Goal: Transaction & Acquisition: Purchase product/service

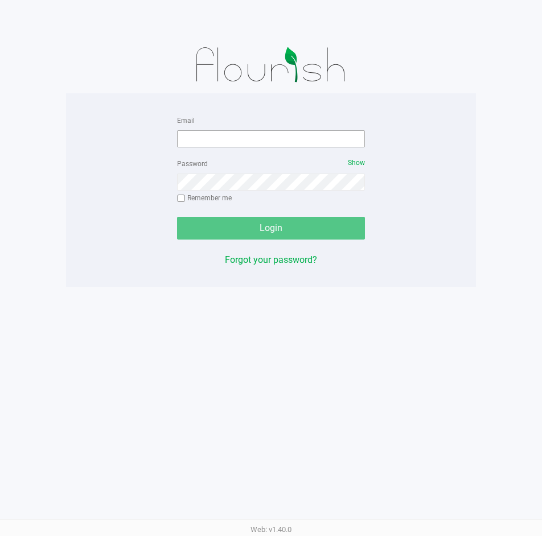
click at [208, 131] on input "Email" at bounding box center [271, 138] width 188 height 17
type input "[EMAIL_ADDRESS][DOMAIN_NAME]"
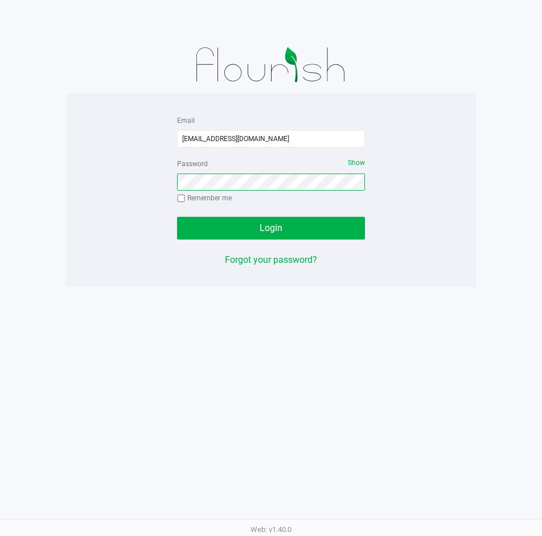
click at [177, 217] on button "Login" at bounding box center [271, 228] width 188 height 23
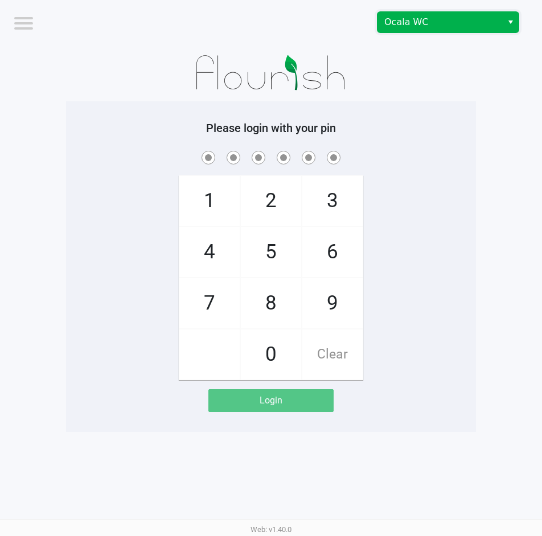
click at [406, 14] on span "Ocala WC" at bounding box center [439, 22] width 125 height 20
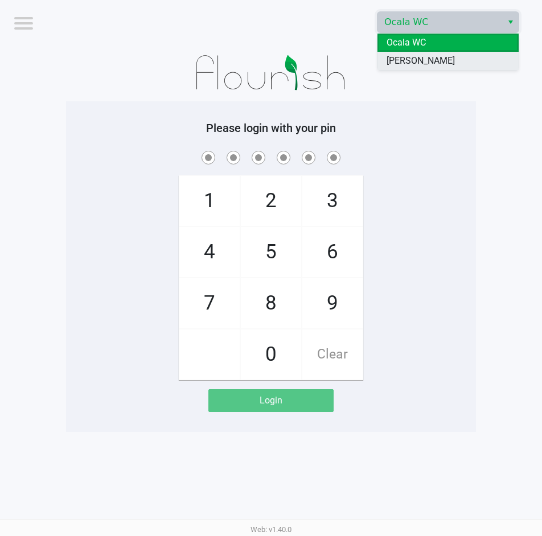
click at [416, 61] on span "[PERSON_NAME]" at bounding box center [420, 61] width 68 height 14
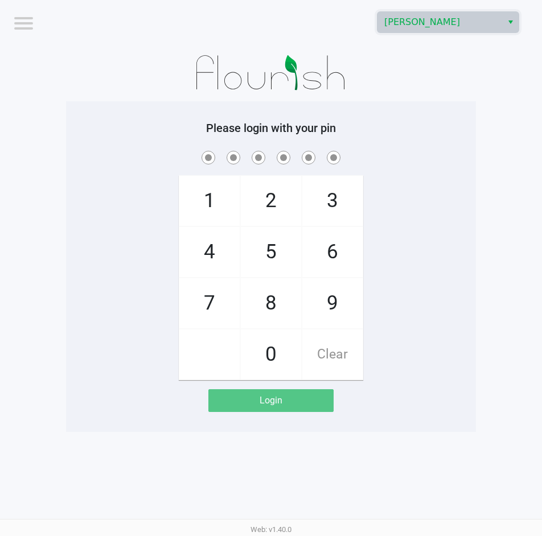
click at [408, 88] on div at bounding box center [271, 72] width 410 height 57
checkbox input "true"
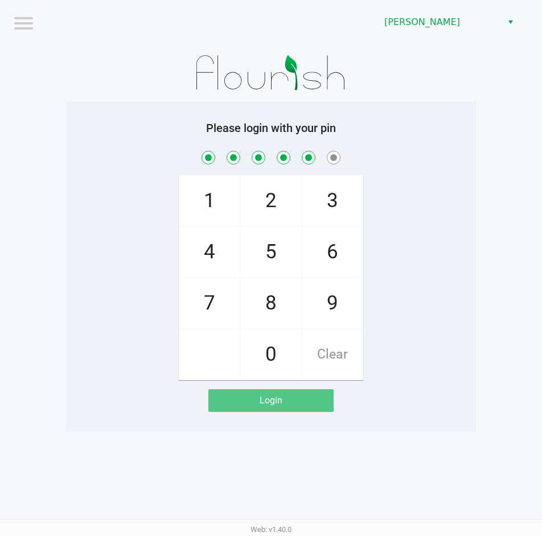
checkbox input "true"
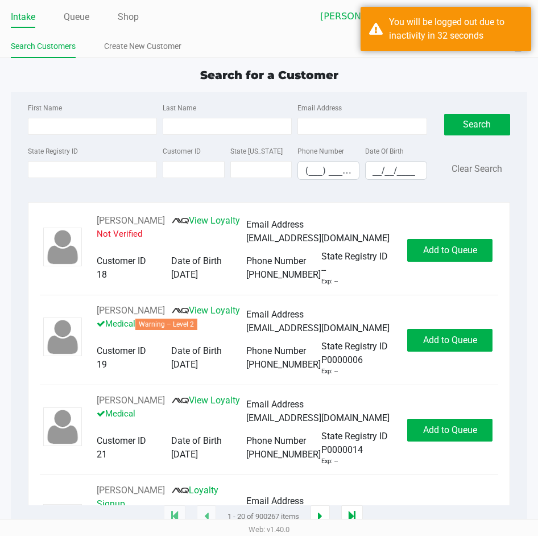
drag, startPoint x: 154, startPoint y: 97, endPoint x: 272, endPoint y: 59, distance: 124.4
click at [176, 89] on div "Search for a Customer First Name Last Name Email Address State Registry ID Cust…" at bounding box center [269, 292] width 517 height 451
drag, startPoint x: 504, startPoint y: 33, endPoint x: 514, endPoint y: 33, distance: 9.7
click at [508, 33] on div "You will be logged out due to inactivity in 32 seconds" at bounding box center [456, 28] width 134 height 27
click at [462, 74] on div "Search for a Customer" at bounding box center [269, 75] width 534 height 17
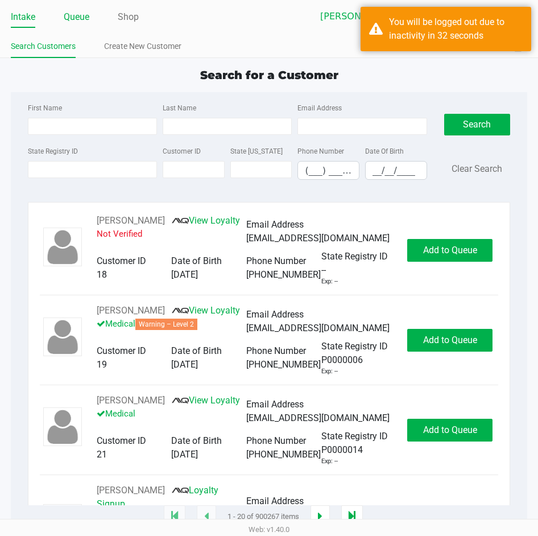
click at [77, 14] on link "Queue" at bounding box center [77, 17] width 26 height 16
click at [79, 15] on link "Queue" at bounding box center [77, 17] width 26 height 16
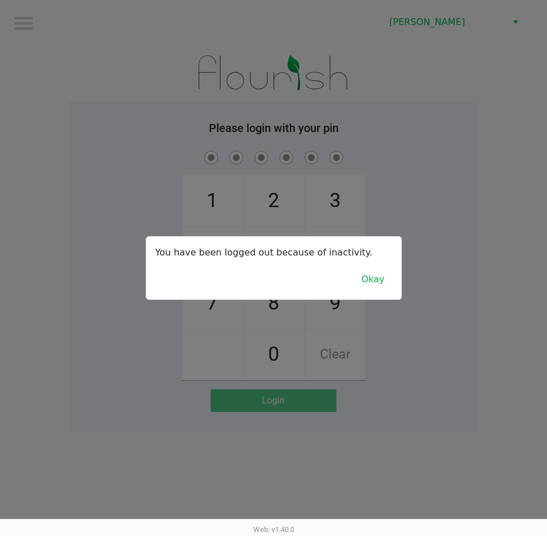
click at [59, 73] on div at bounding box center [273, 268] width 547 height 536
drag, startPoint x: 373, startPoint y: 283, endPoint x: 412, endPoint y: 182, distance: 108.5
click at [373, 282] on button "Okay" at bounding box center [373, 280] width 38 height 22
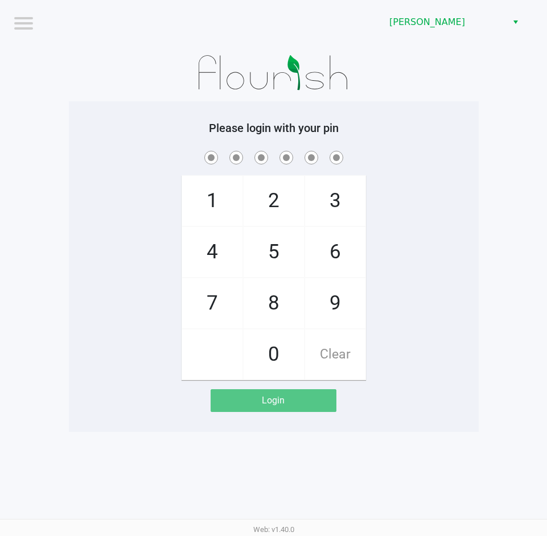
drag, startPoint x: 412, startPoint y: 181, endPoint x: 512, endPoint y: 169, distance: 101.5
click at [433, 180] on div "1 4 7 2 5 8 0 3 6 9 Clear" at bounding box center [274, 265] width 410 height 232
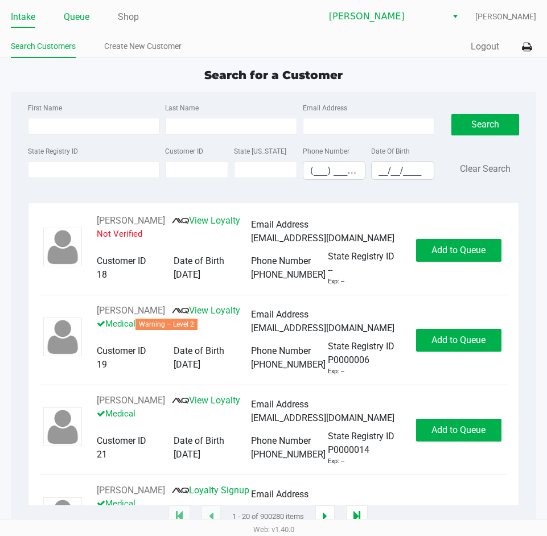
click at [84, 11] on link "Queue" at bounding box center [77, 17] width 26 height 16
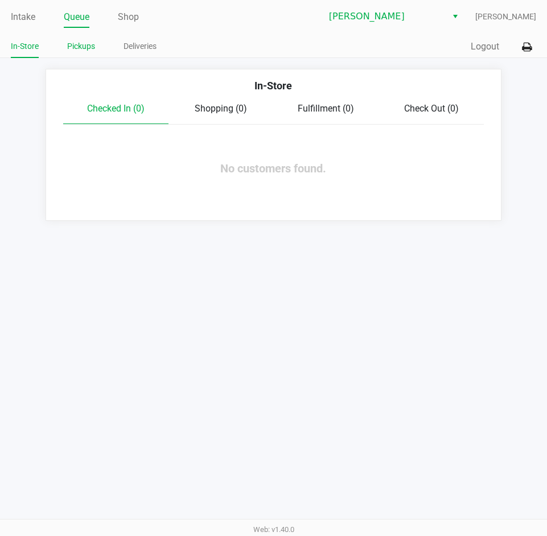
click at [75, 45] on link "Pickups" at bounding box center [81, 46] width 28 height 14
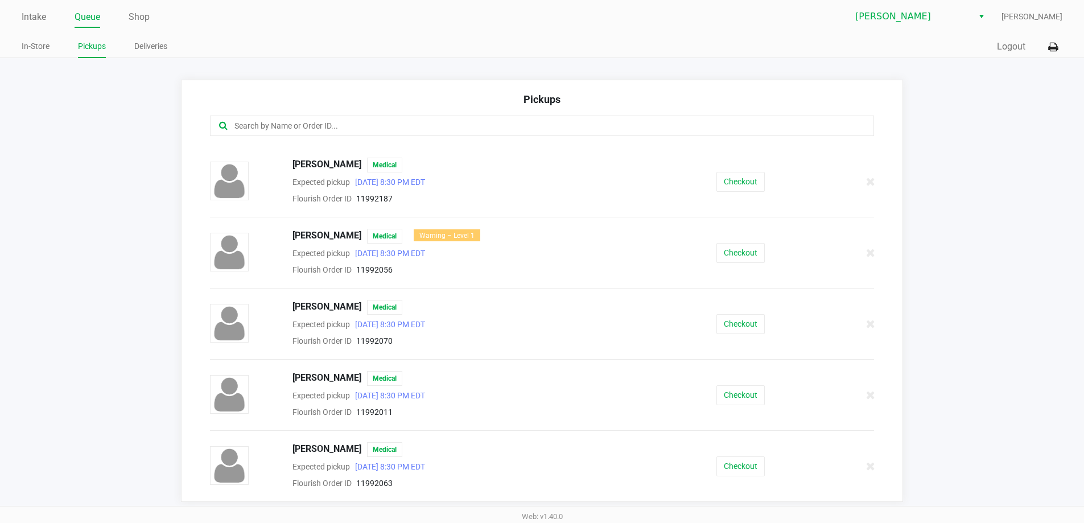
scroll to position [348, 0]
click at [46, 18] on link "Intake" at bounding box center [34, 17] width 24 height 16
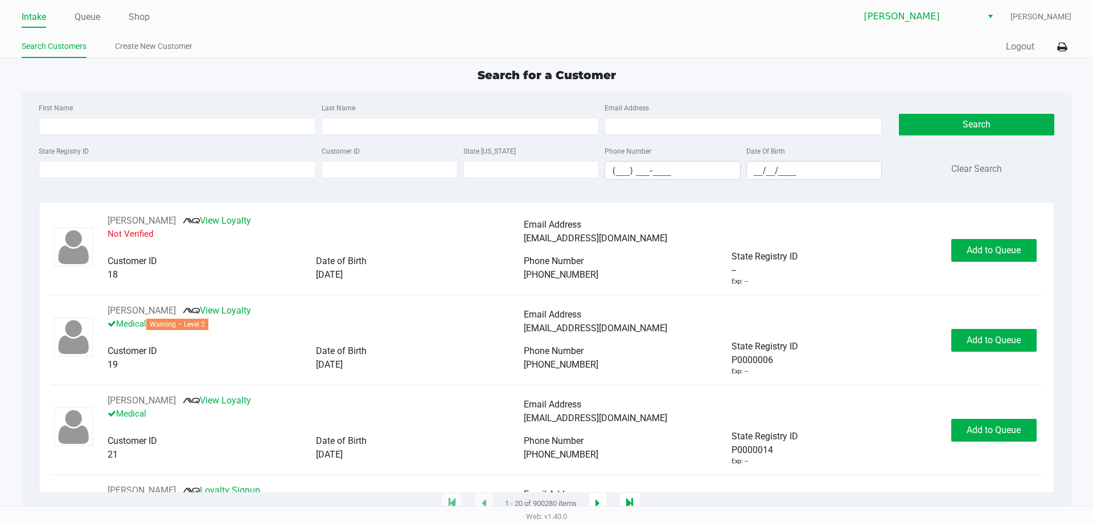
click at [67, 183] on div "State Registry ID Customer ID State ID Phone Number (___) ___-____ Date Of Birt…" at bounding box center [460, 166] width 849 height 45
click at [68, 170] on input "State Registry ID" at bounding box center [177, 169] width 277 height 17
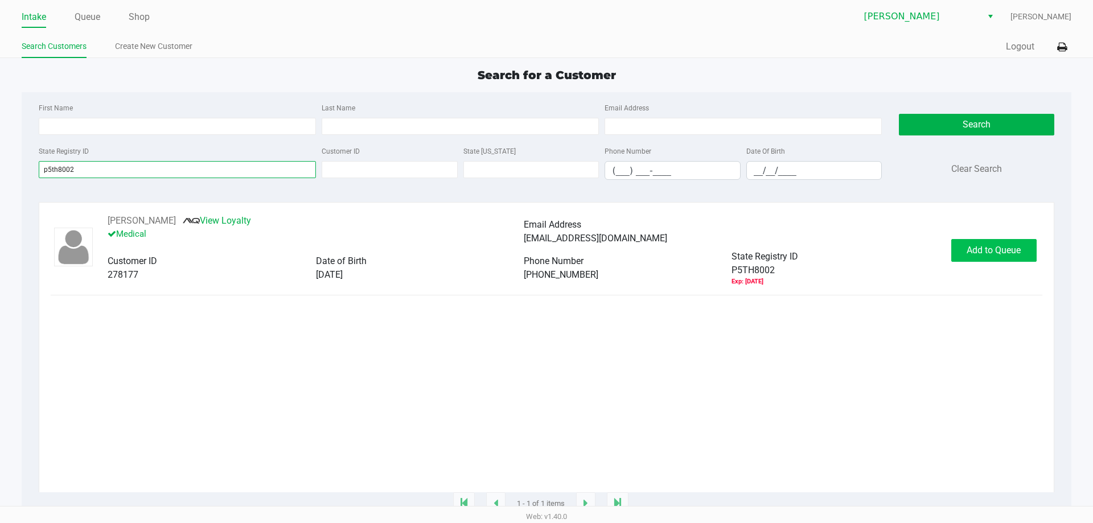
type input "p5th8002"
click at [541, 247] on span "Add to Queue" at bounding box center [993, 250] width 54 height 11
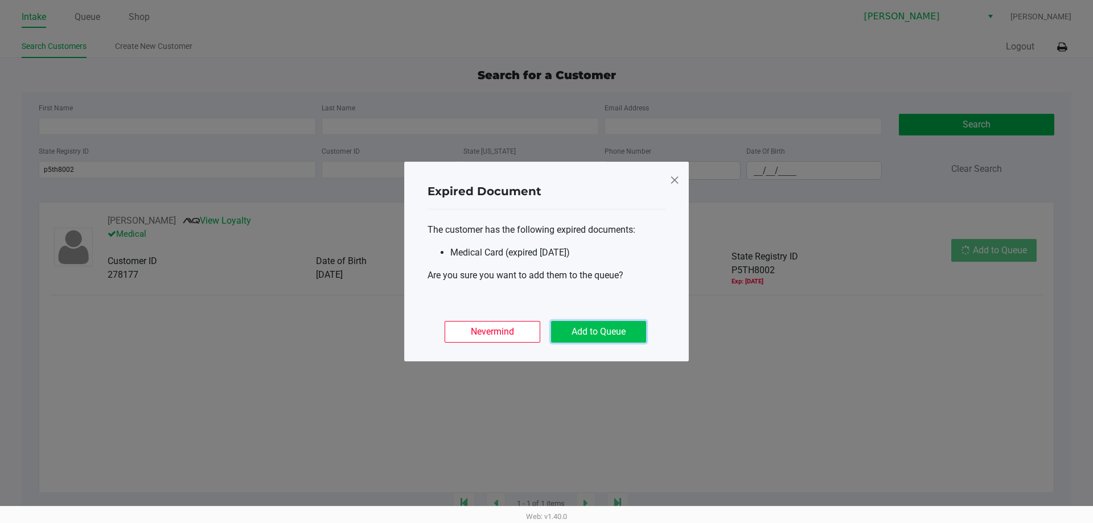
click at [541, 323] on button "Add to Queue" at bounding box center [598, 332] width 95 height 22
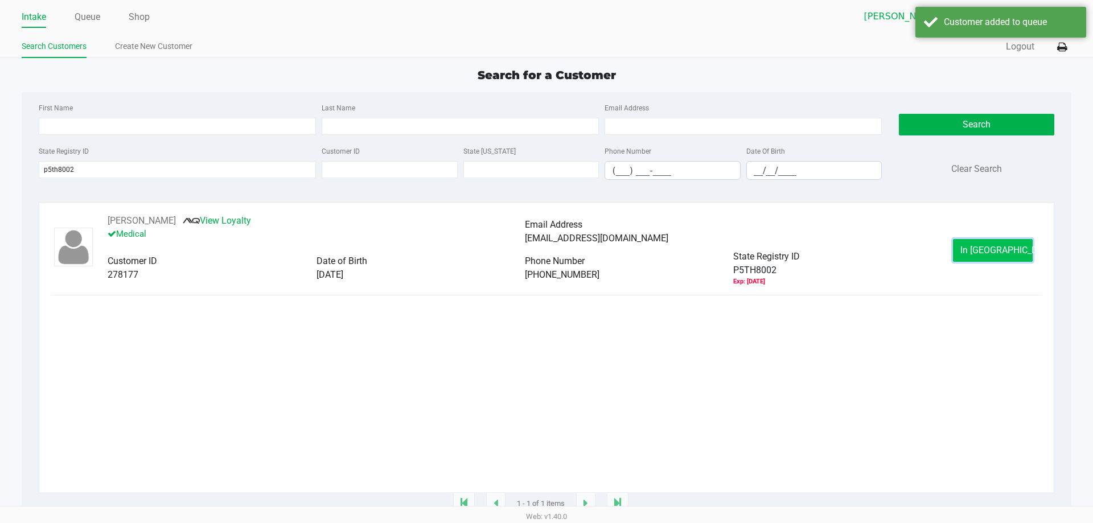
click at [541, 248] on button "In Queue" at bounding box center [993, 250] width 80 height 23
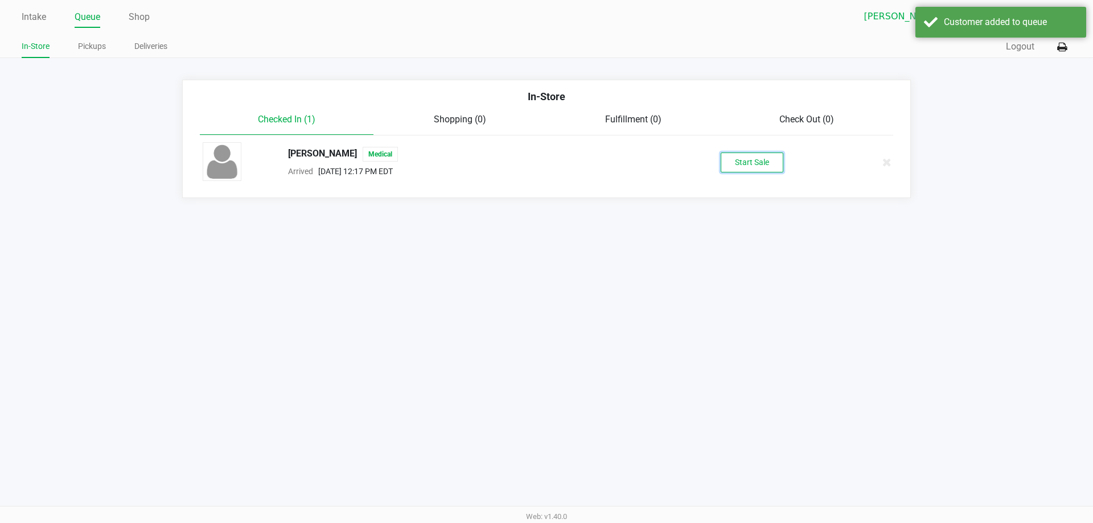
click at [541, 167] on button "Start Sale" at bounding box center [752, 163] width 63 height 20
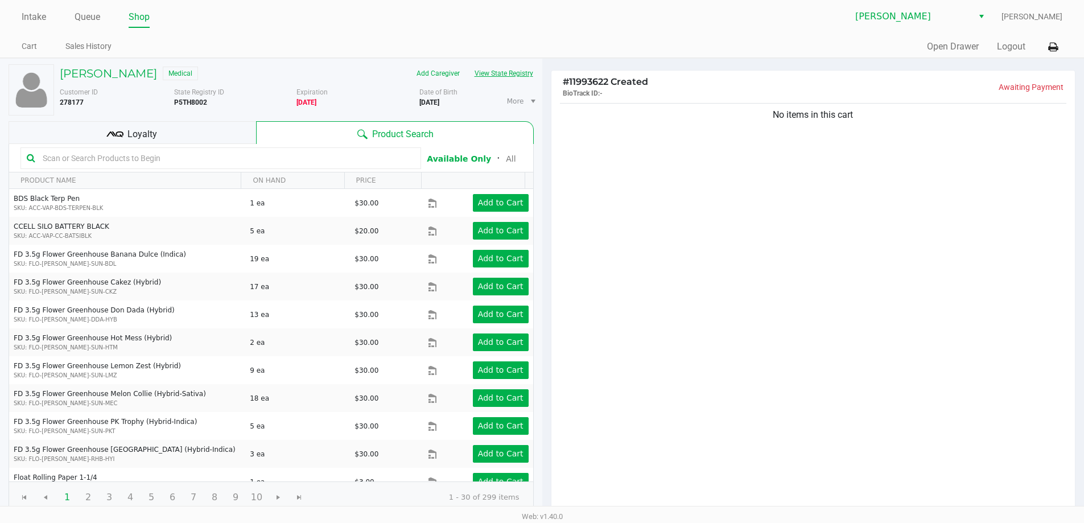
click at [500, 64] on button "View State Registry" at bounding box center [500, 73] width 67 height 18
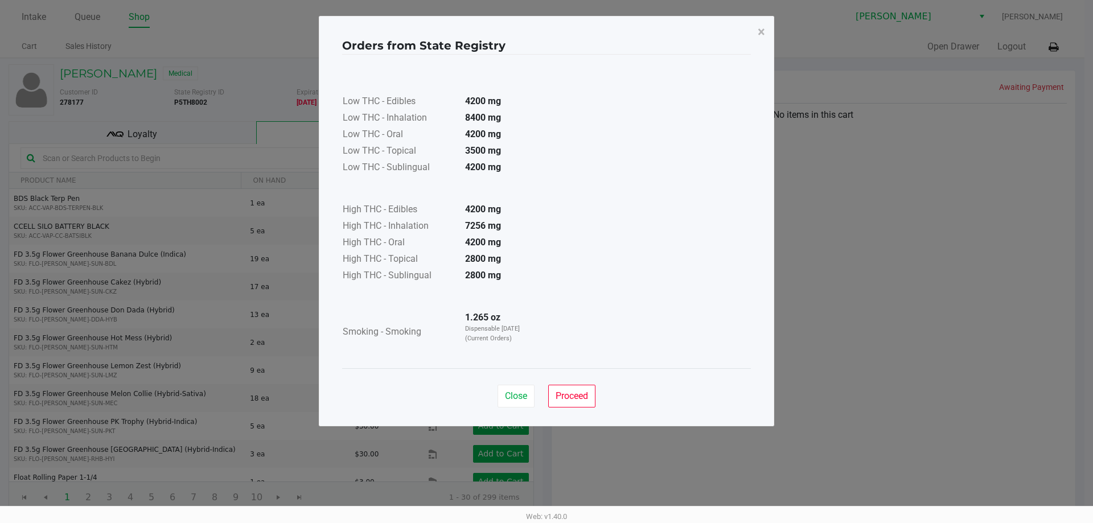
drag, startPoint x: 836, startPoint y: 304, endPoint x: 775, endPoint y: 301, distance: 61.6
click at [541, 303] on ngb-modal-window "Orders from State Registry × Low THC - Edibles 4200 mg Low THC - Inhalation 840…" at bounding box center [546, 261] width 1093 height 523
click at [524, 385] on button "Close" at bounding box center [515, 396] width 37 height 23
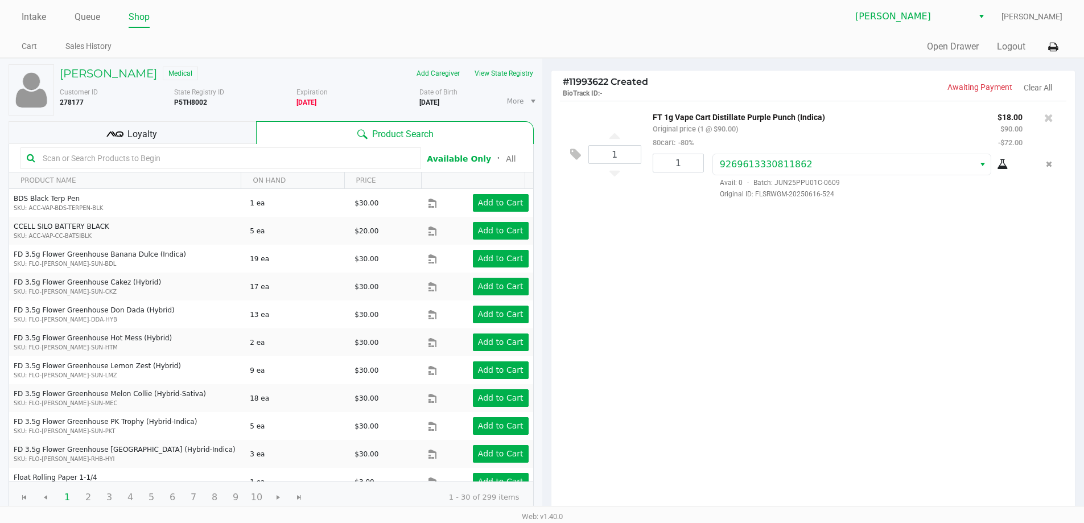
click at [541, 351] on div "1 FT 1g Vape Cart Distillate Purple Punch (Indica) Original price (1 @ $90.00) …" at bounding box center [814, 307] width 524 height 413
click at [541, 285] on div "1 FT 1g Vape Cart Distillate Purple Punch (Indica) Original price (1 @ $90.00) …" at bounding box center [814, 307] width 524 height 413
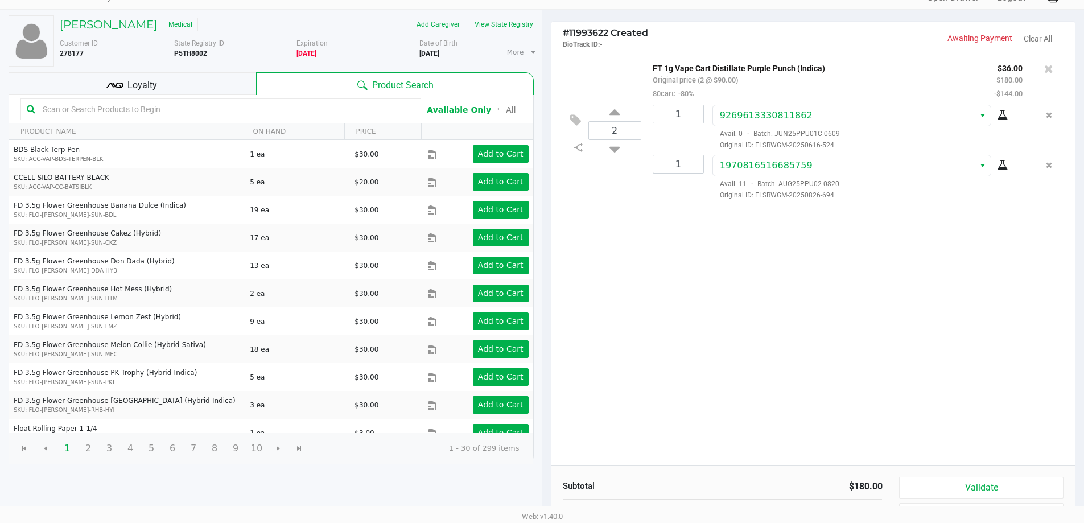
scroll to position [117, 0]
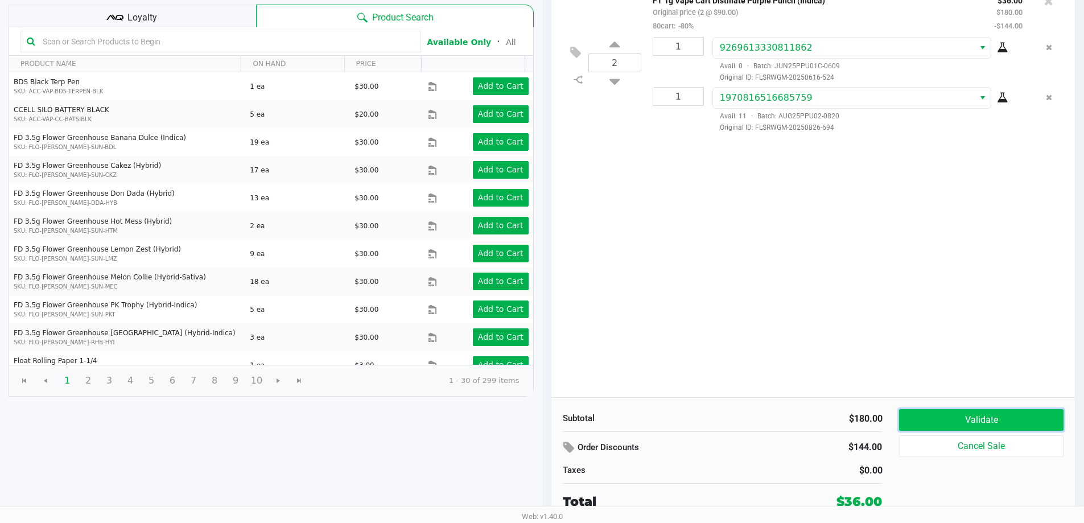
click at [541, 417] on button "Validate" at bounding box center [981, 420] width 164 height 22
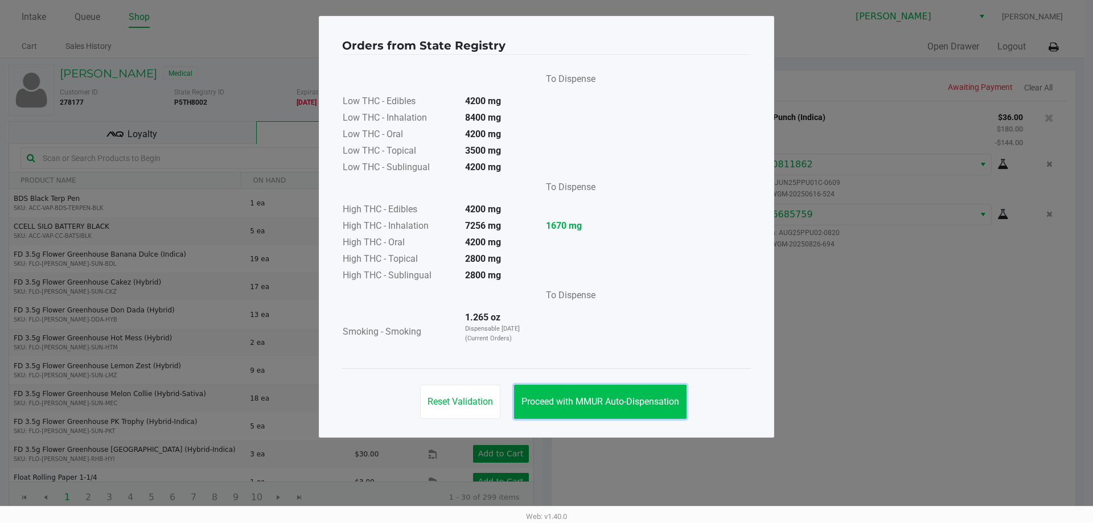
click at [541, 398] on span "Proceed with MMUR Auto-Dispensation" at bounding box center [600, 401] width 158 height 11
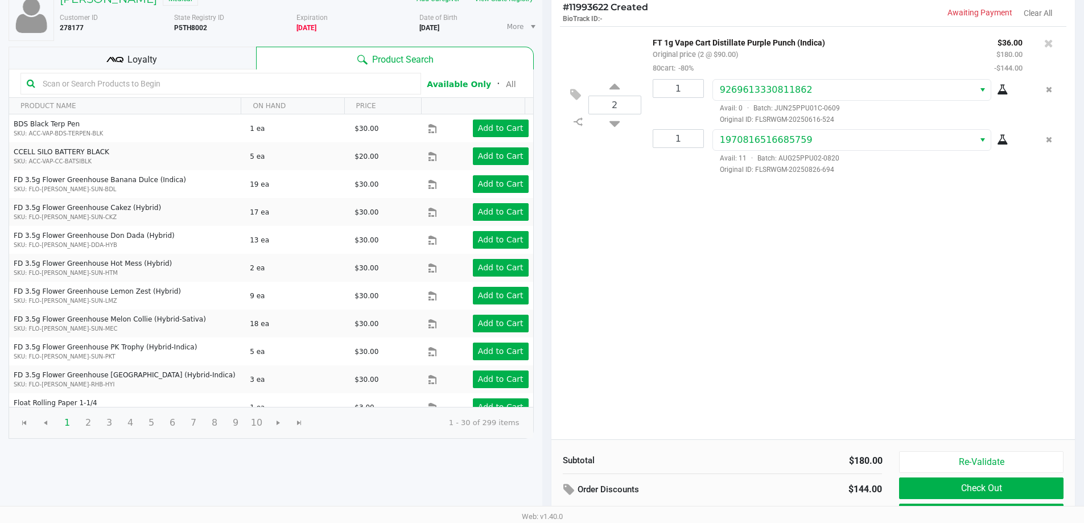
scroll to position [117, 0]
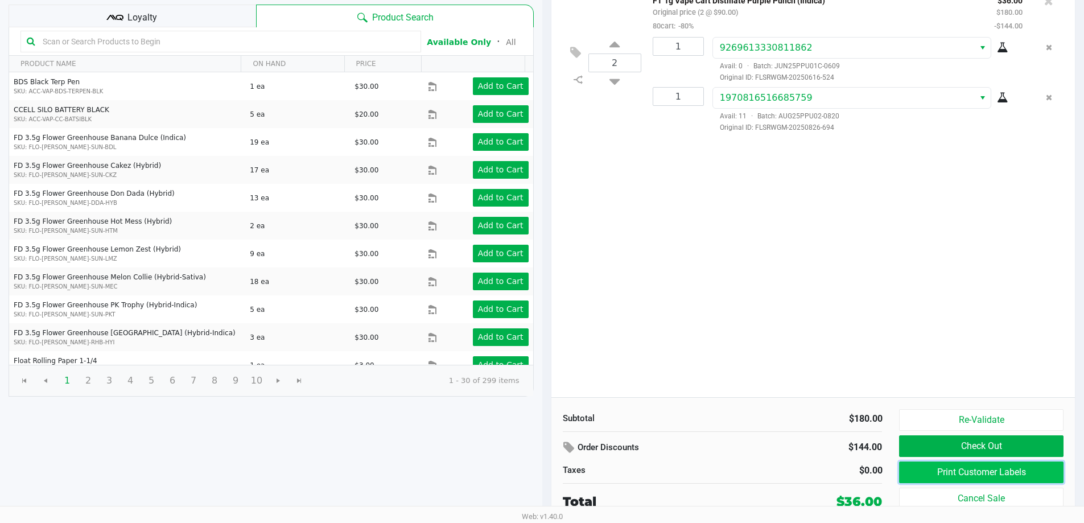
click at [541, 473] on button "Print Customer Labels" at bounding box center [981, 473] width 164 height 22
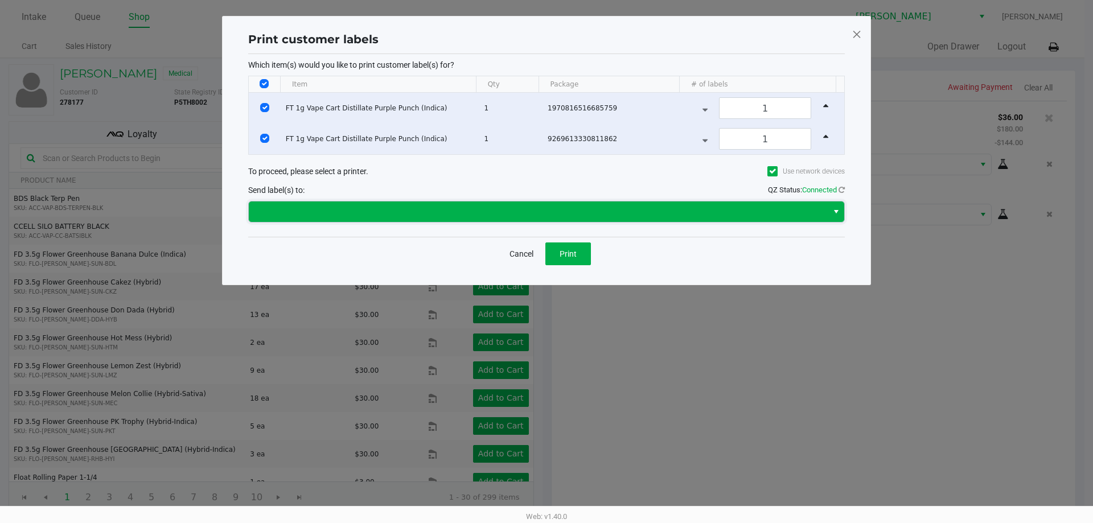
click at [532, 214] on span at bounding box center [538, 212] width 565 height 14
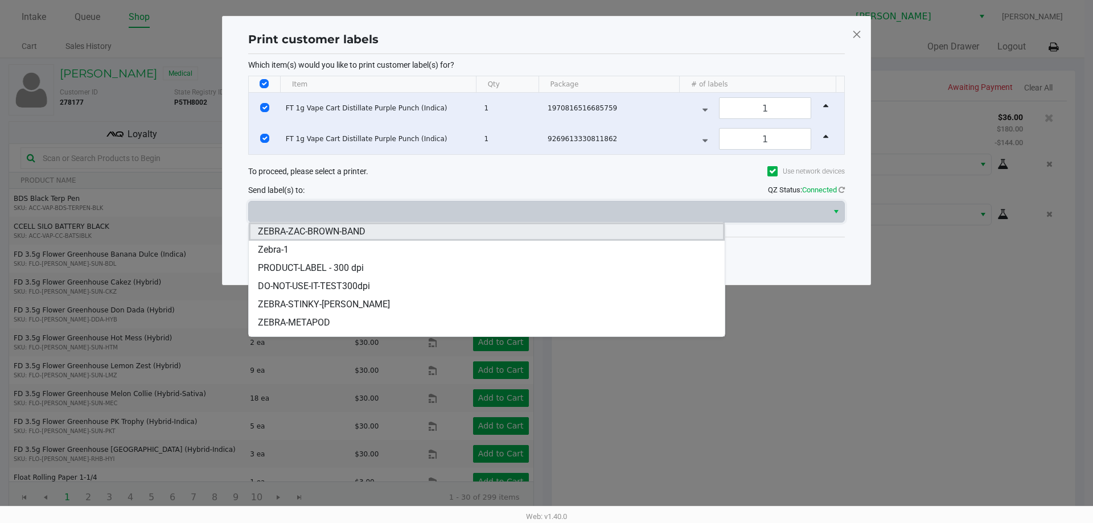
click at [302, 230] on span "ZEBRA-ZAC-BROWN-BAND" at bounding box center [312, 232] width 108 height 14
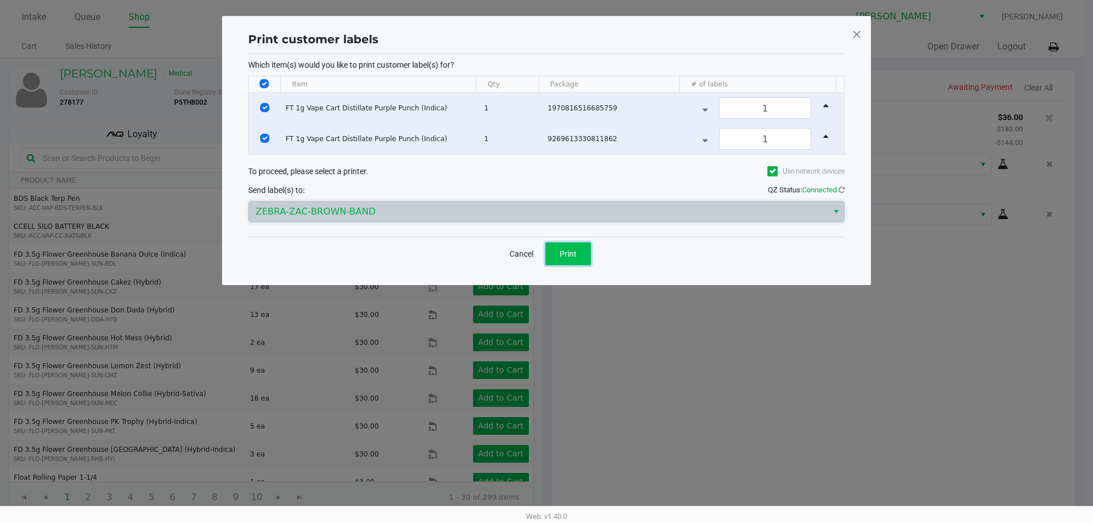
click at [541, 253] on button "Print" at bounding box center [568, 253] width 46 height 23
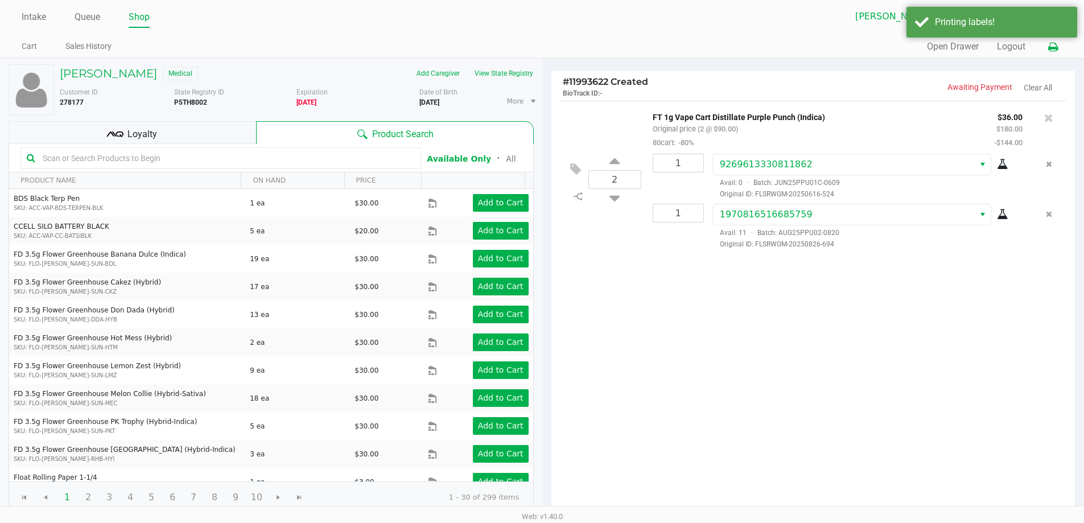
click at [541, 46] on button at bounding box center [1053, 46] width 19 height 21
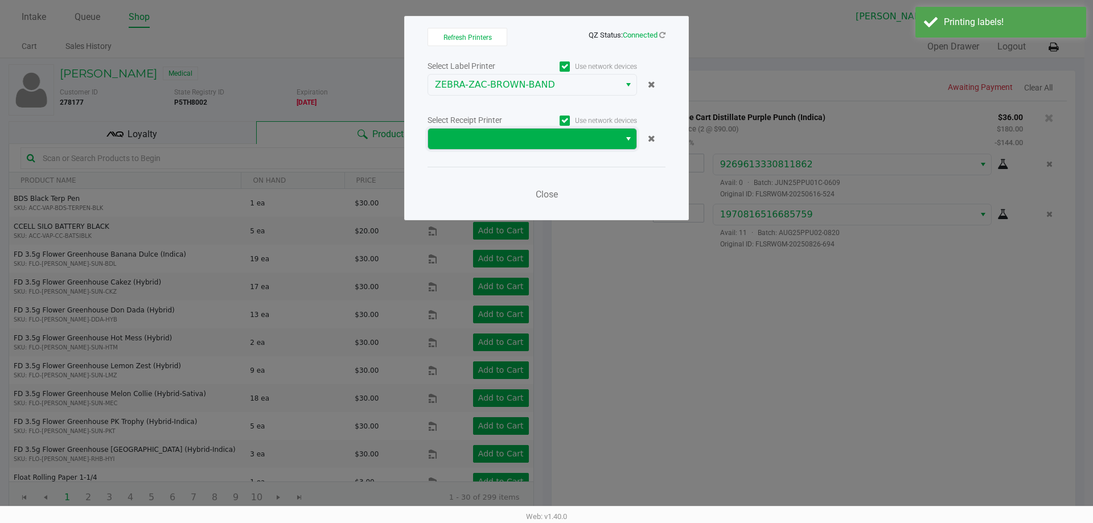
click at [527, 139] on span at bounding box center [524, 139] width 178 height 14
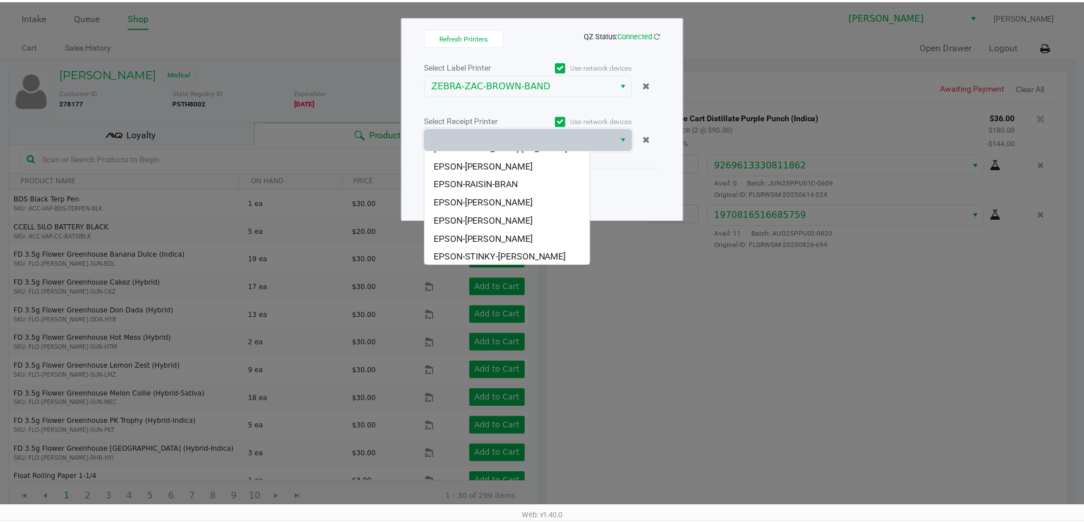
scroll to position [123, 0]
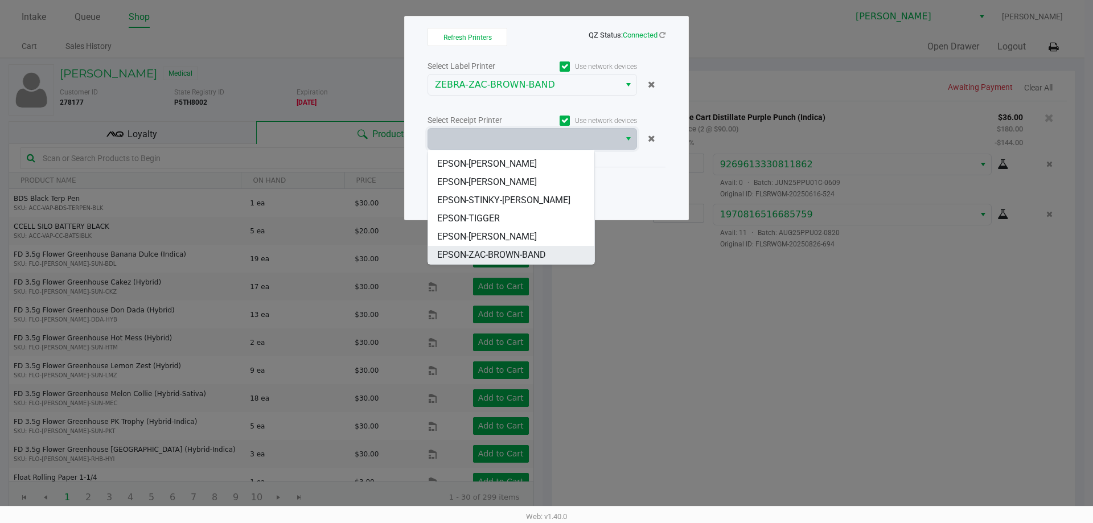
click at [495, 253] on span "EPSON-ZAC-BROWN-BAND" at bounding box center [491, 255] width 109 height 14
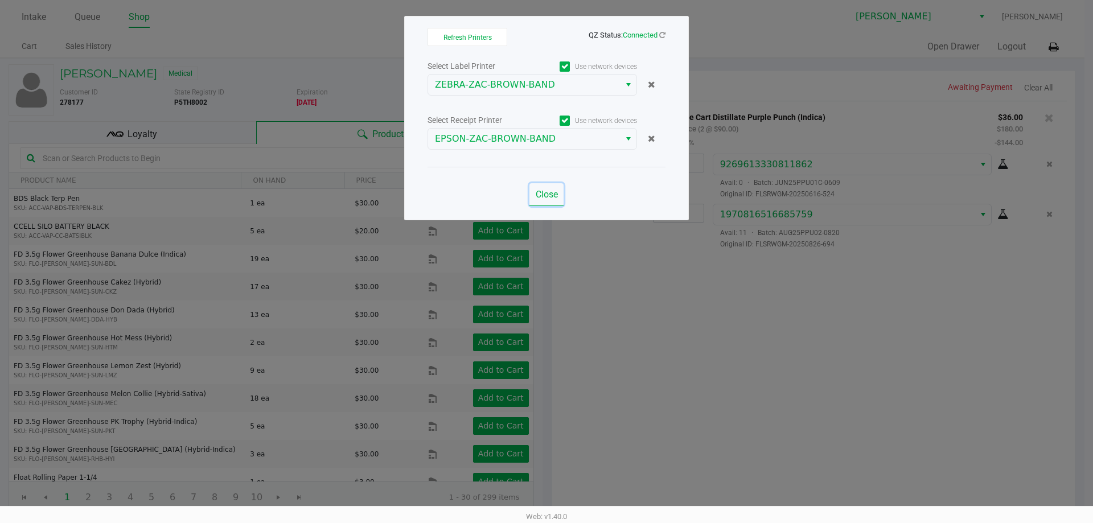
click at [541, 199] on span "Close" at bounding box center [547, 194] width 22 height 11
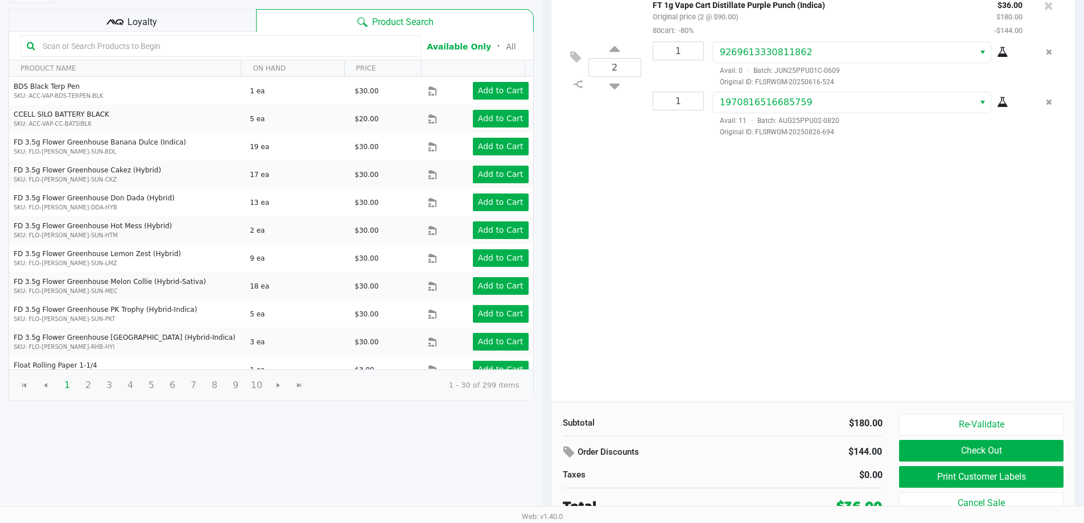
scroll to position [117, 0]
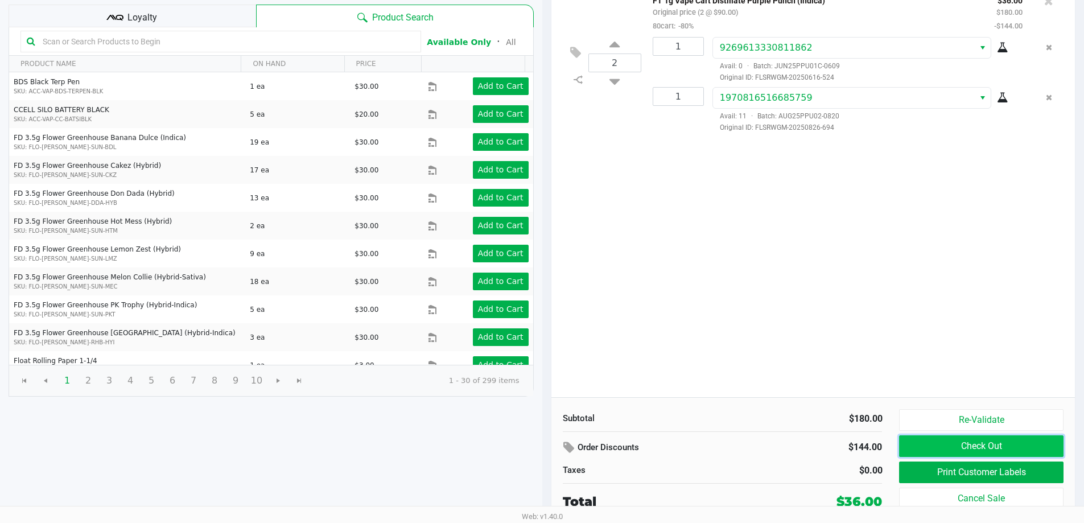
click at [541, 446] on button "Check Out" at bounding box center [981, 446] width 164 height 22
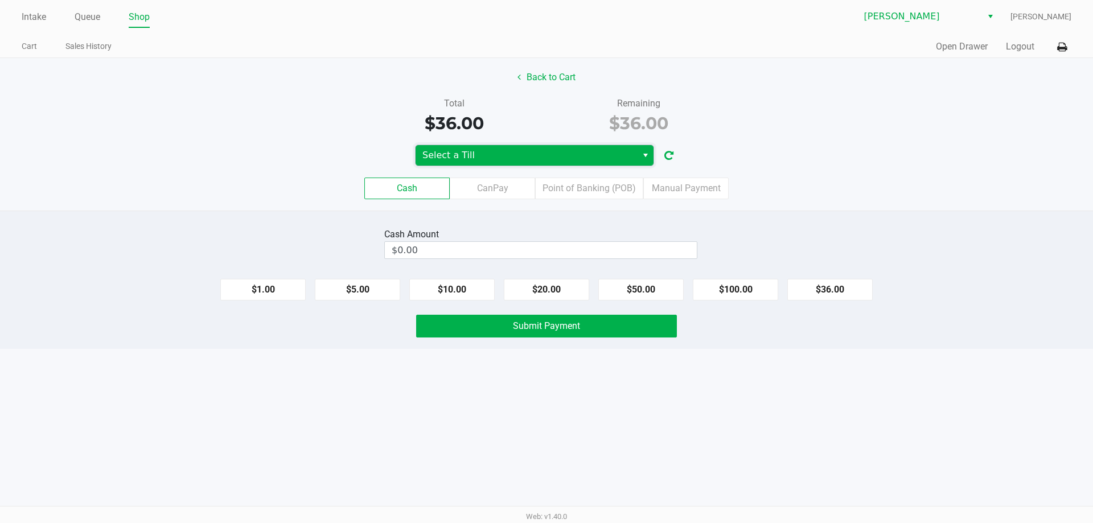
click at [482, 151] on span "Select a Till" at bounding box center [526, 156] width 208 height 14
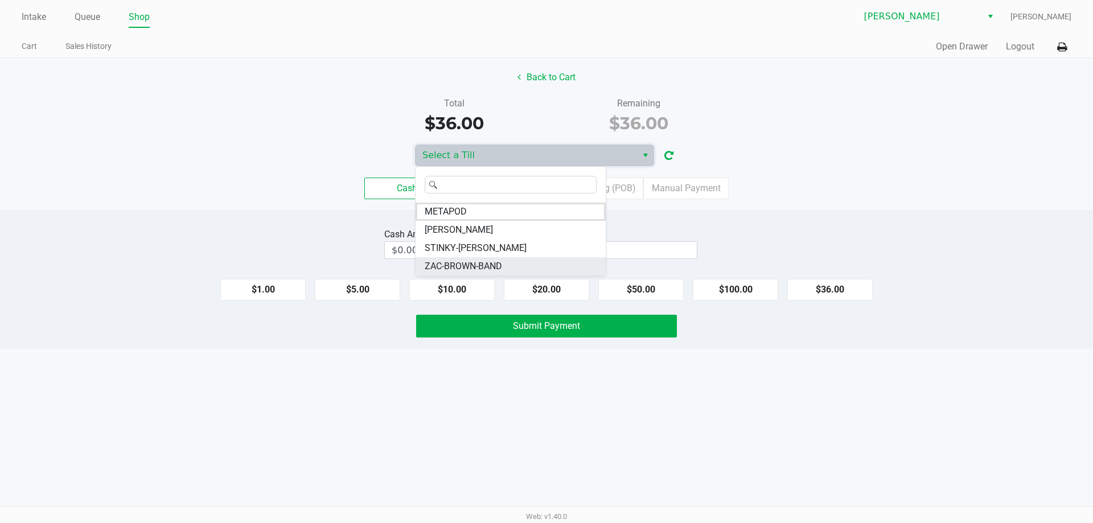
click at [464, 263] on span "ZAC-BROWN-BAND" at bounding box center [463, 267] width 77 height 14
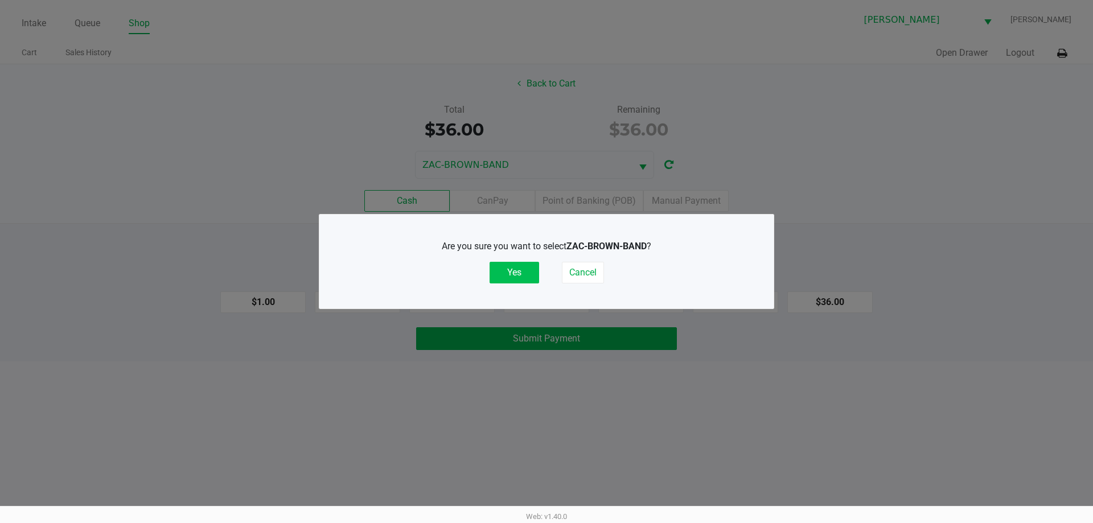
click at [516, 262] on button "Yes" at bounding box center [515, 273] width 50 height 22
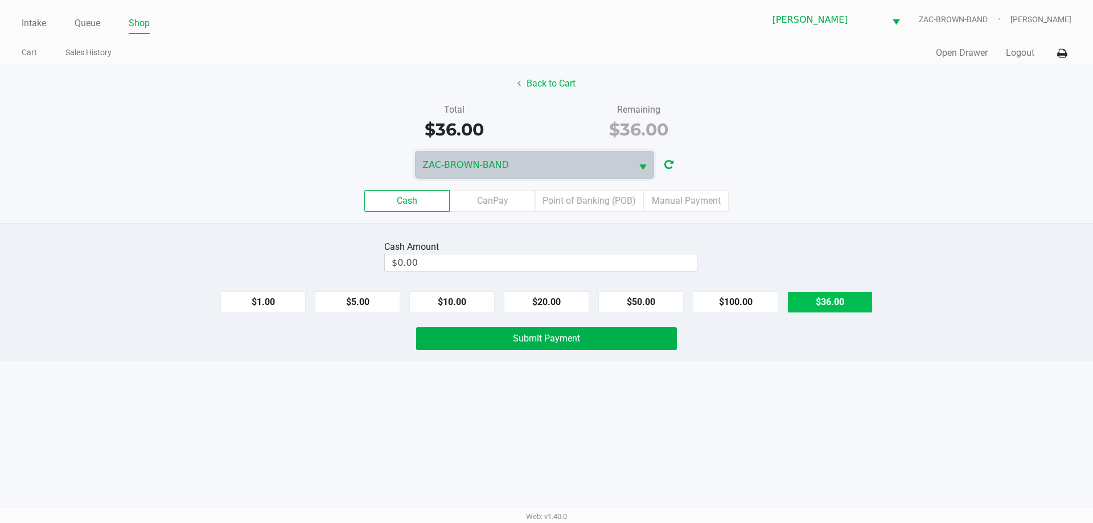
click at [541, 304] on button "$36.00" at bounding box center [829, 302] width 85 height 22
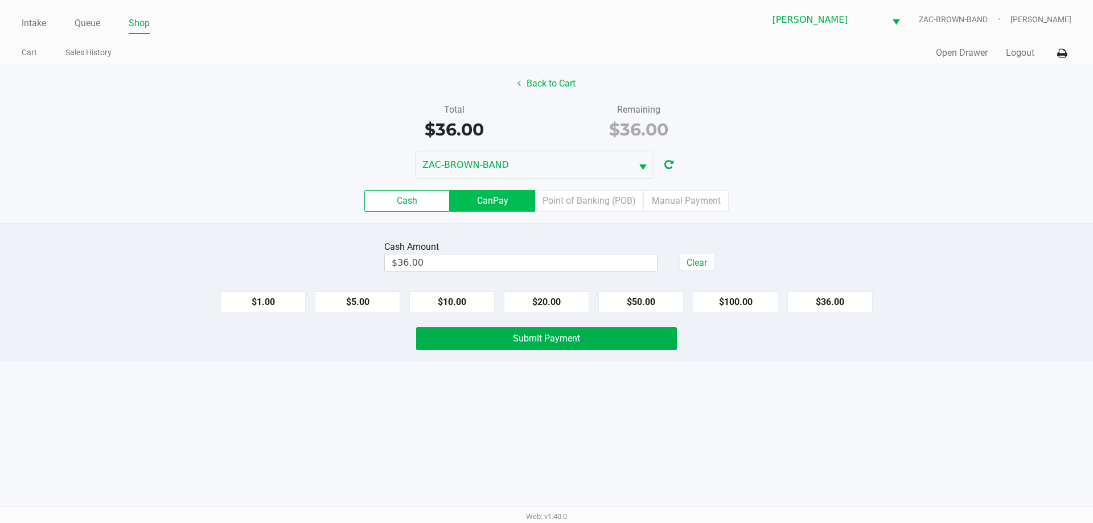
click at [511, 199] on label "CanPay" at bounding box center [492, 201] width 85 height 22
click at [0, 0] on 2 "CanPay" at bounding box center [0, 0] width 0 height 0
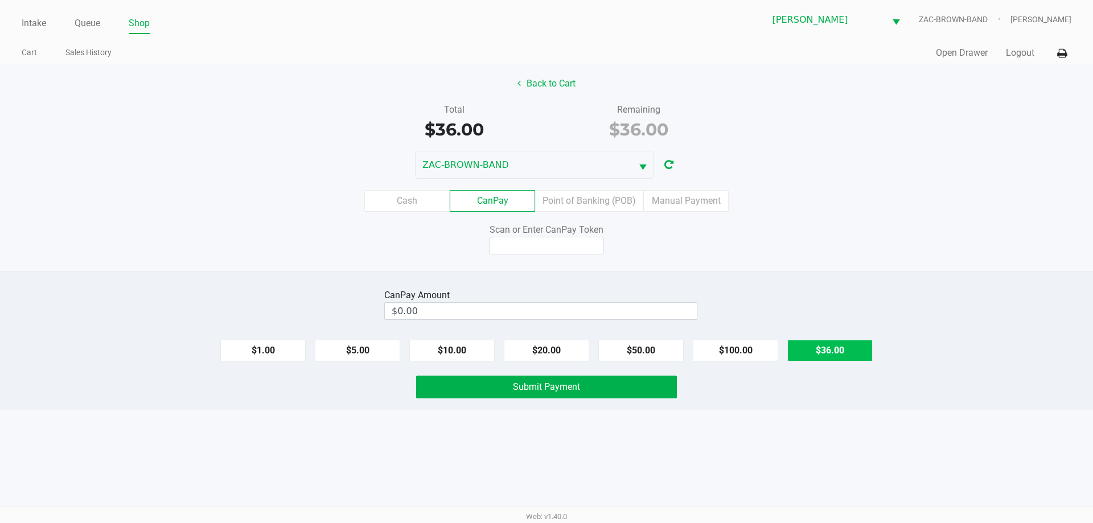
drag, startPoint x: 858, startPoint y: 363, endPoint x: 857, endPoint y: 350, distance: 12.6
click at [541, 359] on div "CanPay Amount $0.00 $1.00 $5.00 $10.00 $20.00 $50.00 $100.00 $36.00 Submit Paym…" at bounding box center [546, 341] width 1093 height 138
click at [541, 349] on button "$36.00" at bounding box center [829, 351] width 85 height 22
type input "$36.00"
click at [541, 244] on input at bounding box center [547, 246] width 114 height 18
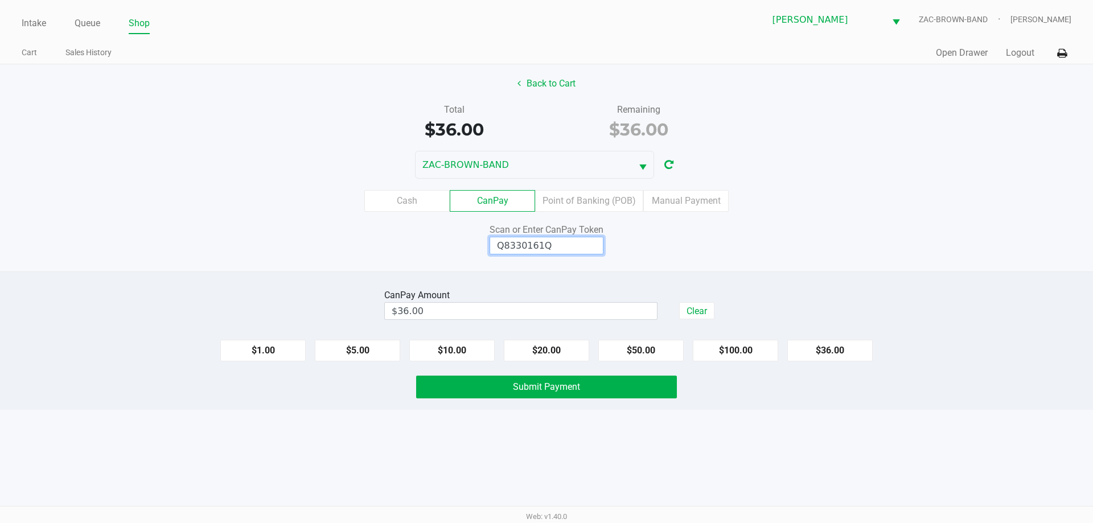
type input "Q8330161Q"
click at [541, 395] on button "Submit Payment" at bounding box center [546, 387] width 261 height 23
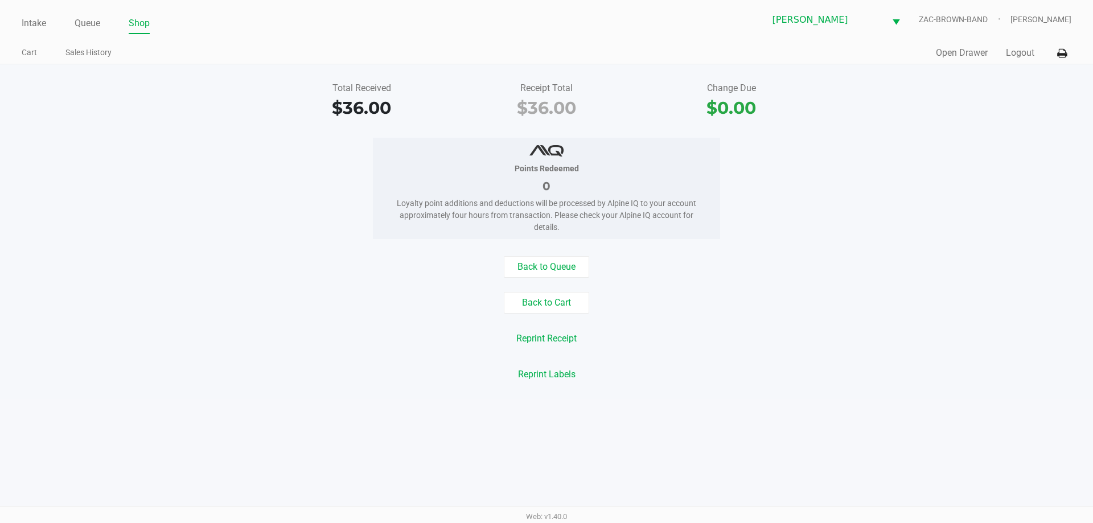
drag, startPoint x: 164, startPoint y: 141, endPoint x: 143, endPoint y: 97, distance: 48.4
click at [159, 127] on div "Total Received $36.00 Receipt Total $36.00 Change Due $0.00 Points Redeemed 0 L…" at bounding box center [546, 231] width 1093 height 335
click at [36, 20] on link "Intake" at bounding box center [34, 23] width 24 height 16
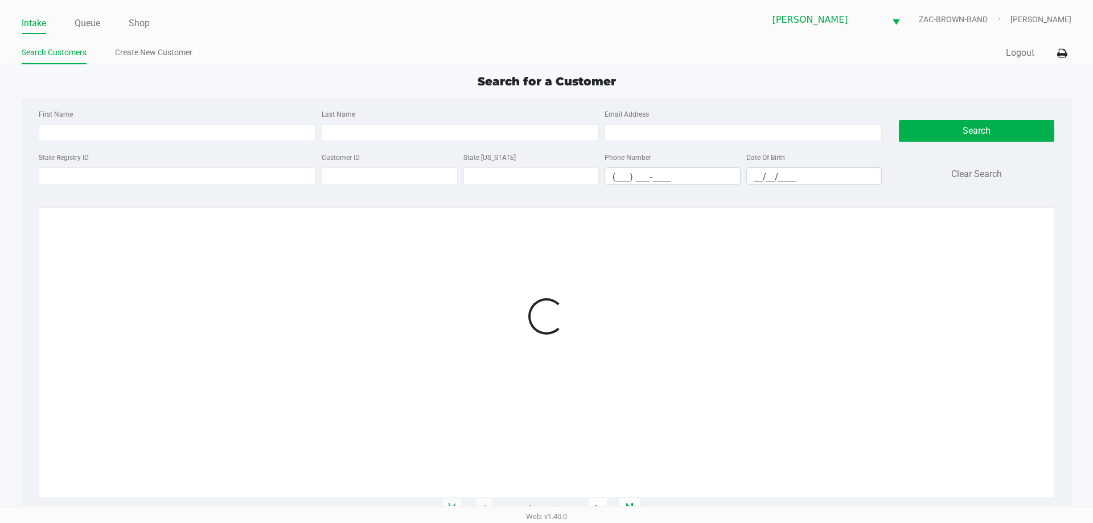
click at [202, 85] on div "Search for a Customer" at bounding box center [546, 81] width 1066 height 17
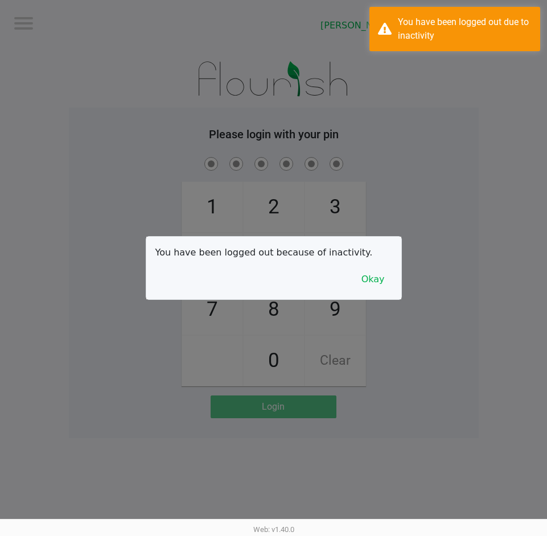
click at [154, 87] on div at bounding box center [273, 268] width 547 height 536
click at [371, 277] on button "Okay" at bounding box center [373, 280] width 38 height 22
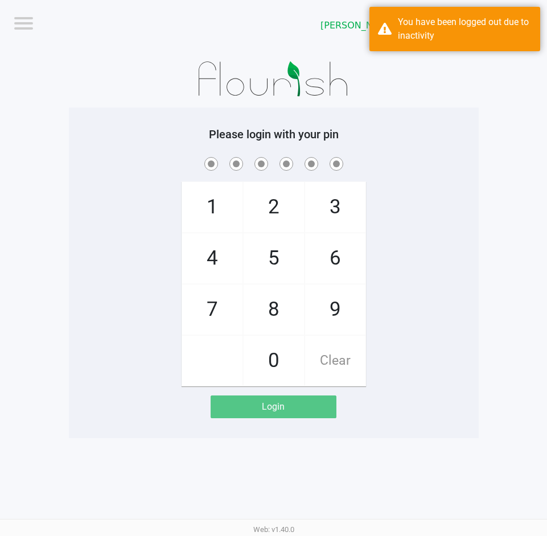
click at [404, 182] on div "1 4 7 2 5 8 0 3 6 9 Clear" at bounding box center [274, 271] width 410 height 232
checkbox input "true"
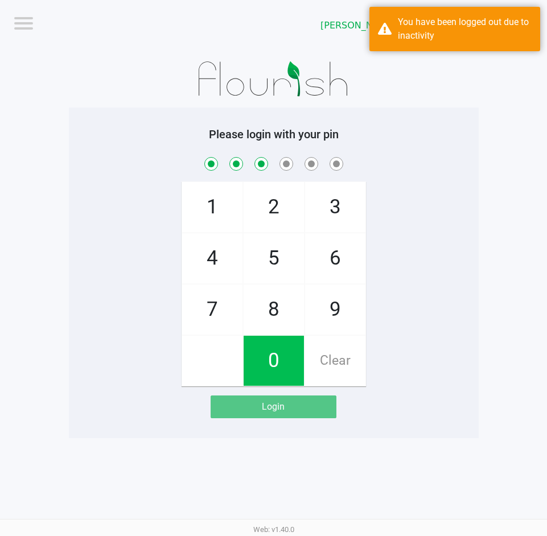
checkbox input "true"
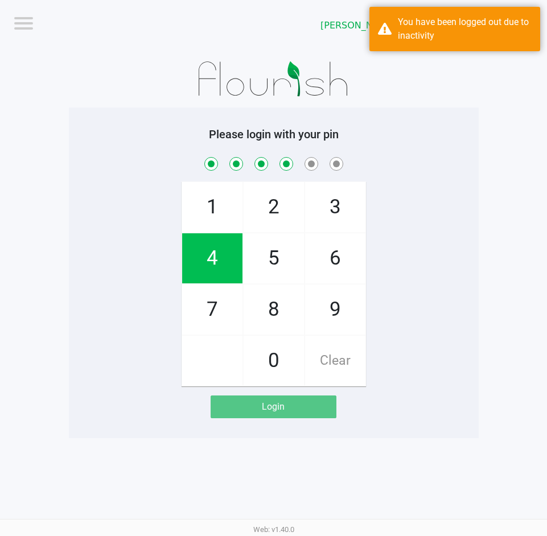
checkbox input "true"
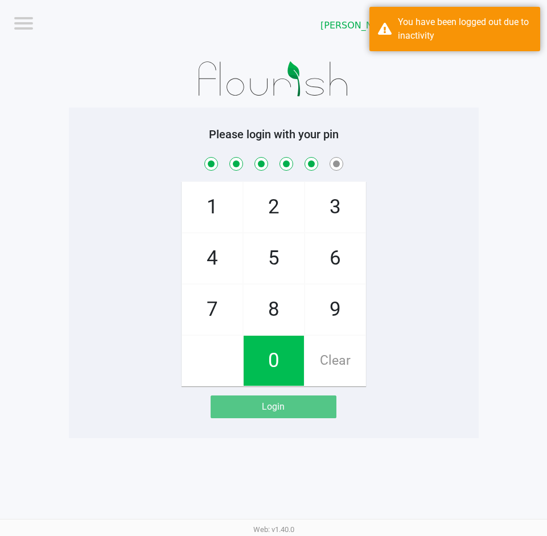
checkbox input "true"
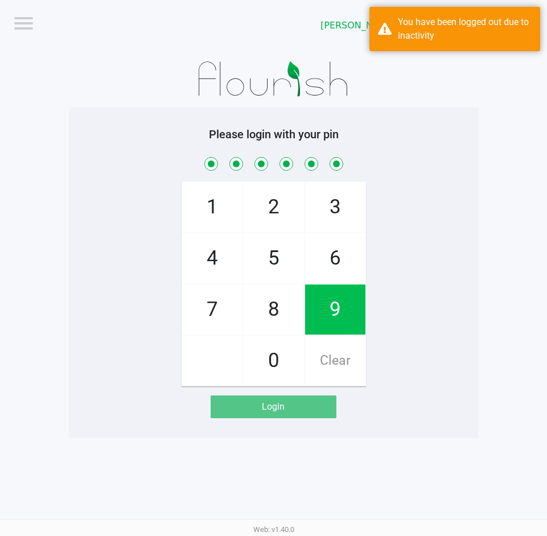
checkbox input "true"
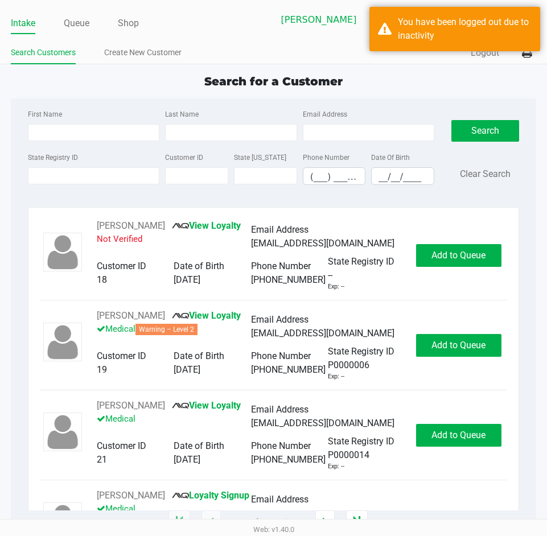
click at [135, 96] on div "Search for a Customer First Name Last Name Email Address State Registry ID Cust…" at bounding box center [273, 298] width 525 height 450
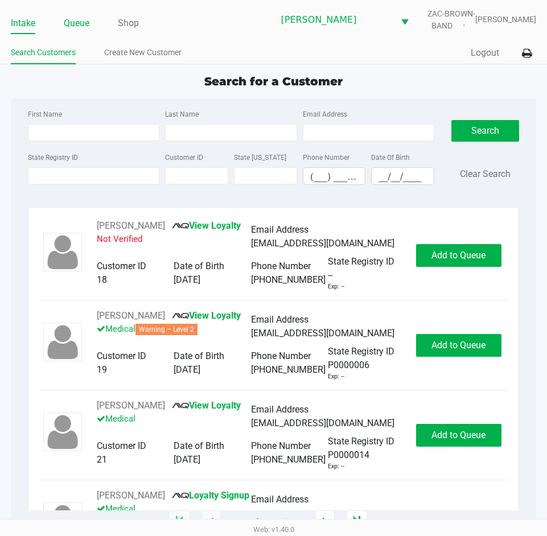
click at [78, 23] on link "Queue" at bounding box center [77, 23] width 26 height 16
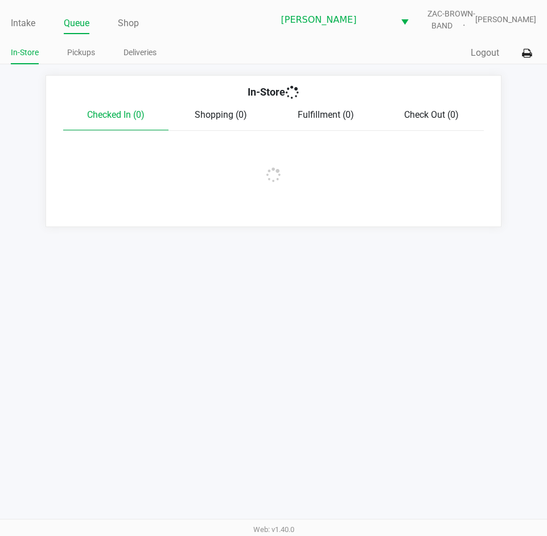
click at [78, 56] on link "Pickups" at bounding box center [81, 53] width 28 height 14
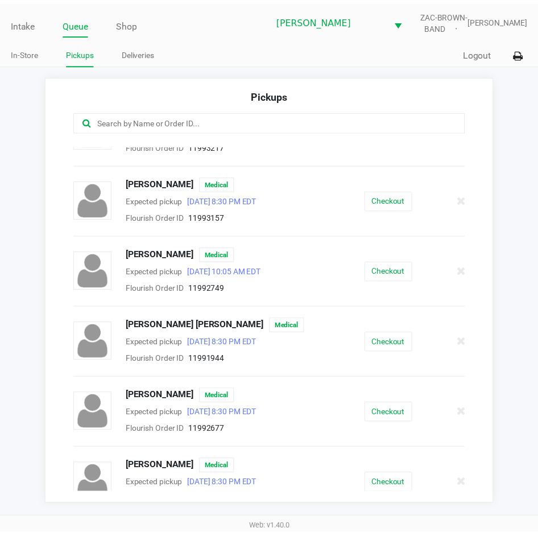
scroll to position [61, 0]
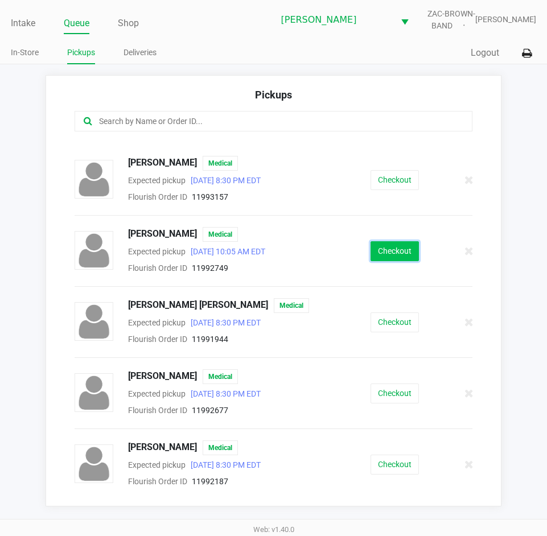
click at [385, 261] on button "Checkout" at bounding box center [395, 251] width 48 height 20
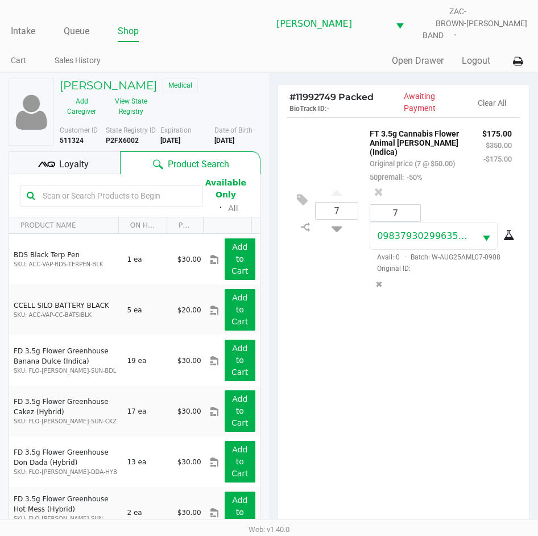
click at [371, 427] on div "7 FT 3.5g Cannabis Flower Animal Larry (Indica) Original price (7 @ $50.00) 50p…" at bounding box center [403, 330] width 251 height 426
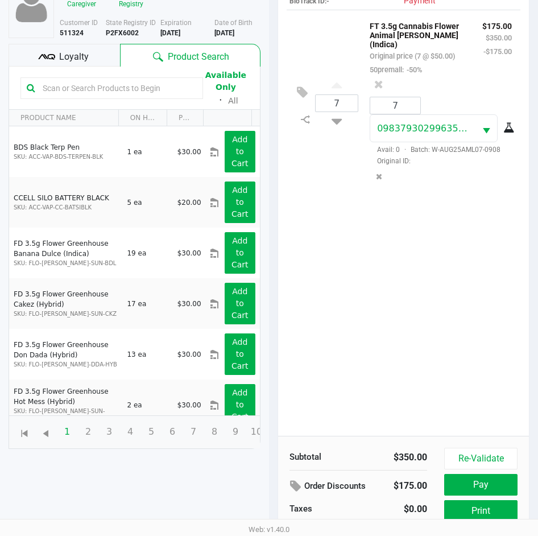
scroll to position [37, 0]
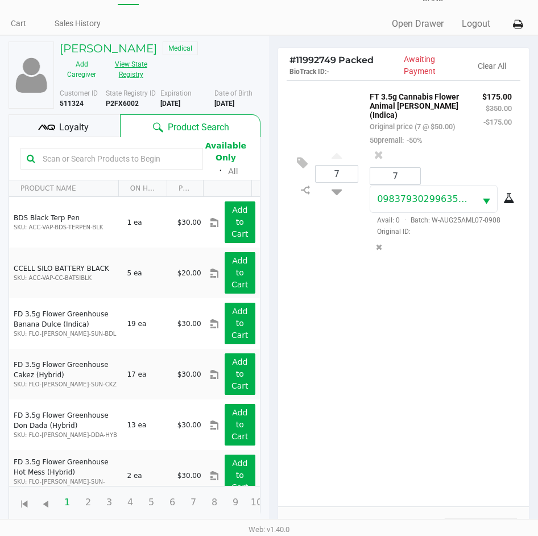
click at [135, 65] on button "View State Registry" at bounding box center [128, 69] width 48 height 28
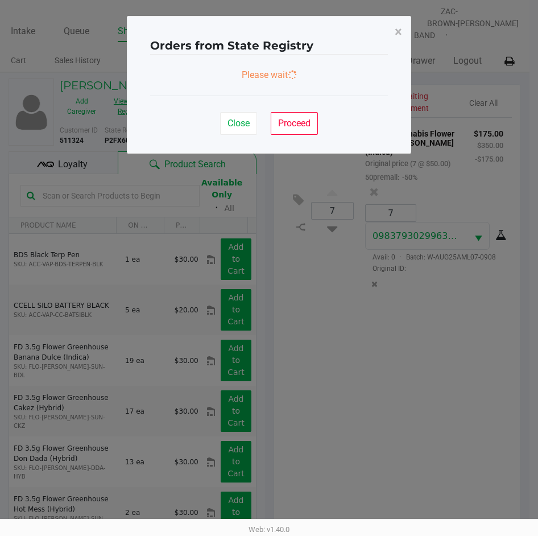
scroll to position [0, 0]
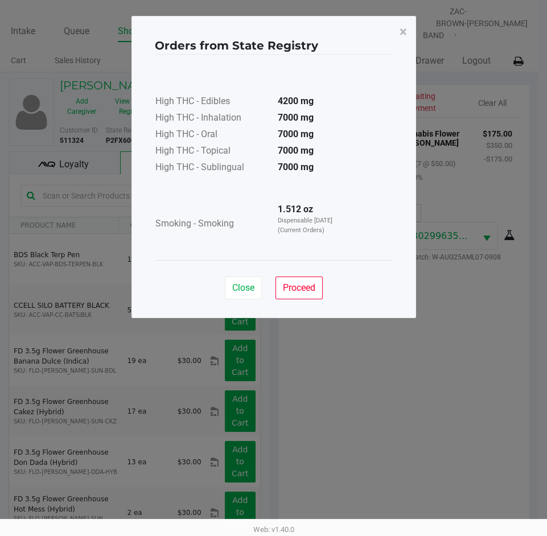
click at [402, 435] on ngb-modal-window "Orders from State Registry × High THC - Edibles 4200 mg High THC - Inhalation 7…" at bounding box center [273, 268] width 547 height 536
click at [239, 287] on span "Close" at bounding box center [243, 287] width 22 height 11
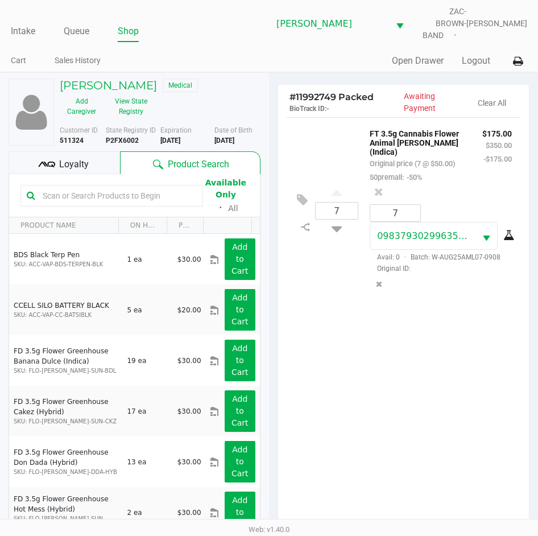
drag, startPoint x: 439, startPoint y: 372, endPoint x: 435, endPoint y: 355, distance: 17.7
click at [439, 370] on div "7 FT 3.5g Cannabis Flower Animal Larry (Indica) Original price (7 @ $50.00) 50p…" at bounding box center [403, 330] width 251 height 426
click at [104, 162] on div "Loyalty" at bounding box center [65, 162] width 112 height 23
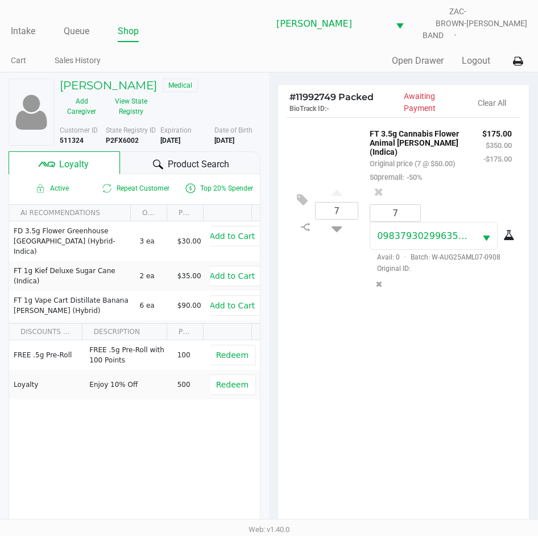
click at [176, 158] on span "Product Search" at bounding box center [198, 165] width 61 height 14
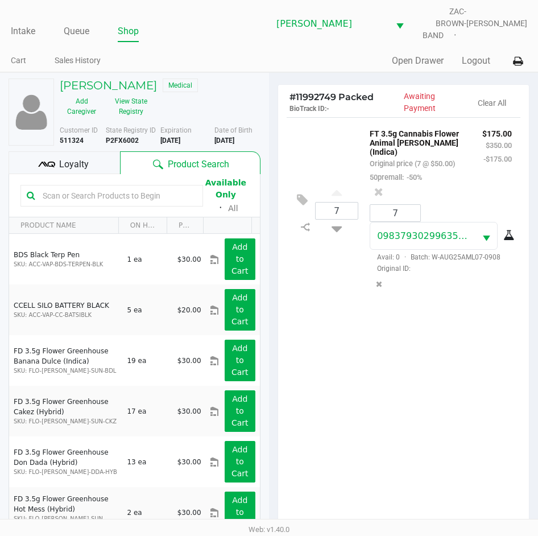
click at [56, 187] on input "text" at bounding box center [117, 195] width 159 height 17
type input "ffp"
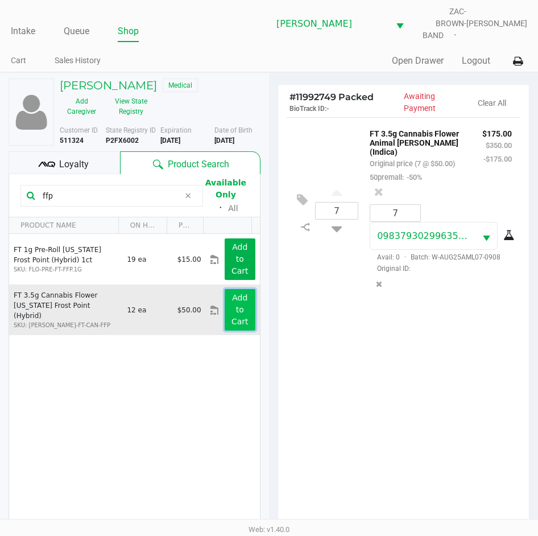
click at [233, 315] on app-button-loader "Add to Cart" at bounding box center [240, 309] width 17 height 33
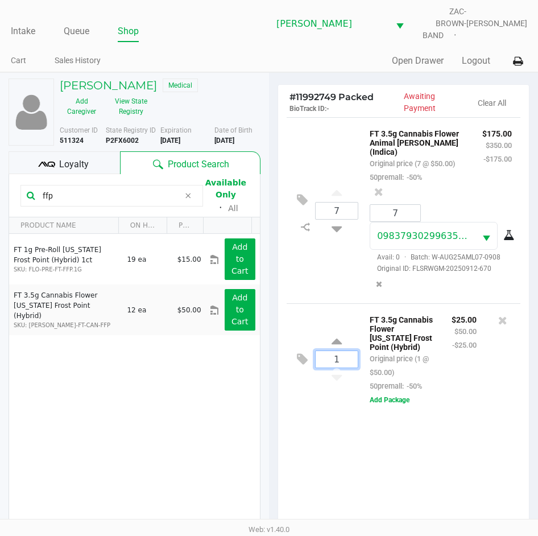
click at [339, 363] on input "1" at bounding box center [337, 359] width 42 height 17
type input "5"
click at [371, 439] on div "JOSEPH GARITTA Medical Add Caregiver View State Registry Customer ID 511324 Sta…" at bounding box center [269, 382] width 538 height 621
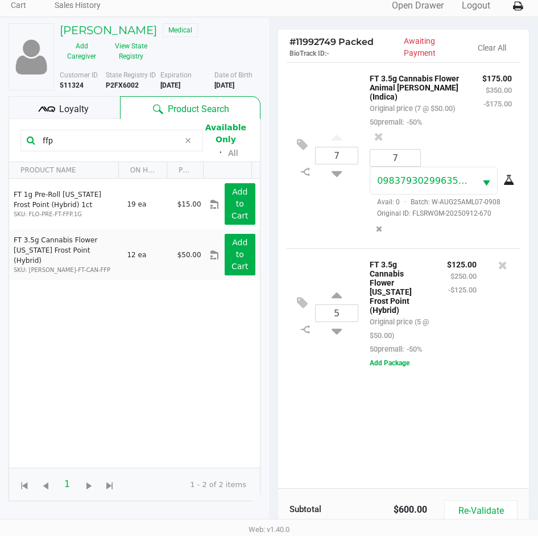
scroll to position [149, 0]
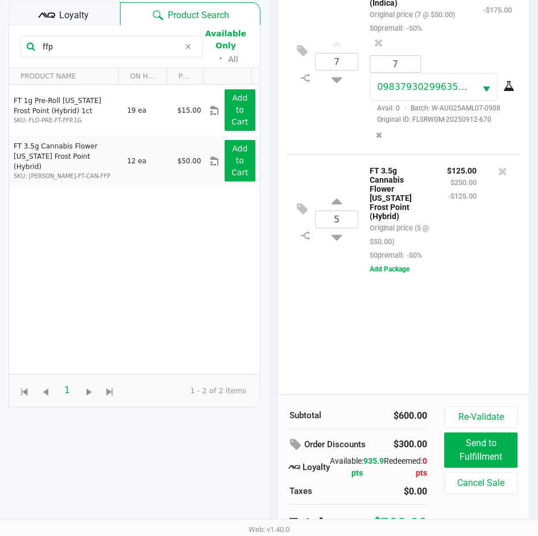
click at [54, 7] on icon at bounding box center [46, 15] width 17 height 17
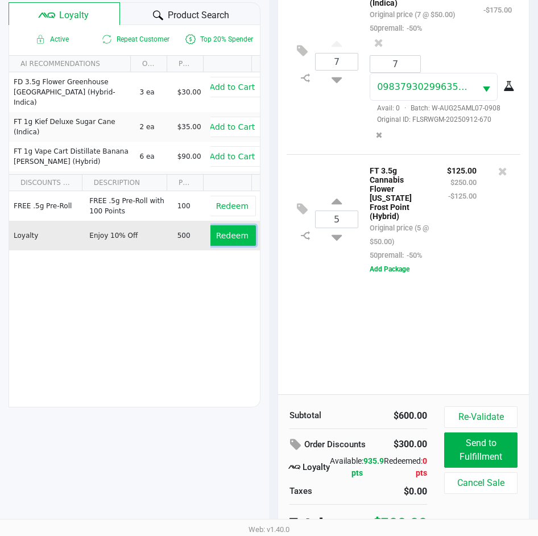
click at [230, 235] on button "Redeem" at bounding box center [232, 235] width 47 height 20
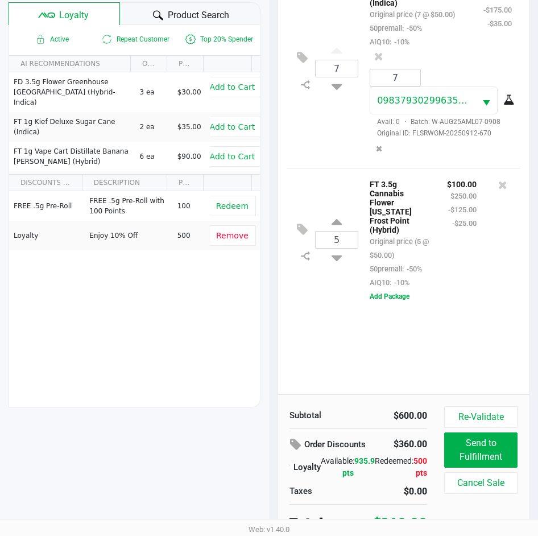
click at [307, 326] on div "7 FT 3.5g Cannabis Flower Animal Larry (Indica) Original price (7 @ $50.00) 50p…" at bounding box center [403, 181] width 251 height 426
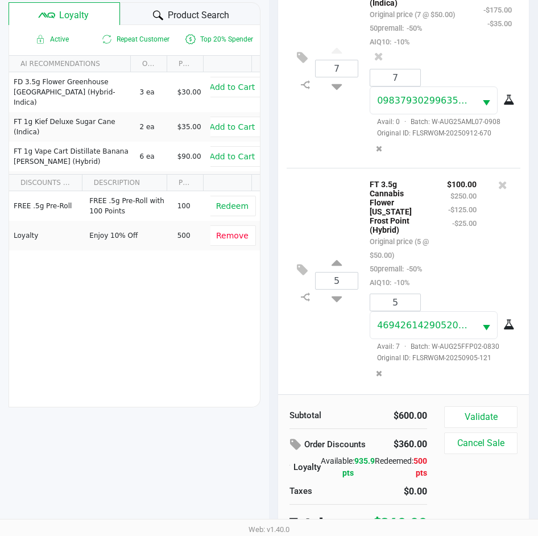
click at [342, 326] on div "5 FT 3.5g Cannabis Flower Florida Frost Point (Hybrid) Original price (5 @ $50.…" at bounding box center [404, 280] width 234 height 225
click at [481, 414] on button "Validate" at bounding box center [481, 417] width 73 height 22
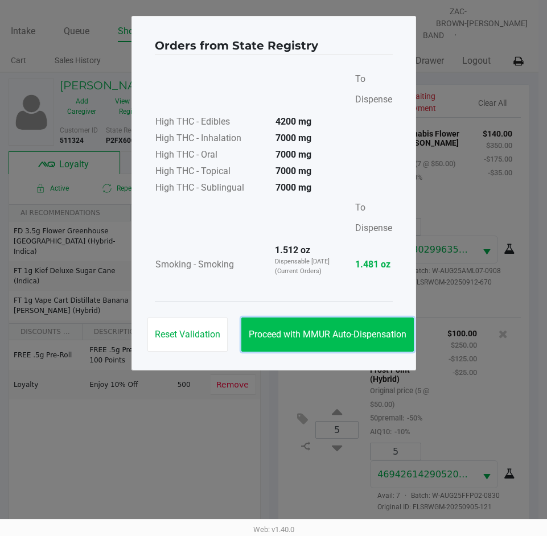
click at [289, 334] on span "Proceed with MMUR Auto-Dispensation" at bounding box center [328, 334] width 158 height 11
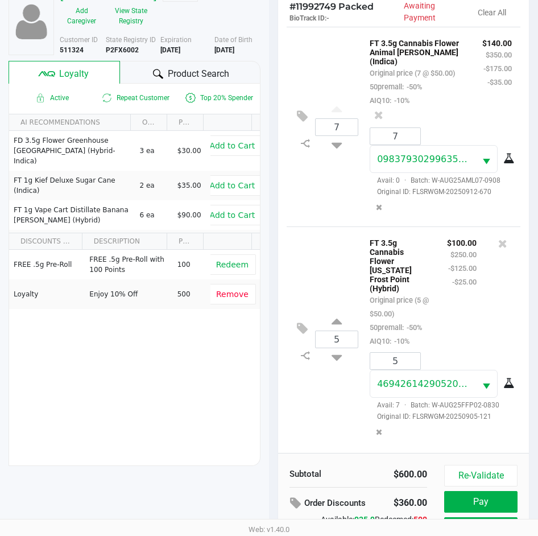
scroll to position [151, 0]
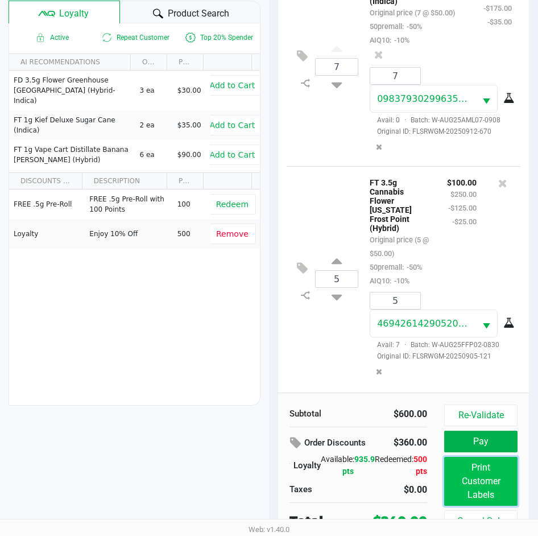
click at [483, 480] on button "Print Customer Labels" at bounding box center [481, 481] width 73 height 49
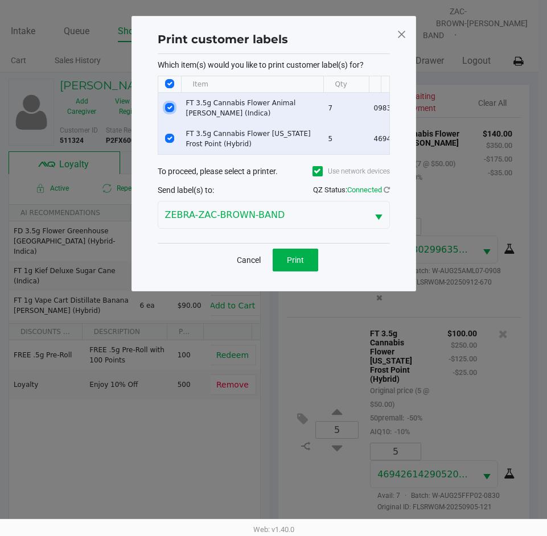
click at [173, 107] on input "Select Row" at bounding box center [169, 107] width 9 height 9
checkbox input "false"
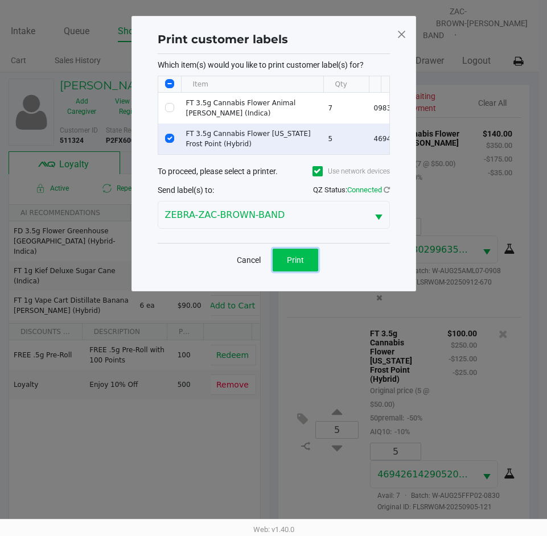
click at [298, 265] on span "Print" at bounding box center [295, 260] width 17 height 9
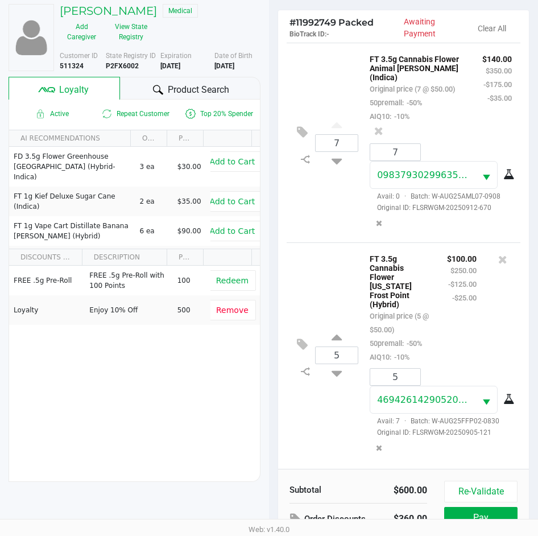
scroll to position [151, 0]
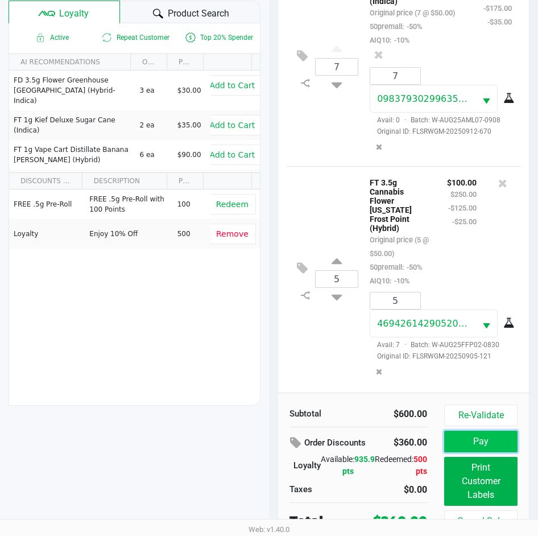
click at [486, 431] on button "Pay" at bounding box center [481, 442] width 73 height 22
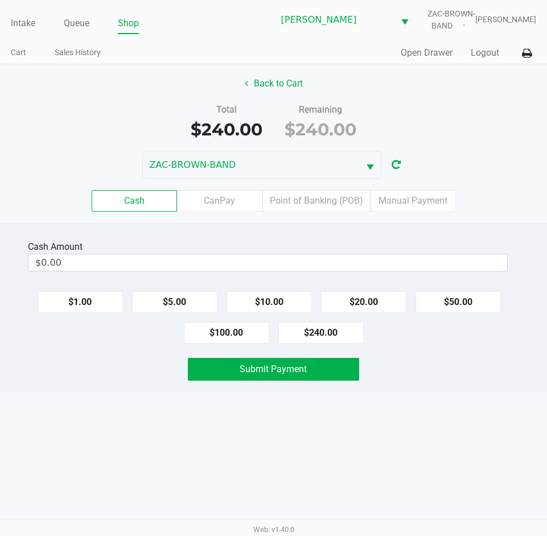
click at [435, 134] on div "Total $240.00 Remaining $240.00" at bounding box center [273, 122] width 564 height 39
click at [220, 330] on button "$100.00" at bounding box center [226, 333] width 85 height 22
type input "$300.00"
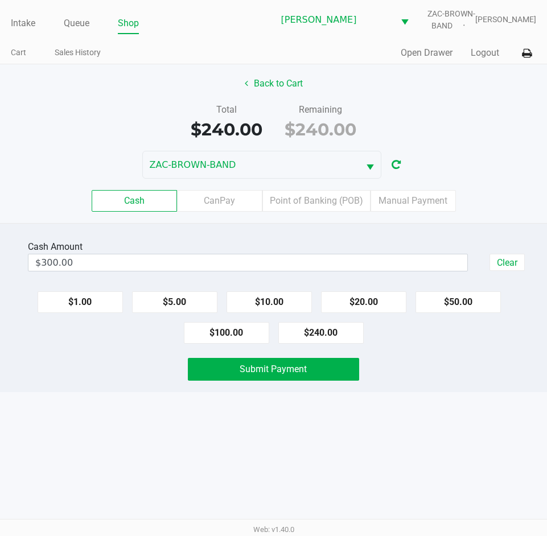
click at [277, 356] on div "Cash Amount $300.00 Clear $1.00 $5.00 $10.00 $20.00 $50.00 $100.00 $240.00 Subm…" at bounding box center [273, 307] width 547 height 169
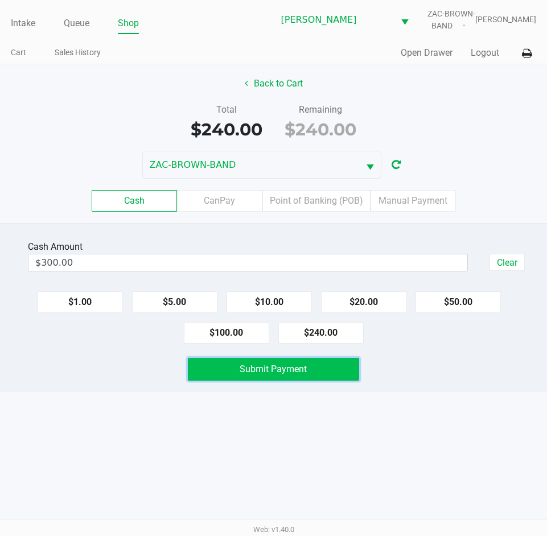
click at [279, 365] on span "Submit Payment" at bounding box center [273, 369] width 67 height 11
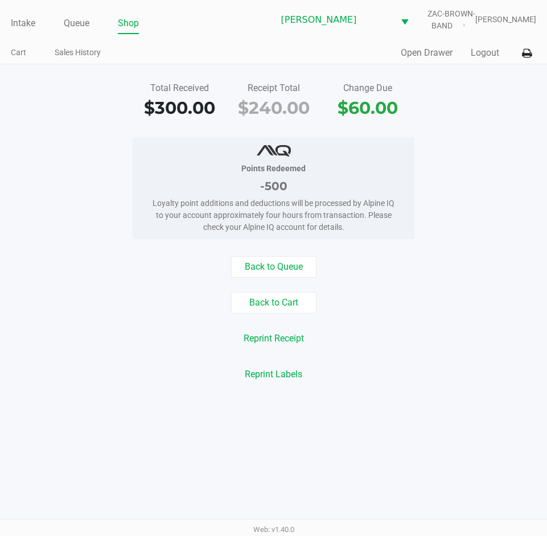
click at [59, 149] on div "Points Redeemed -500 Loyalty point additions and deductions will be processed b…" at bounding box center [273, 188] width 564 height 101
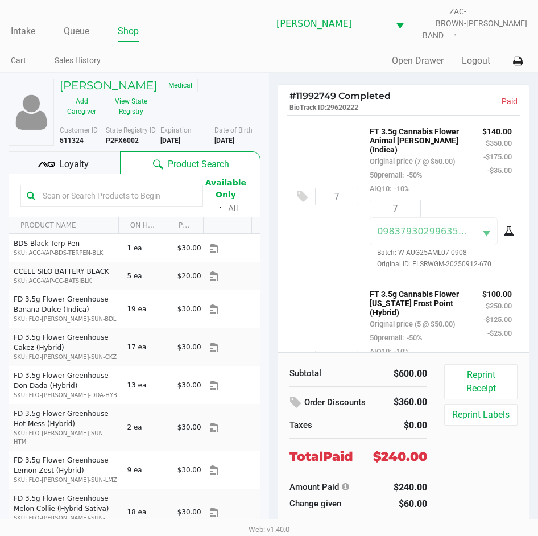
click at [121, 137] on b "P2FX6002" at bounding box center [122, 141] width 33 height 8
drag, startPoint x: 249, startPoint y: 134, endPoint x: 215, endPoint y: 134, distance: 34.2
click at [215, 134] on div "Date of Birth 1/10/1949" at bounding box center [242, 135] width 55 height 20
copy b "1/10/1949"
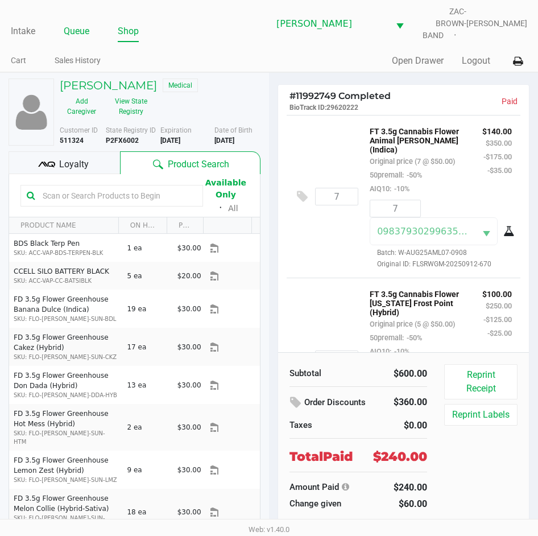
click at [77, 23] on link "Queue" at bounding box center [77, 31] width 26 height 16
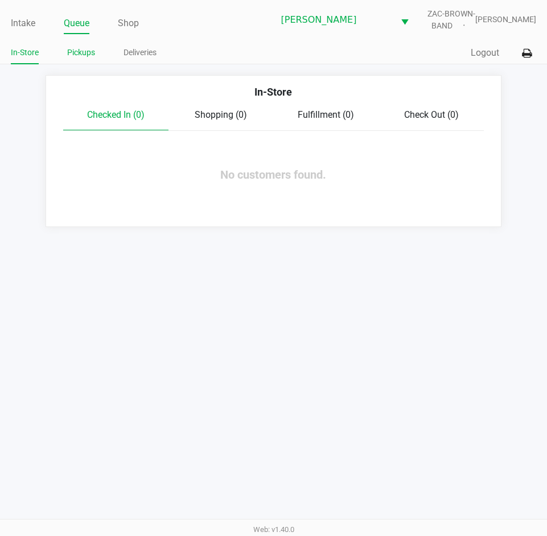
click at [92, 55] on link "Pickups" at bounding box center [81, 53] width 28 height 14
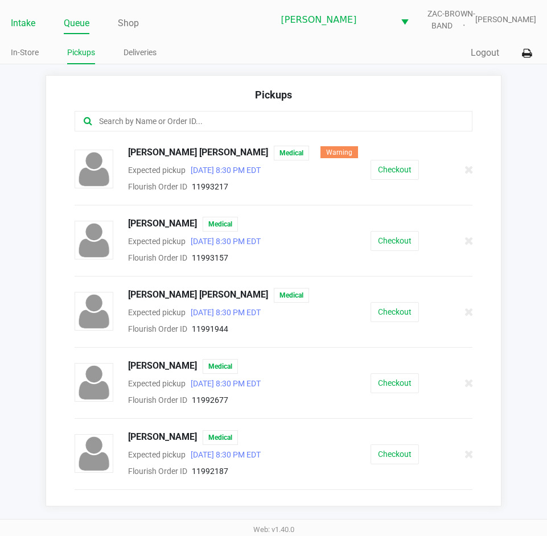
click at [11, 26] on link "Intake" at bounding box center [23, 23] width 24 height 16
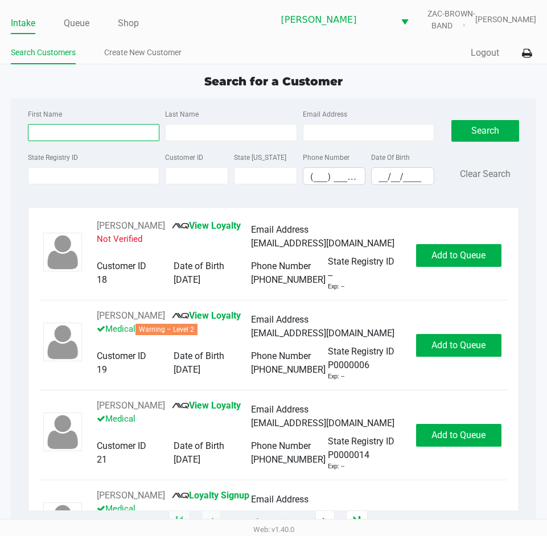
click at [96, 136] on input "First Name" at bounding box center [93, 132] width 131 height 17
click at [106, 174] on input "State Registry ID" at bounding box center [93, 175] width 131 height 17
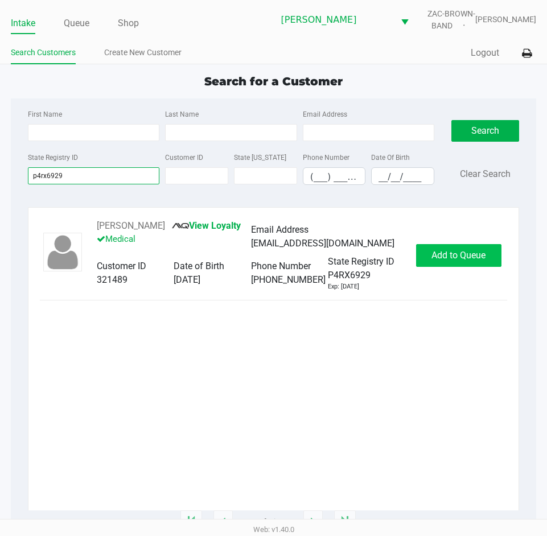
type input "p4rx6929"
click at [455, 249] on button "Add to Queue" at bounding box center [458, 255] width 85 height 23
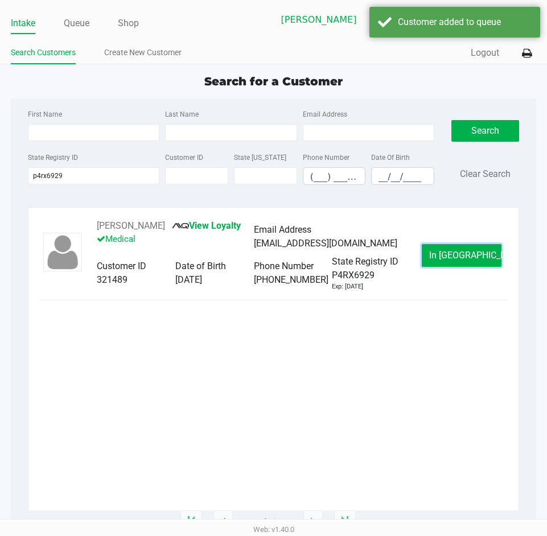
click at [465, 249] on button "In Queue" at bounding box center [462, 255] width 80 height 23
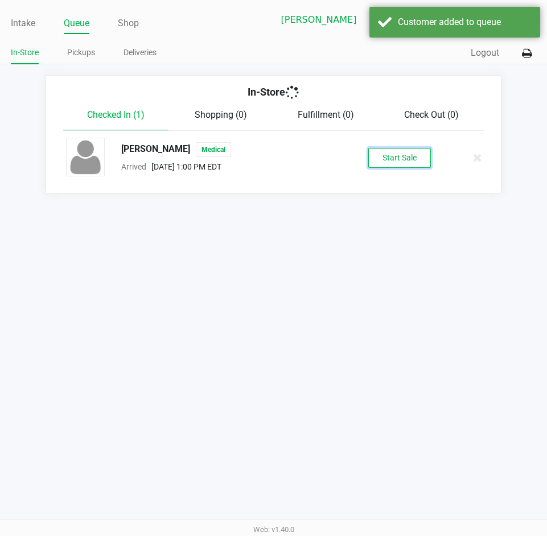
click at [387, 150] on button "Start Sale" at bounding box center [399, 158] width 63 height 20
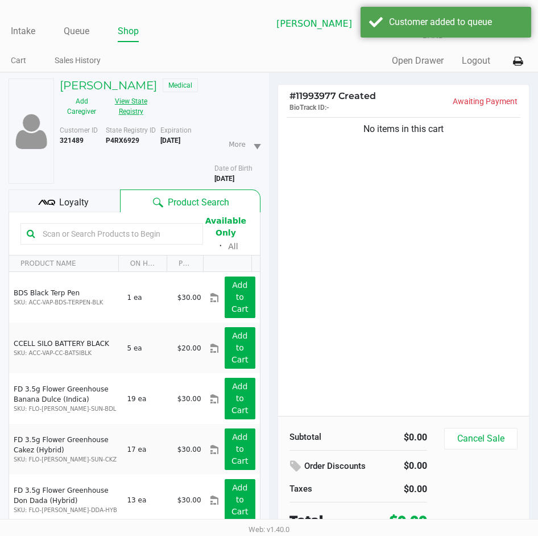
click at [129, 101] on button "View State Registry" at bounding box center [128, 106] width 48 height 28
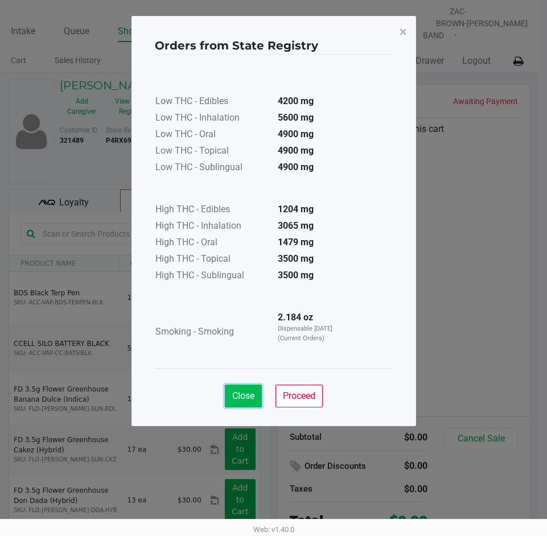
click at [238, 400] on span "Close" at bounding box center [243, 395] width 22 height 11
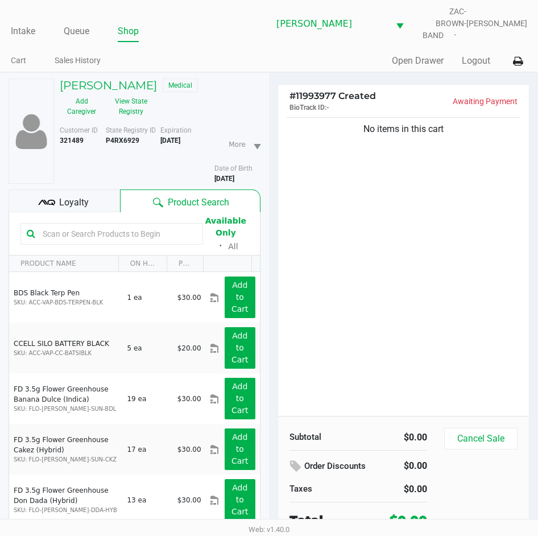
drag, startPoint x: 52, startPoint y: 220, endPoint x: 258, endPoint y: 212, distance: 206.8
click at [52, 225] on input "text" at bounding box center [117, 233] width 159 height 17
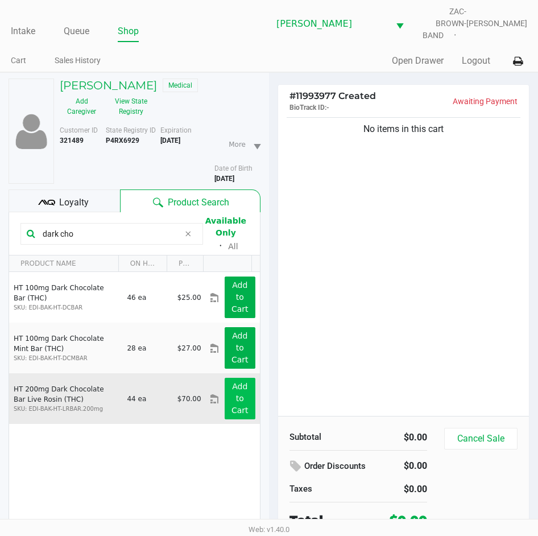
type input "dark cho"
click at [225, 385] on button "Add to Cart" at bounding box center [240, 399] width 31 height 42
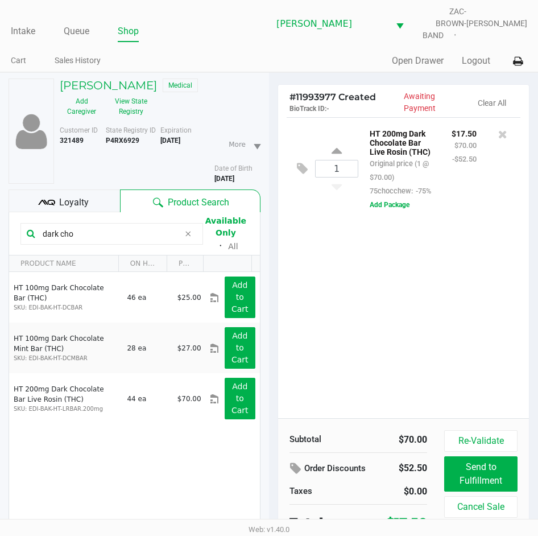
drag, startPoint x: 70, startPoint y: 224, endPoint x: 9, endPoint y: 227, distance: 61.0
click at [9, 227] on kendo-grid-toolbar "dark cho Available Only ᛫ All" at bounding box center [134, 233] width 251 height 43
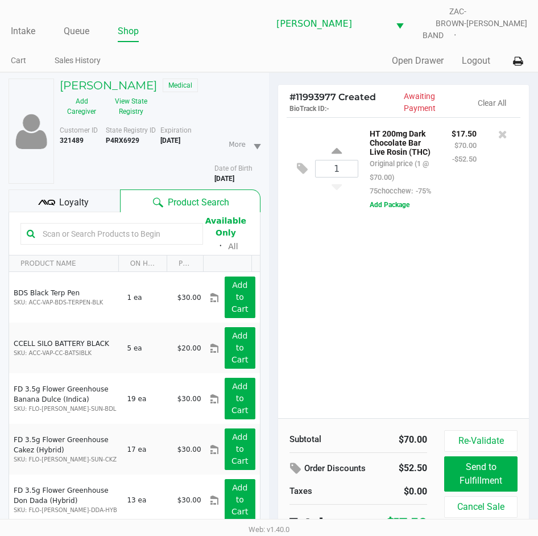
drag, startPoint x: 370, startPoint y: 306, endPoint x: 474, endPoint y: 326, distance: 106.1
click at [399, 307] on div "1 HT 200mg Dark Chocolate Bar Live Rosin (THC) Original price (1 @ $70.00) 75ch…" at bounding box center [403, 267] width 251 height 301
click at [434, 341] on div "1 HT 200mg Dark Chocolate Bar Live Rosin (THC) Original price (1 @ $70.00) 75ch…" at bounding box center [403, 267] width 251 height 301
click at [75, 225] on input "text" at bounding box center [117, 233] width 159 height 17
type input "v"
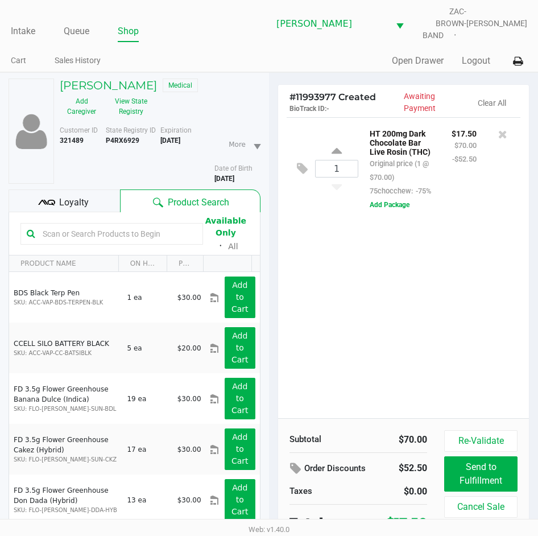
click at [349, 330] on div "1 HT 200mg Dark Chocolate Bar Live Rosin (THC) Original price (1 @ $70.00) 75ch…" at bounding box center [403, 267] width 251 height 301
click at [52, 203] on icon at bounding box center [46, 202] width 17 height 17
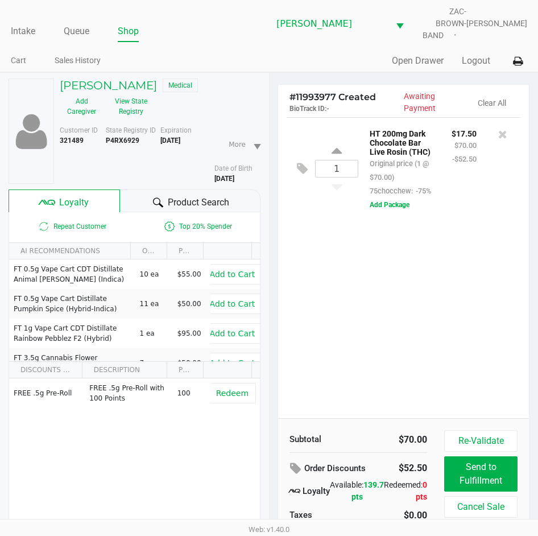
click at [326, 341] on div "1 HT 200mg Dark Chocolate Bar Live Rosin (THC) Original price (1 @ $70.00) 75ch…" at bounding box center [403, 267] width 251 height 301
click at [323, 321] on div "1 HT 200mg Dark Chocolate Bar Live Rosin (THC) Original price (1 @ $70.00) 75ch…" at bounding box center [403, 267] width 251 height 301
click at [390, 265] on div "1 HT 200mg Dark Chocolate Bar Live Rosin (THC) Original price (1 @ $70.00) 75ch…" at bounding box center [403, 267] width 251 height 301
click at [405, 293] on div "1 HT 200mg Dark Chocolate Bar Live Rosin (THC) Original price (1 @ $70.00) 75ch…" at bounding box center [403, 267] width 251 height 301
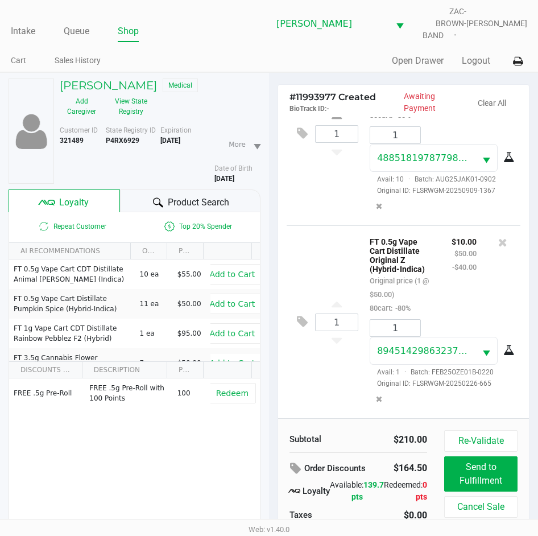
scroll to position [217, 0]
click at [320, 361] on div "1 FT 0.5g Vape Cart Distillate Original Z (Hybrid-Indica) Original price (1 @ $…" at bounding box center [404, 321] width 234 height 193
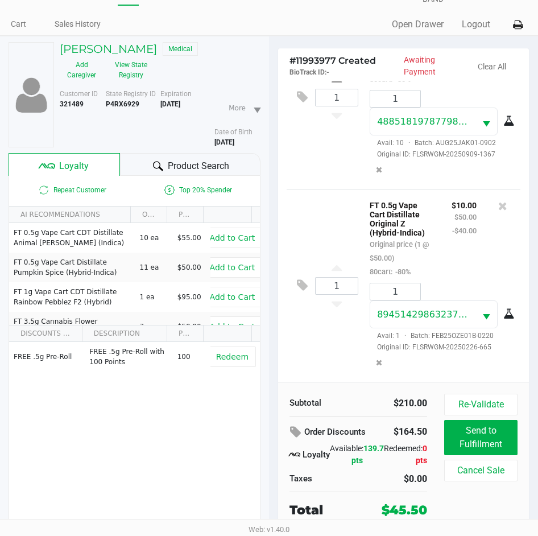
scroll to position [56, 0]
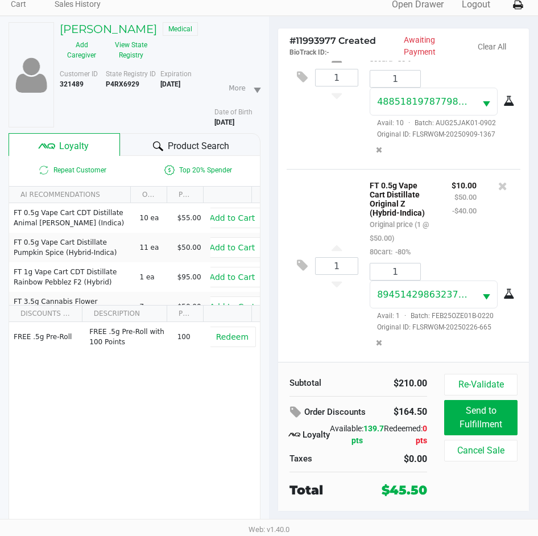
click at [309, 322] on div "1 FT 0.5g Vape Cart Distillate Original Z (Hybrid-Indica) Original price (1 @ $…" at bounding box center [404, 265] width 234 height 193
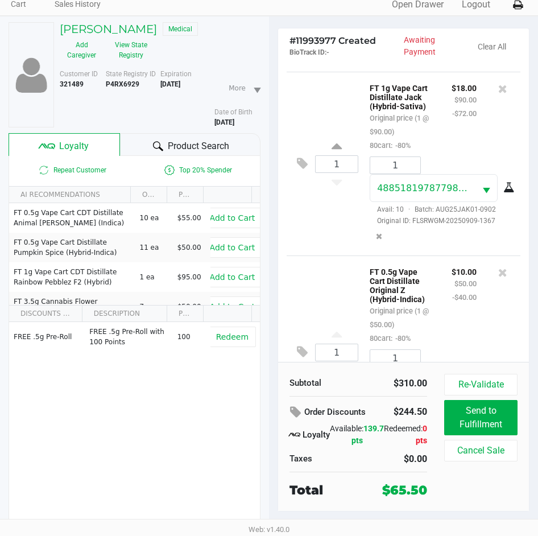
scroll to position [35, 0]
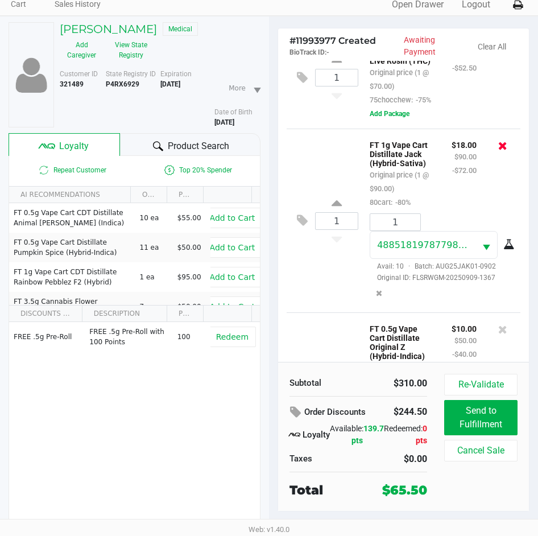
click at [499, 151] on icon at bounding box center [503, 145] width 9 height 11
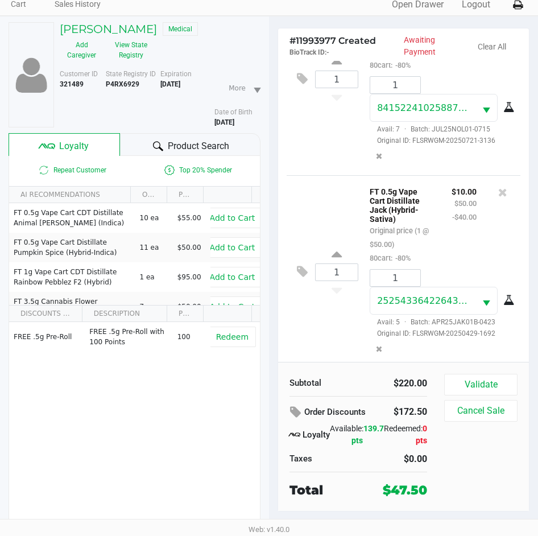
scroll to position [493, 0]
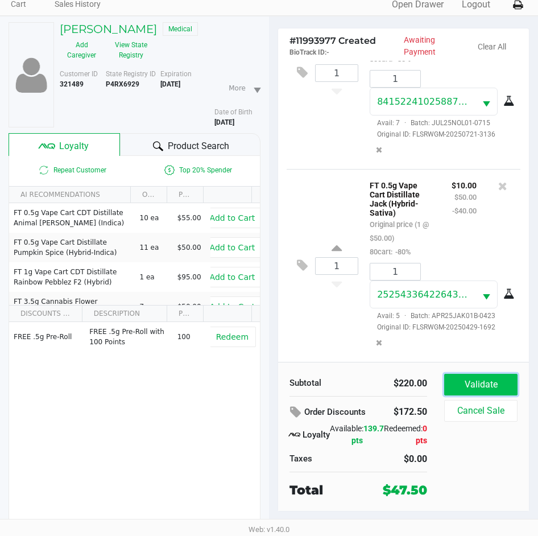
click at [469, 375] on button "Validate" at bounding box center [481, 385] width 73 height 22
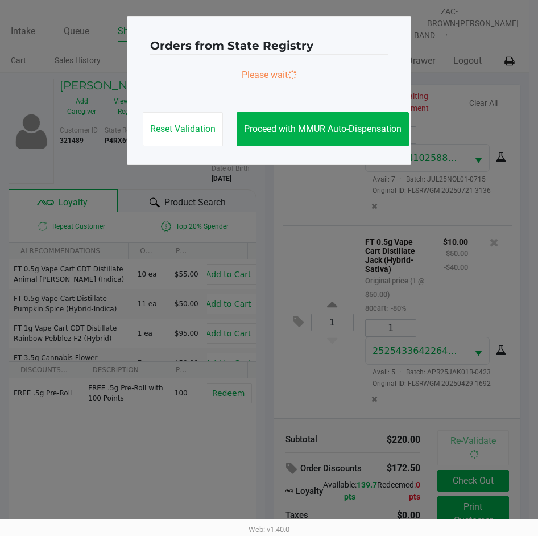
scroll to position [0, 0]
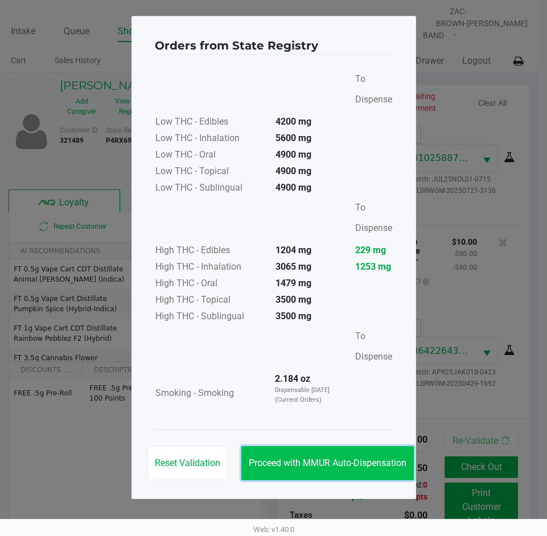
click at [328, 459] on span "Proceed with MMUR Auto-Dispensation" at bounding box center [328, 463] width 158 height 11
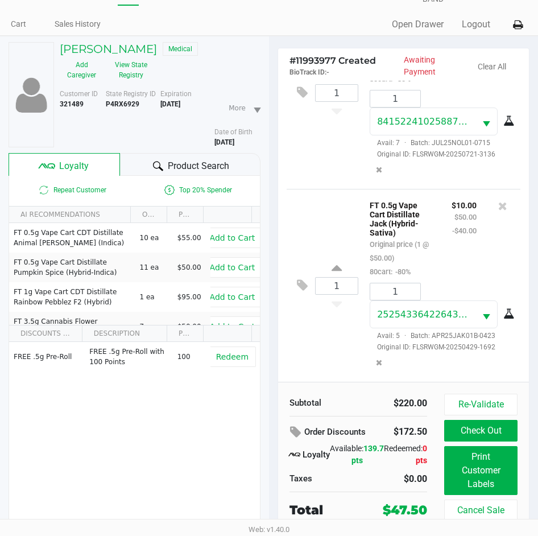
scroll to position [56, 0]
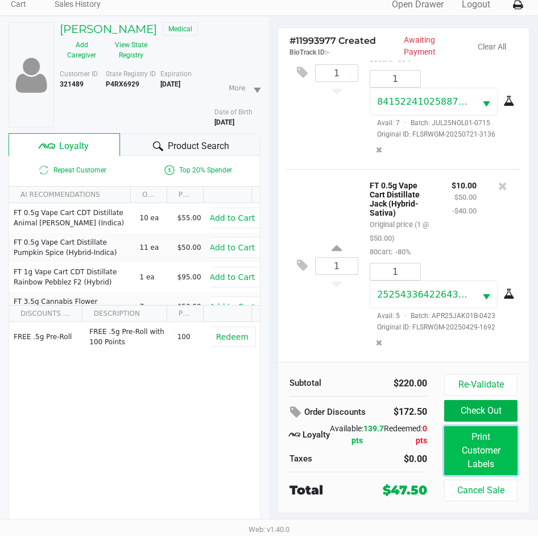
click at [466, 442] on button "Print Customer Labels" at bounding box center [481, 450] width 73 height 49
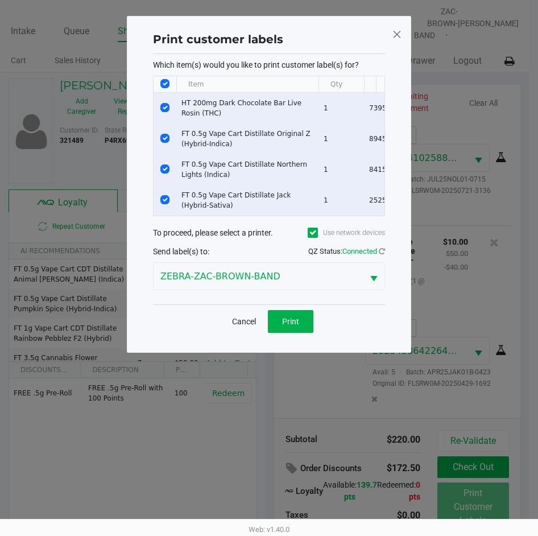
scroll to position [0, 0]
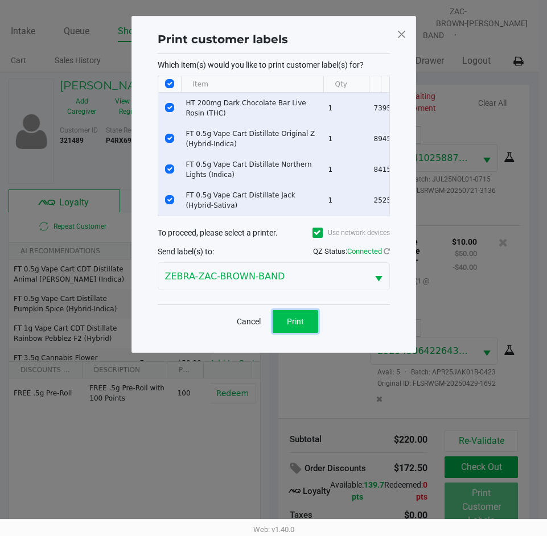
click at [279, 327] on button "Print" at bounding box center [296, 321] width 46 height 23
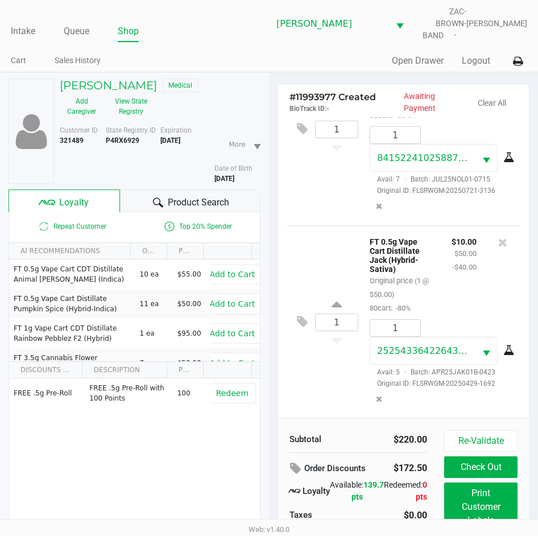
click at [280, 381] on div "1 HT 200mg Dark Chocolate Bar Live Rosin (THC) Original price (1 @ $70.00) 75ch…" at bounding box center [403, 267] width 251 height 301
drag, startPoint x: 343, startPoint y: 386, endPoint x: 347, endPoint y: 373, distance: 13.0
click at [345, 383] on div "1 FT 0.5g Vape Cart Distillate Jack (Hybrid-Sativa) Original price (1 @ $50.00)…" at bounding box center [404, 321] width 234 height 193
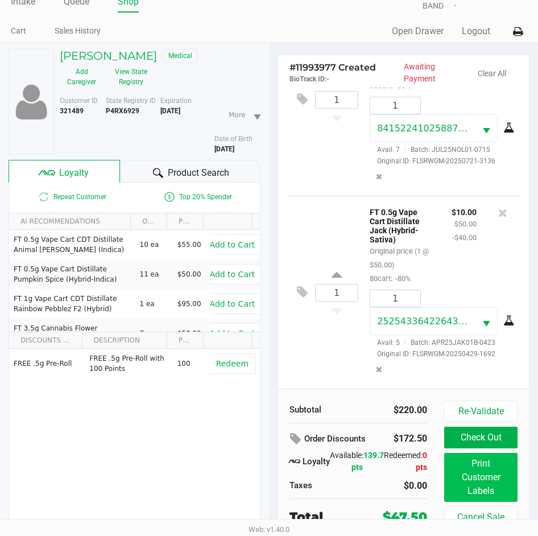
scroll to position [56, 0]
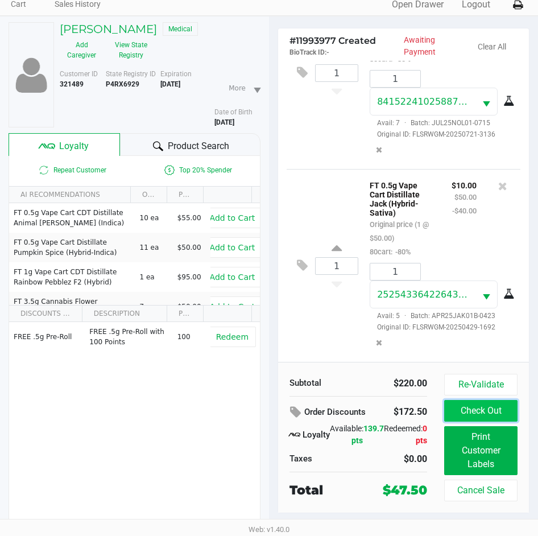
click at [484, 404] on button "Check Out" at bounding box center [481, 411] width 73 height 22
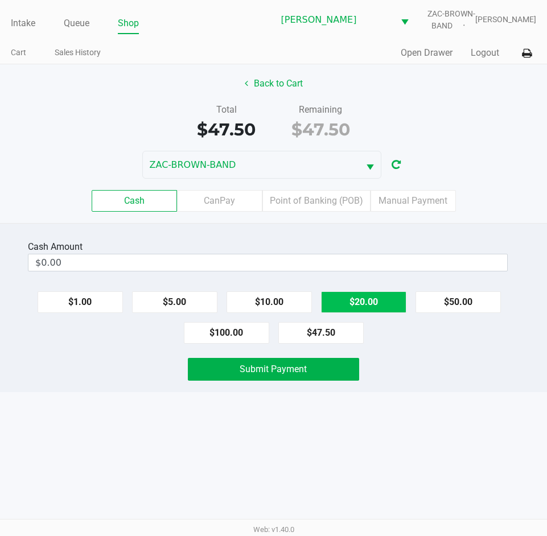
click at [372, 303] on button "$20.00" at bounding box center [363, 302] width 85 height 22
type input "$60.00"
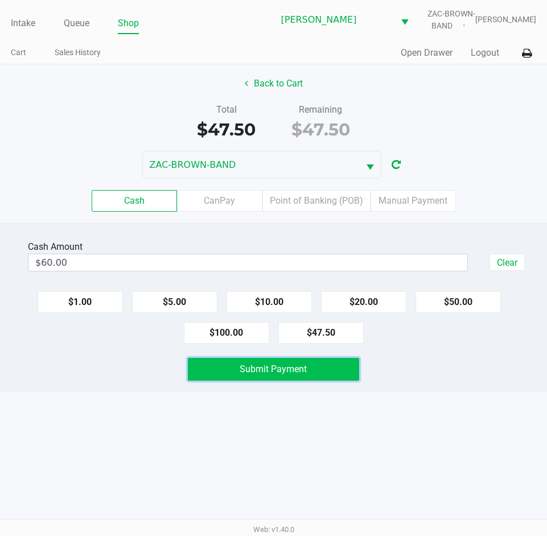
click at [284, 365] on span "Submit Payment" at bounding box center [273, 369] width 67 height 11
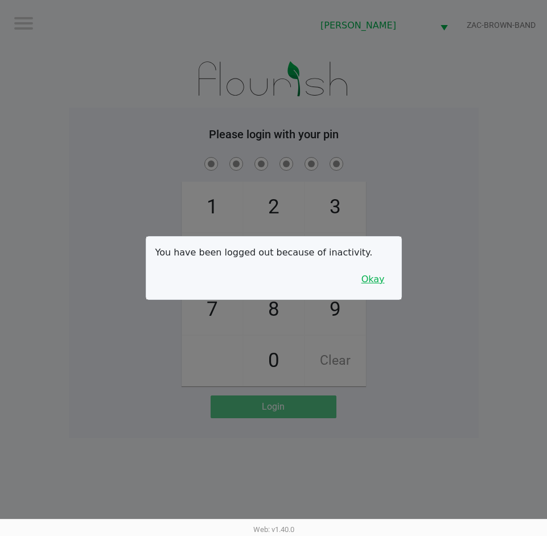
click at [377, 270] on button "Okay" at bounding box center [373, 280] width 38 height 22
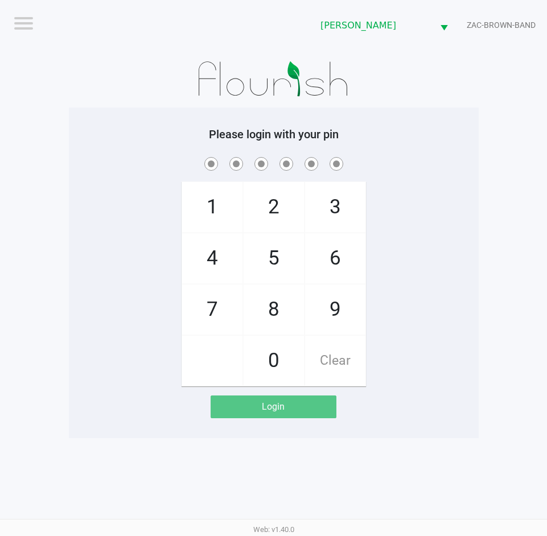
click at [401, 176] on div "1 4 7 2 5 8 0 3 6 9 Clear" at bounding box center [274, 271] width 410 height 232
checkbox input "true"
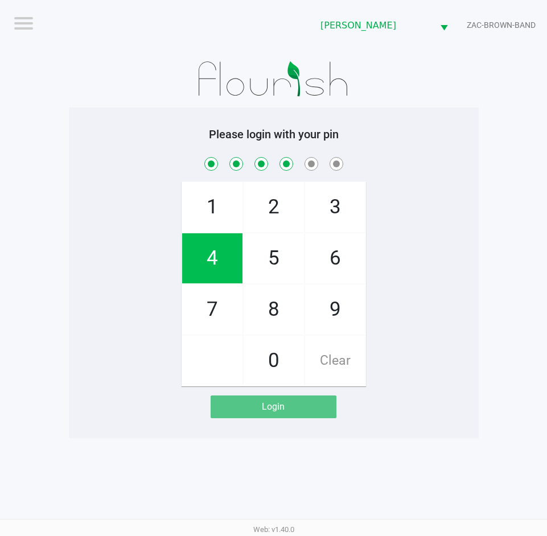
checkbox input "true"
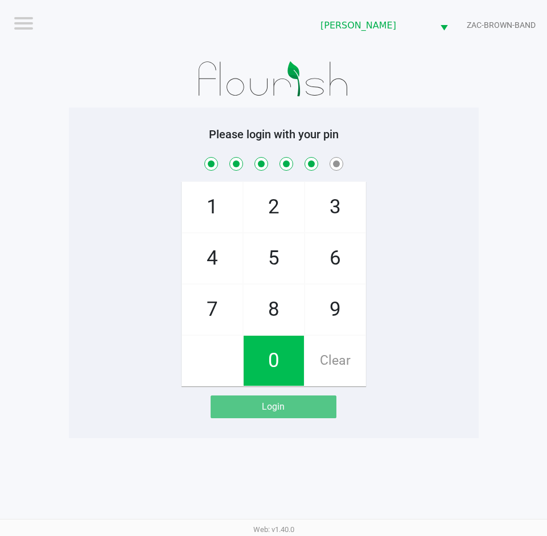
checkbox input "true"
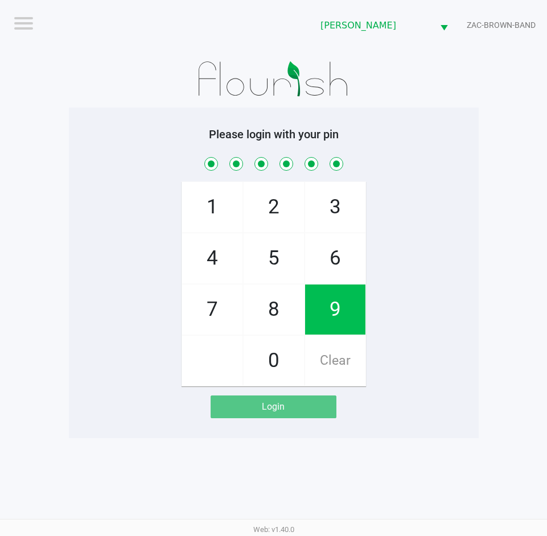
checkbox input "true"
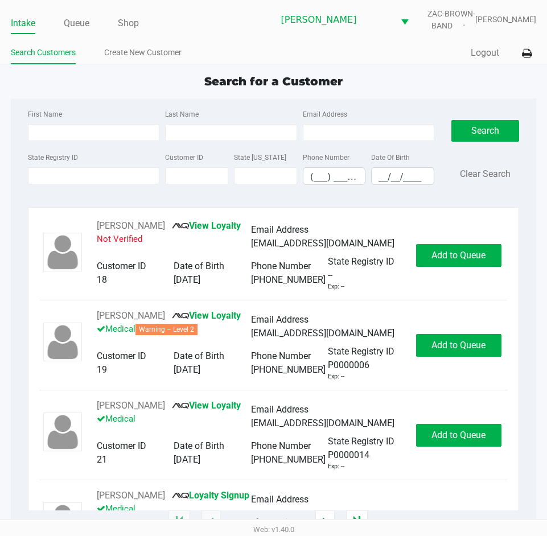
click at [134, 84] on div "Search for a Customer" at bounding box center [273, 81] width 542 height 17
click at [67, 30] on link "Queue" at bounding box center [77, 23] width 26 height 16
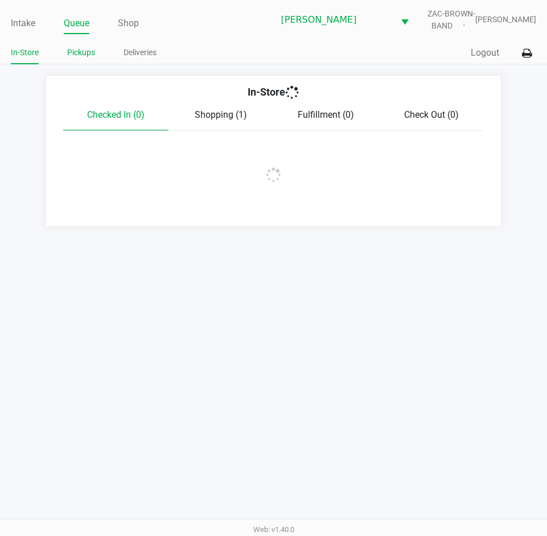
click at [84, 55] on link "Pickups" at bounding box center [81, 53] width 28 height 14
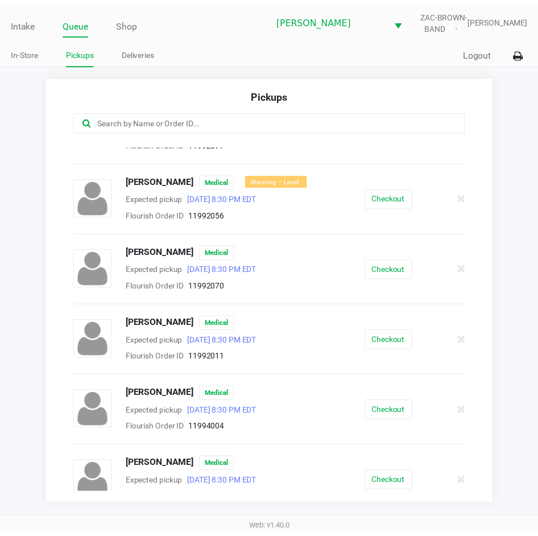
scroll to position [281, 0]
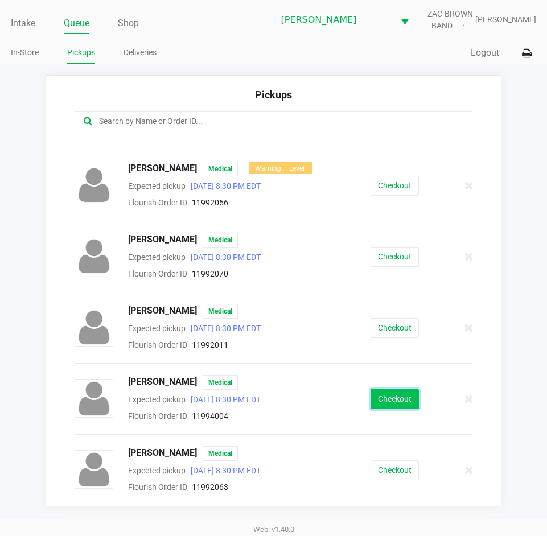
click at [396, 398] on button "Checkout" at bounding box center [395, 399] width 48 height 20
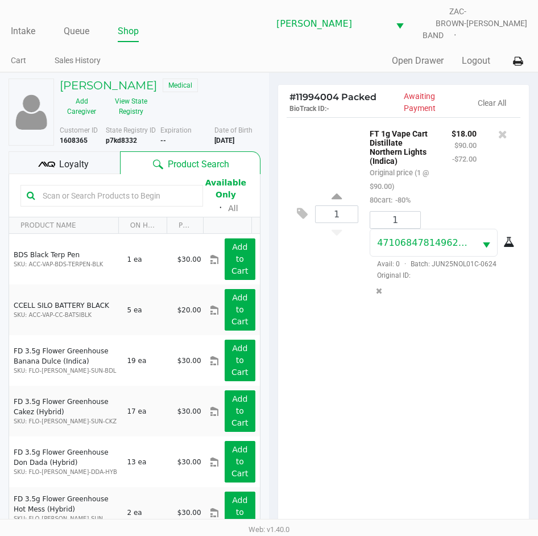
click at [398, 411] on div "1 FT 1g Vape Cart Distillate Northern Lights (Indica) Original price (1 @ $90.0…" at bounding box center [403, 330] width 251 height 426
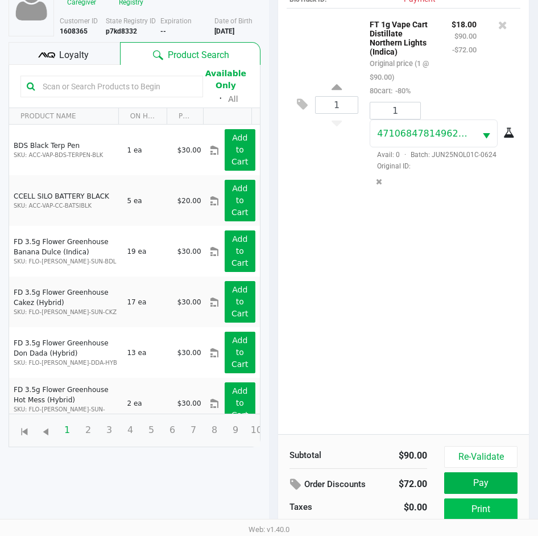
scroll to position [151, 0]
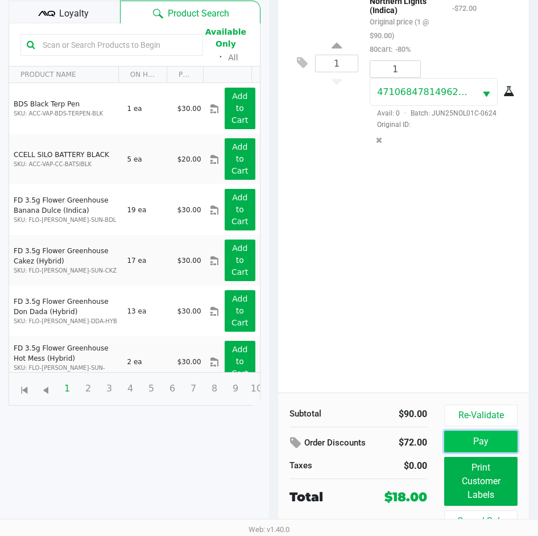
click at [476, 431] on button "Pay" at bounding box center [481, 442] width 73 height 22
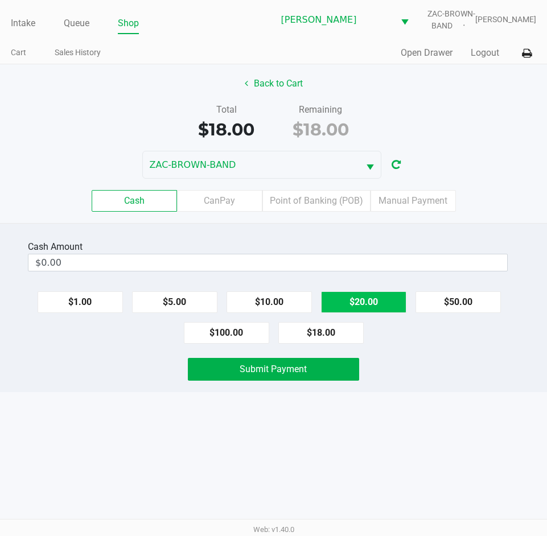
click at [381, 297] on button "$20.00" at bounding box center [363, 302] width 85 height 22
type input "$20.00"
click at [276, 355] on div "Cash Amount $20.00 Clear $1.00 $5.00 $10.00 $20.00 $50.00 $100.00 $18.00 Submit…" at bounding box center [273, 307] width 547 height 169
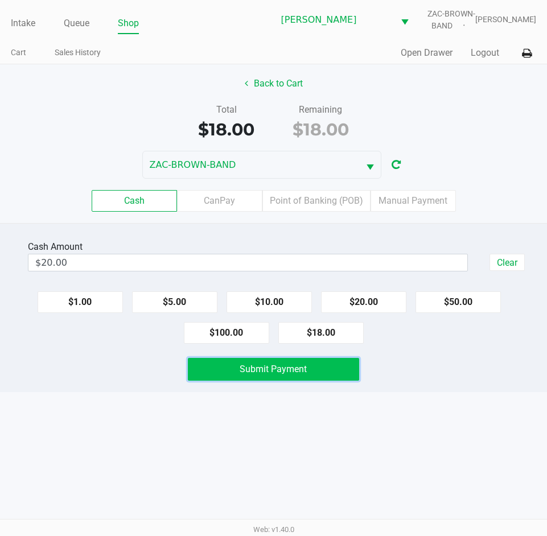
drag, startPoint x: 278, startPoint y: 364, endPoint x: 290, endPoint y: 371, distance: 13.8
click at [286, 370] on span "Submit Payment" at bounding box center [273, 369] width 67 height 11
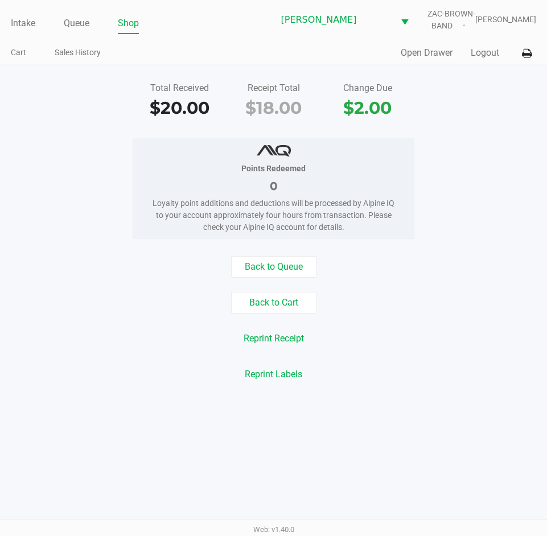
click at [86, 168] on div "Points Redeemed 0 Loyalty point additions and deductions will be processed by A…" at bounding box center [273, 188] width 564 height 101
click at [22, 27] on link "Intake" at bounding box center [23, 23] width 24 height 16
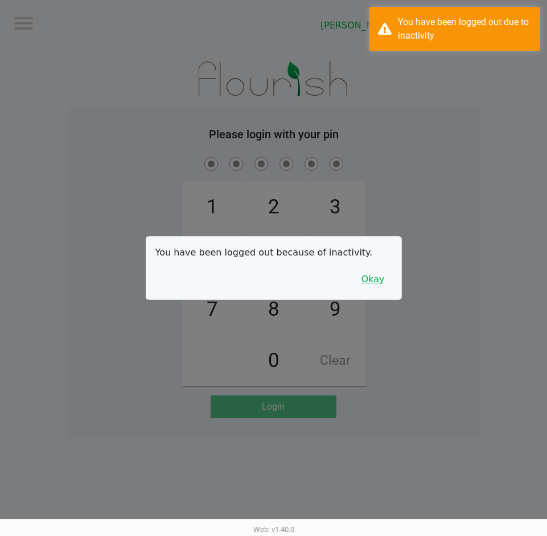
click at [376, 281] on button "Okay" at bounding box center [373, 280] width 38 height 22
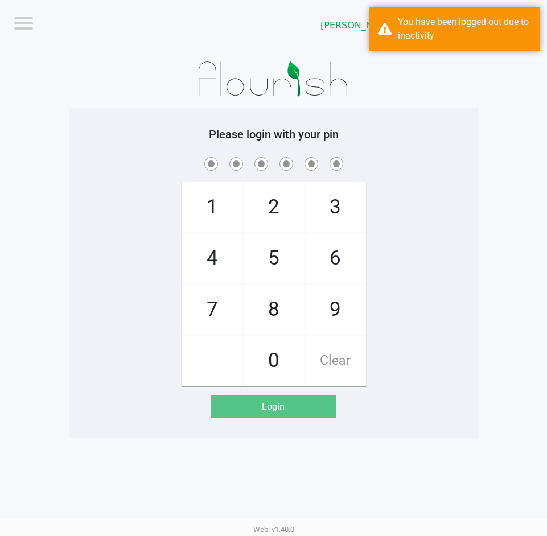
click at [428, 181] on div "1 4 7 2 5 8 0 3 6 9 Clear" at bounding box center [274, 271] width 410 height 232
checkbox input "true"
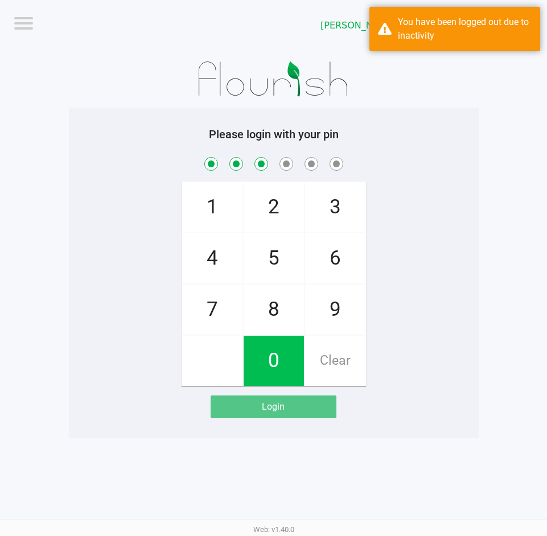
checkbox input "true"
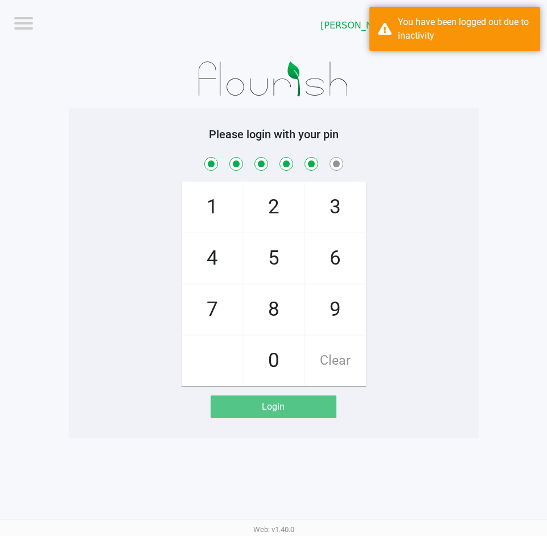
checkbox input "true"
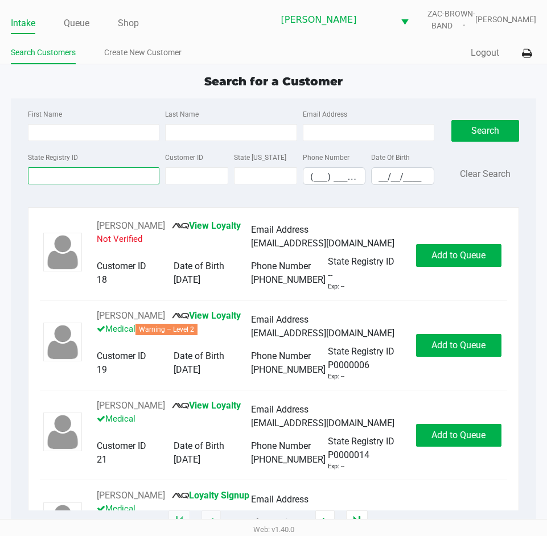
drag, startPoint x: 69, startPoint y: 176, endPoint x: 82, endPoint y: 174, distance: 13.4
click at [69, 177] on input "State Registry ID" at bounding box center [93, 175] width 131 height 17
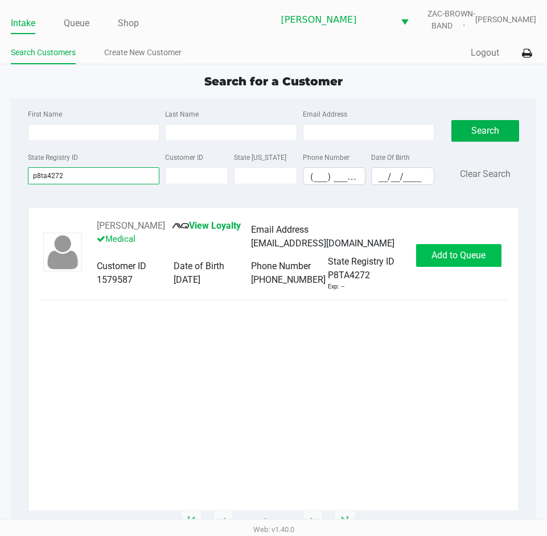
type input "p8ta4272"
click at [493, 264] on button "Add to Queue" at bounding box center [458, 255] width 85 height 23
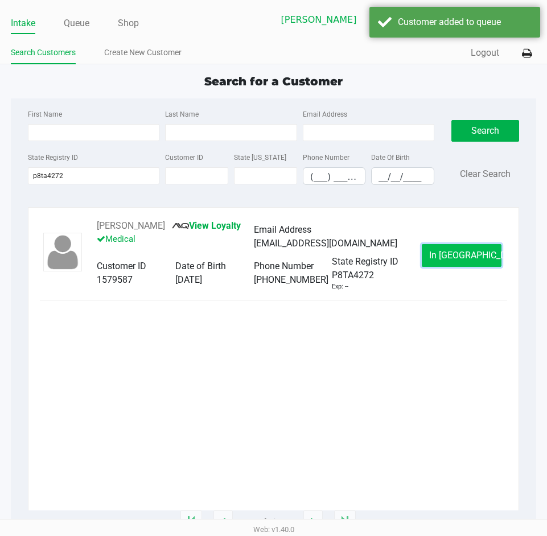
click at [474, 252] on button "In Queue" at bounding box center [462, 255] width 80 height 23
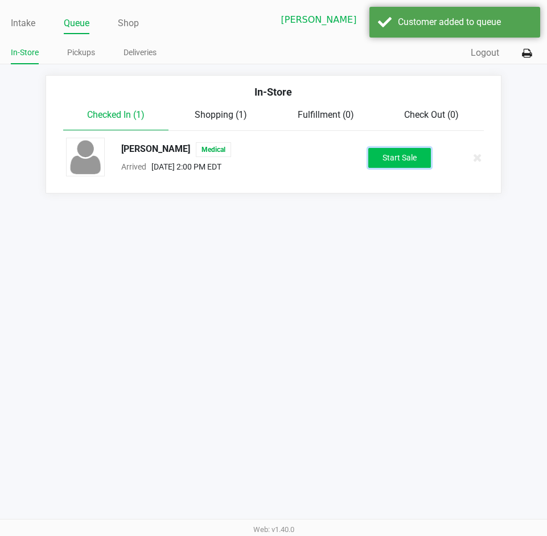
click at [419, 152] on button "Start Sale" at bounding box center [399, 158] width 63 height 20
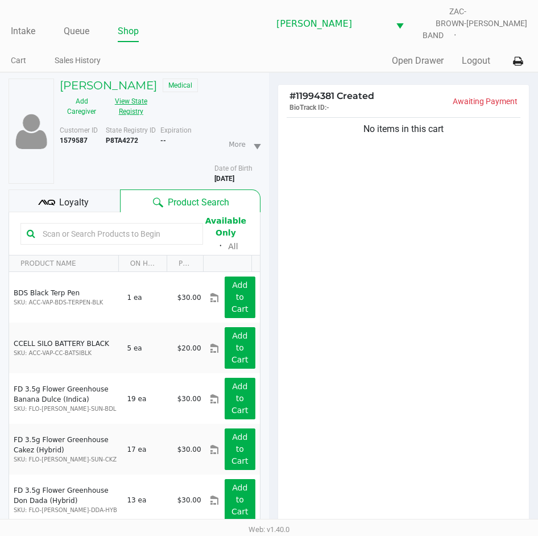
click at [133, 104] on button "View State Registry" at bounding box center [128, 106] width 48 height 28
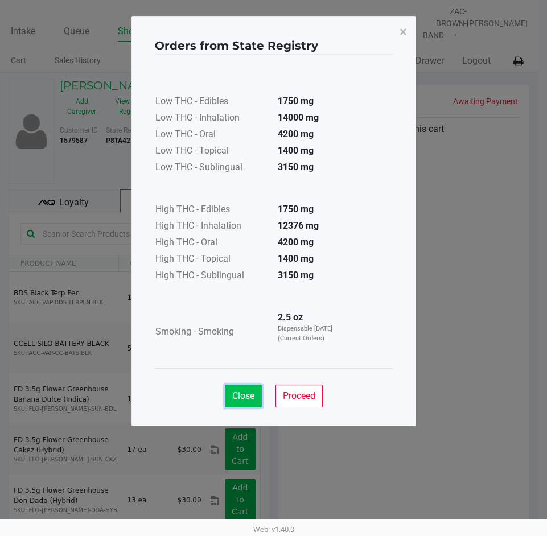
click at [249, 399] on span "Close" at bounding box center [243, 395] width 22 height 11
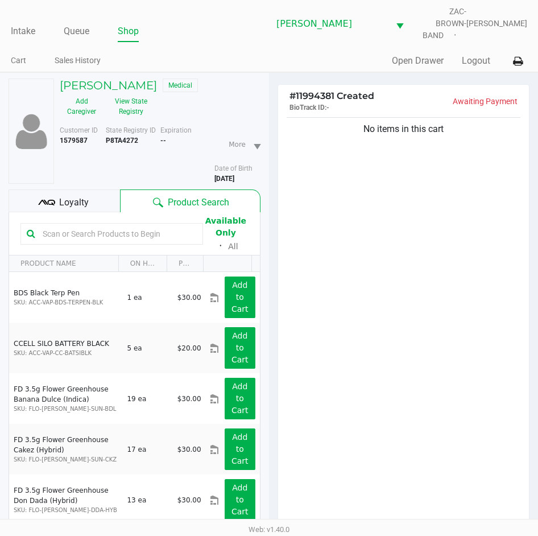
click at [132, 214] on div "Available Only ᛫ All" at bounding box center [134, 233] width 228 height 39
click at [145, 225] on input "text" at bounding box center [117, 233] width 159 height 17
click at [460, 252] on div "No items in this cart" at bounding box center [403, 328] width 251 height 426
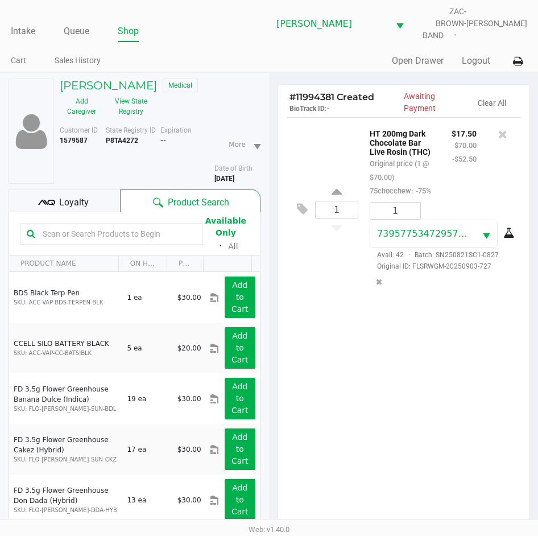
click at [415, 341] on div "1 HT 200mg Dark Chocolate Bar Live Rosin (THC) Original price (1 @ $70.00) 75ch…" at bounding box center [403, 330] width 251 height 426
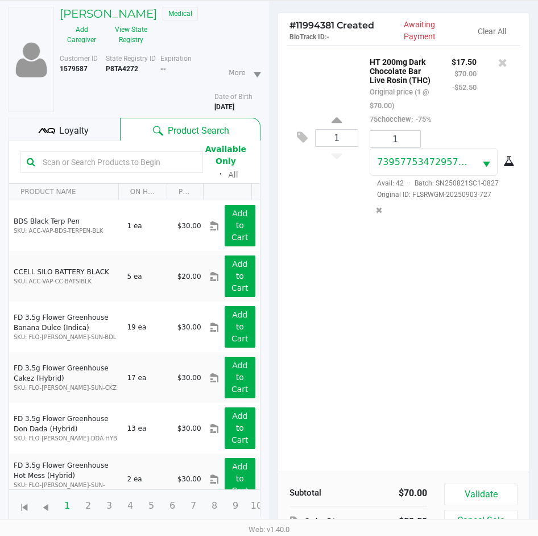
scroll to position [125, 0]
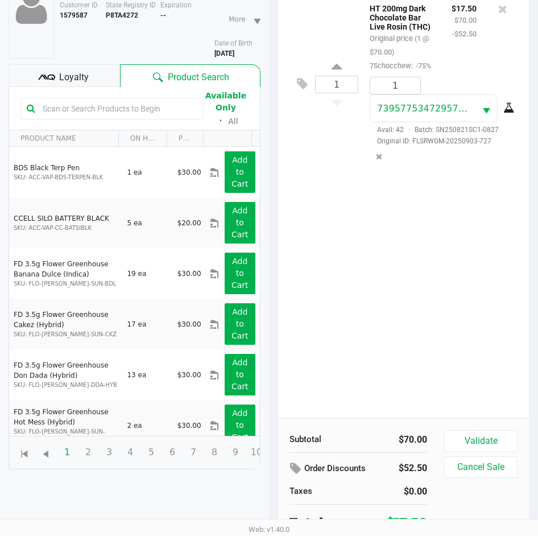
click at [412, 344] on div "1 HT 200mg Dark Chocolate Bar Live Rosin (THC) Original price (1 @ $70.00) 75ch…" at bounding box center [403, 205] width 251 height 426
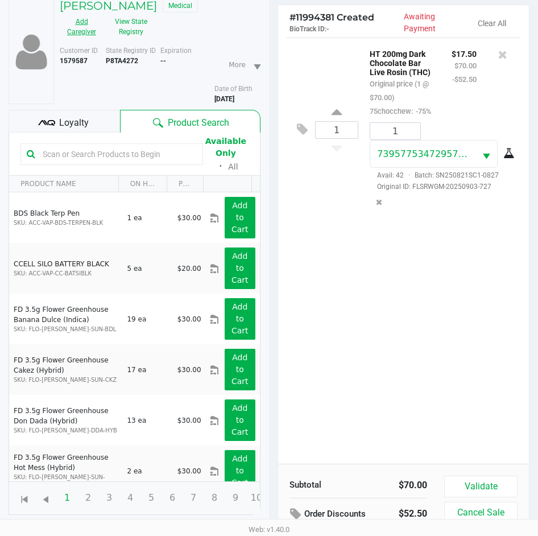
scroll to position [11, 0]
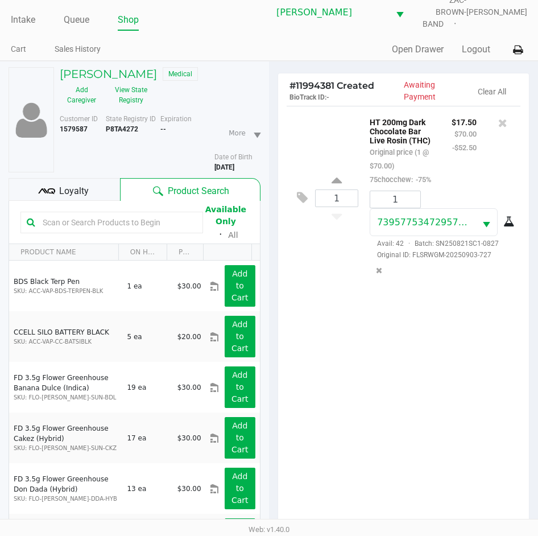
click at [83, 214] on input "text" at bounding box center [117, 222] width 159 height 17
type input "brz"
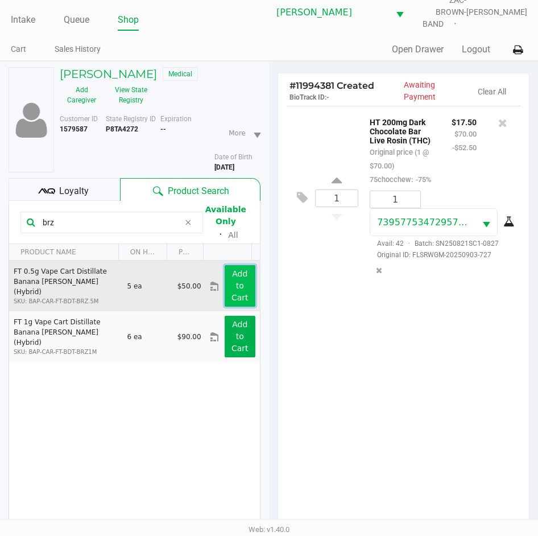
click at [232, 279] on app-button-loader "Add to Cart" at bounding box center [240, 285] width 17 height 33
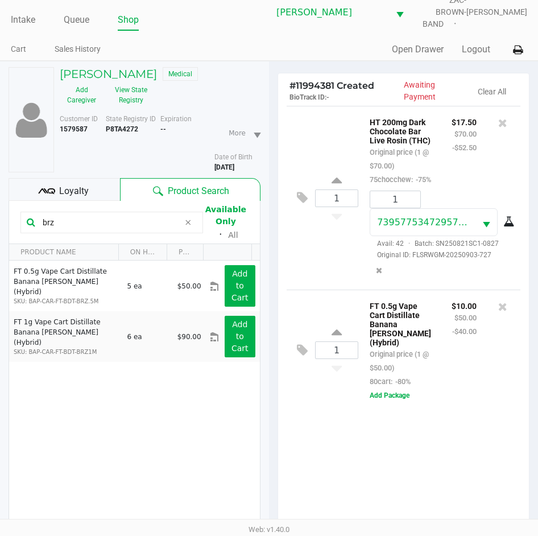
click at [467, 418] on div "1 HT 200mg Dark Chocolate Bar Live Rosin (THC) Original price (1 @ $70.00) 75ch…" at bounding box center [403, 319] width 251 height 426
drag, startPoint x: 73, startPoint y: 207, endPoint x: 394, endPoint y: 61, distance: 352.5
click at [17, 218] on kendo-grid-toolbar "brz Available Only ᛫ All" at bounding box center [134, 222] width 251 height 43
type input "pex"
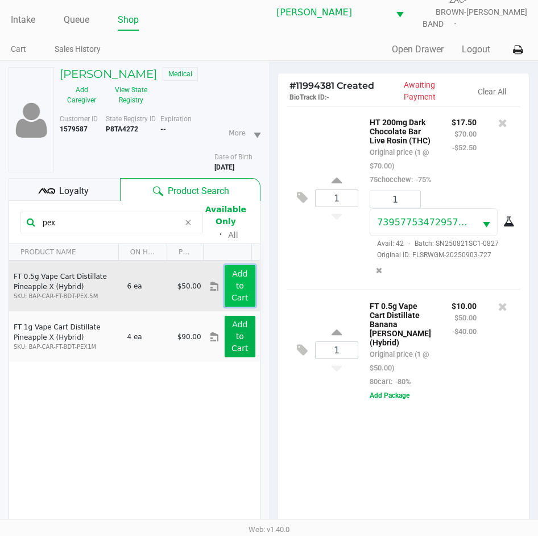
click at [232, 279] on app-button-loader "Add to Cart" at bounding box center [240, 285] width 17 height 33
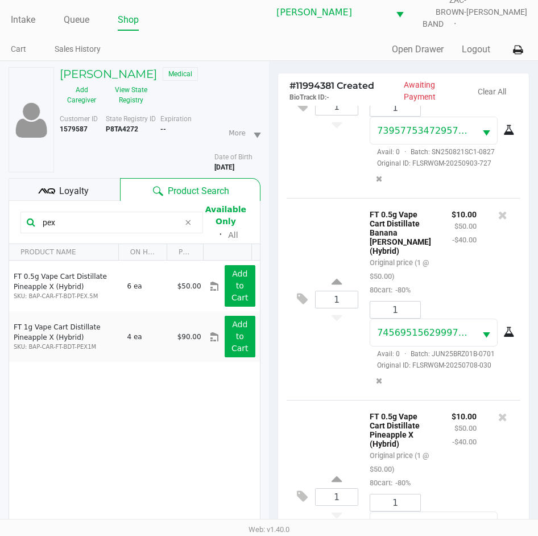
scroll to position [173, 0]
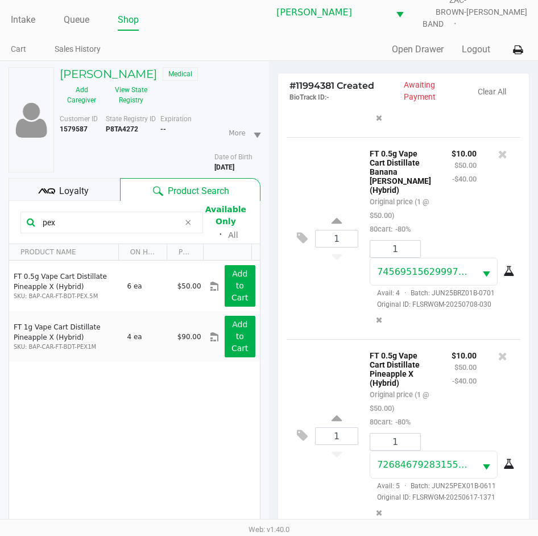
click at [0, 217] on html "Intake Queue Shop Summerfield WC ZAC-BROWN-BAND Lindsay Carroll Cart Sales Hist…" at bounding box center [269, 257] width 538 height 536
type input "k"
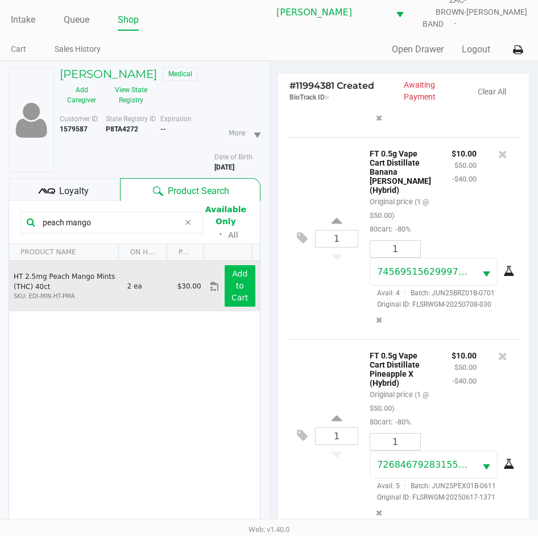
type input "peach mango"
click at [236, 272] on button "Add to Cart" at bounding box center [240, 286] width 31 height 42
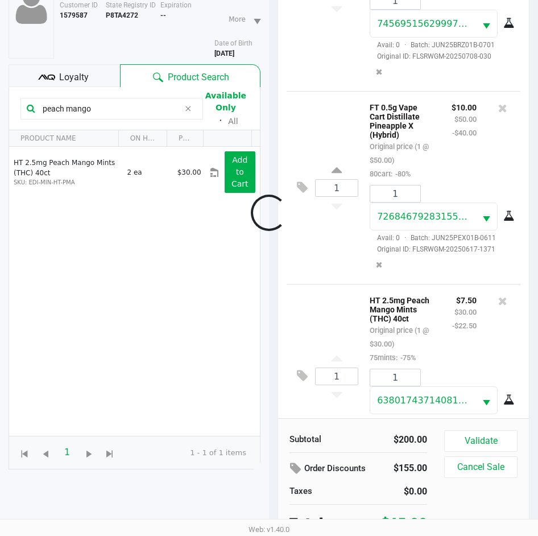
scroll to position [368, 0]
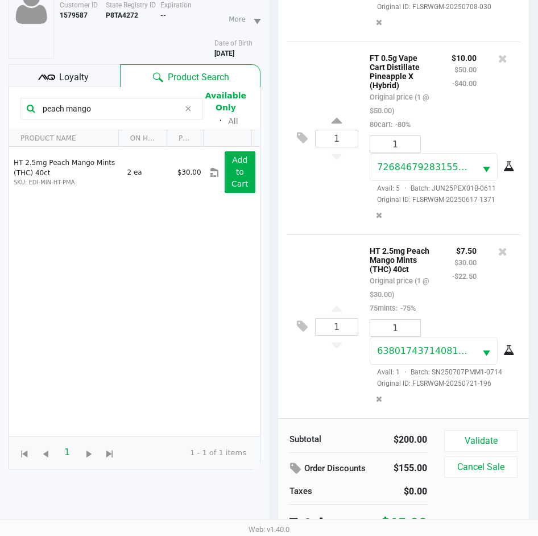
click at [306, 380] on div "1 HT 2.5mg Peach Mango Mints (THC) 40ct Original price (1 @ $30.00) 75mints: -7…" at bounding box center [404, 327] width 234 height 184
click at [330, 367] on div "1 HT 2.5mg Peach Mango Mints (THC) 40ct Original price (1 @ $30.00) 75mints: -7…" at bounding box center [404, 327] width 234 height 184
click at [302, 393] on div "1 HT 2.5mg Peach Mango Mints (THC) 40ct Original price (1 @ $30.00) 75mints: -7…" at bounding box center [404, 327] width 234 height 184
click at [311, 400] on div "2 HT 2.5mg Peach Mango Mints (THC) 40ct Original price (2 @ $30.00) 75mints: -7…" at bounding box center [404, 327] width 234 height 184
click at [80, 71] on span "Loyalty" at bounding box center [74, 78] width 30 height 14
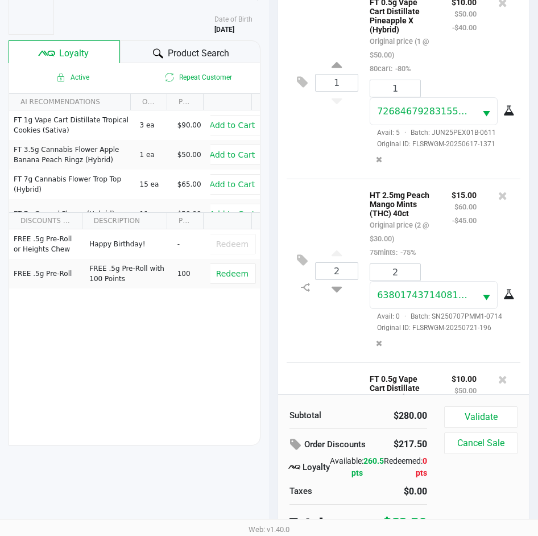
scroll to position [560, 0]
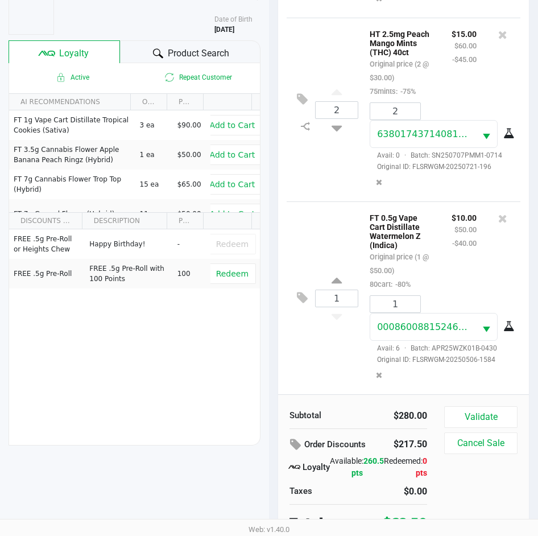
click at [320, 334] on div "1 FT 0.5g Vape Cart Distillate Watermelon Z (Indica) Original price (1 @ $50.00…" at bounding box center [404, 297] width 234 height 193
click at [487, 410] on button "Validate" at bounding box center [481, 417] width 73 height 22
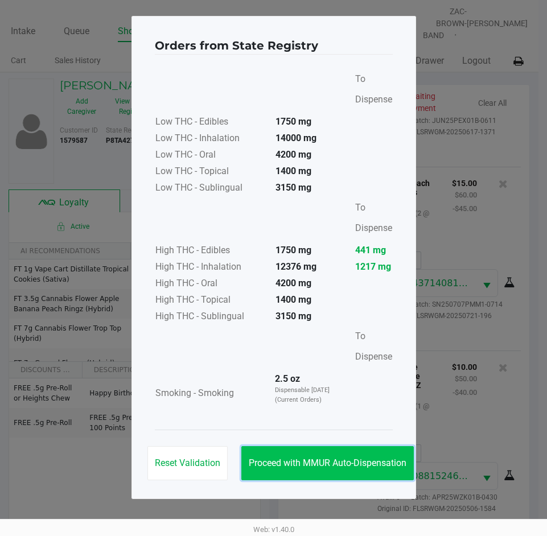
click at [361, 471] on button "Proceed with MMUR Auto-Dispensation" at bounding box center [327, 463] width 172 height 34
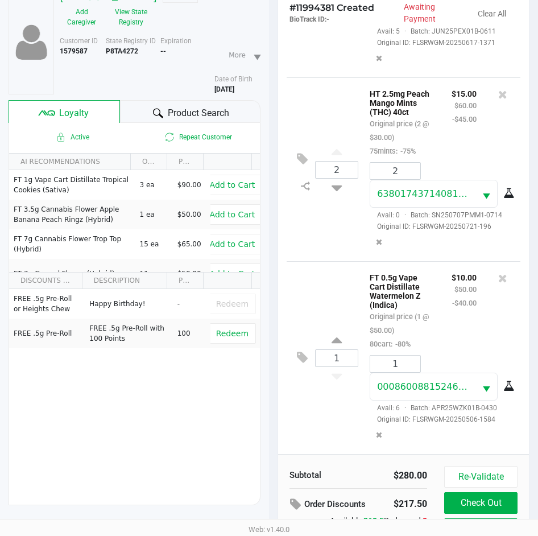
scroll to position [151, 0]
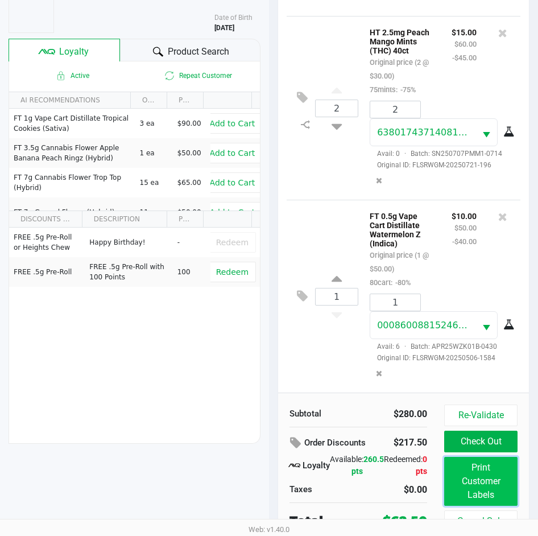
click at [488, 480] on button "Print Customer Labels" at bounding box center [481, 481] width 73 height 49
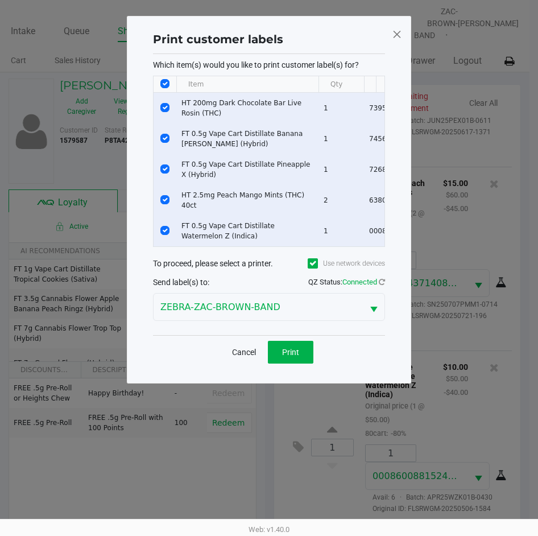
scroll to position [0, 0]
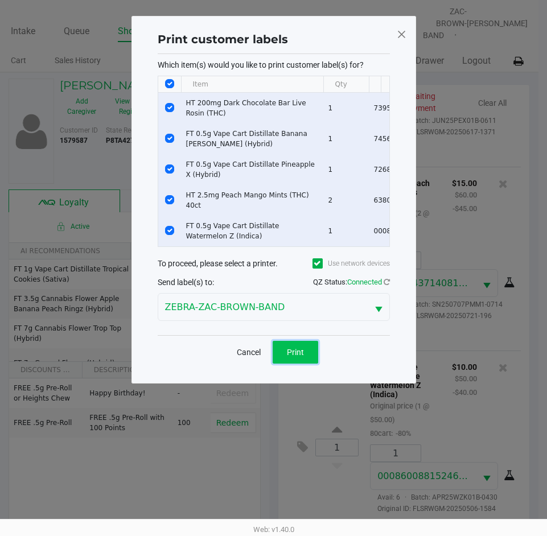
click at [294, 357] on span "Print" at bounding box center [295, 352] width 17 height 9
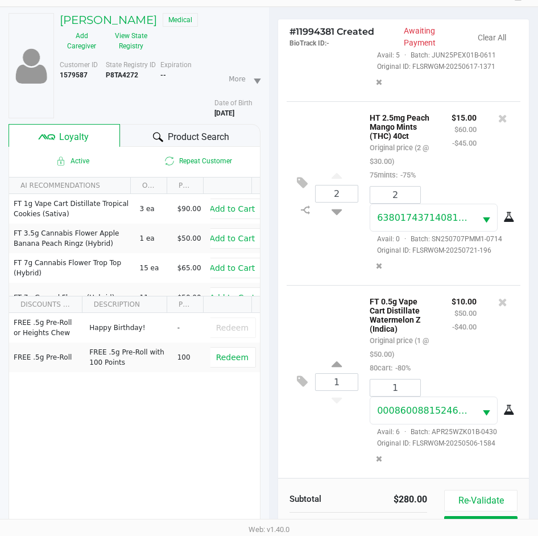
scroll to position [151, 0]
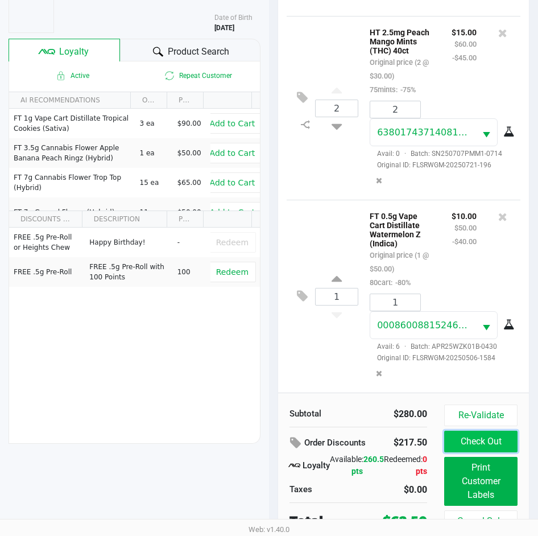
click at [477, 431] on button "Check Out" at bounding box center [481, 442] width 73 height 22
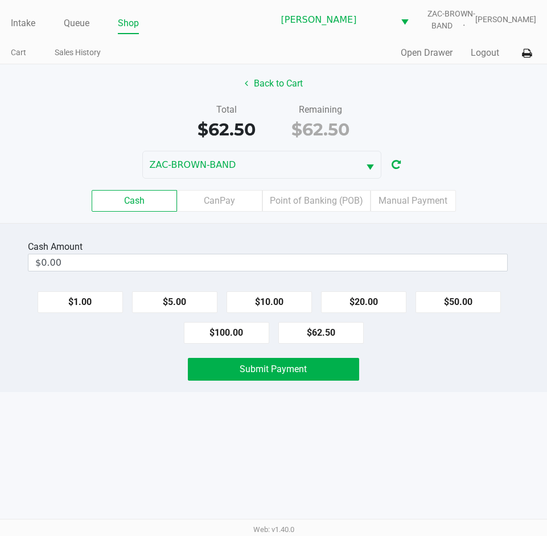
drag, startPoint x: 73, startPoint y: 235, endPoint x: 81, endPoint y: 265, distance: 31.4
click at [73, 239] on div "Cash Amount $0.00 $1.00 $5.00 $10.00 $20.00 $50.00 $100.00 $62.50 Submit Payment" at bounding box center [273, 307] width 547 height 169
click at [85, 275] on div "Cash Amount $0.00 $1.00 $5.00 $10.00 $20.00 $50.00 $100.00 $62.50 Submit Payment" at bounding box center [273, 307] width 547 height 169
click at [86, 271] on kendo-numerictextbox "$0.00" at bounding box center [268, 263] width 480 height 18
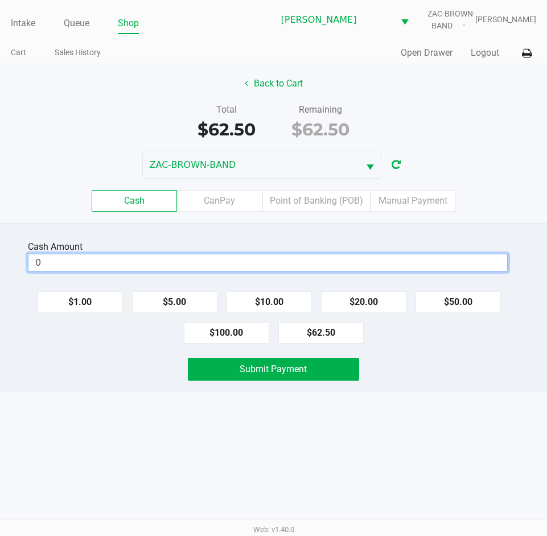
click at [85, 258] on input "0" at bounding box center [267, 262] width 479 height 17
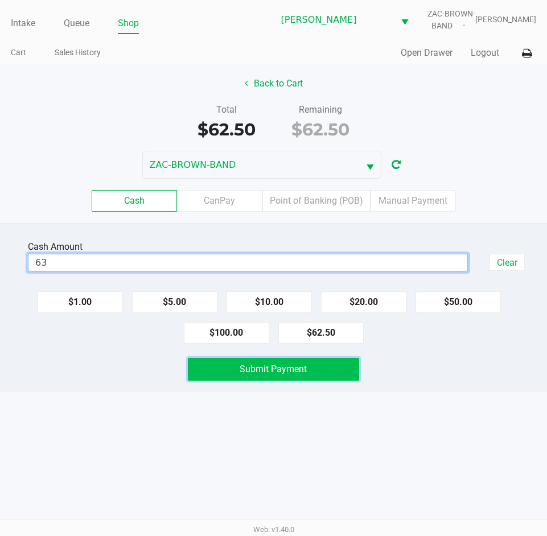
type input "$63.00"
click at [290, 366] on span "Submit Payment" at bounding box center [273, 369] width 67 height 11
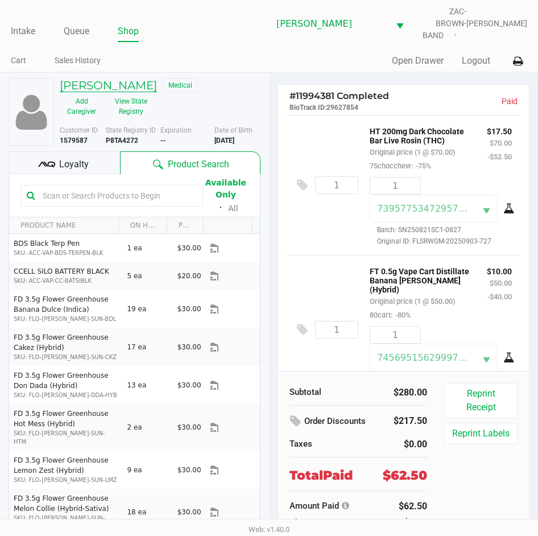
click at [128, 79] on h5 "PAMELA WALKOWIAK" at bounding box center [108, 86] width 97 height 14
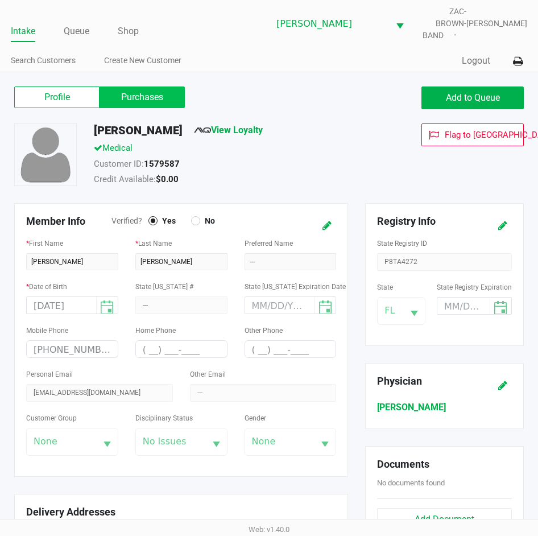
click at [159, 92] on label "Purchases" at bounding box center [142, 98] width 85 height 22
click at [0, 0] on 1 "Purchases" at bounding box center [0, 0] width 0 height 0
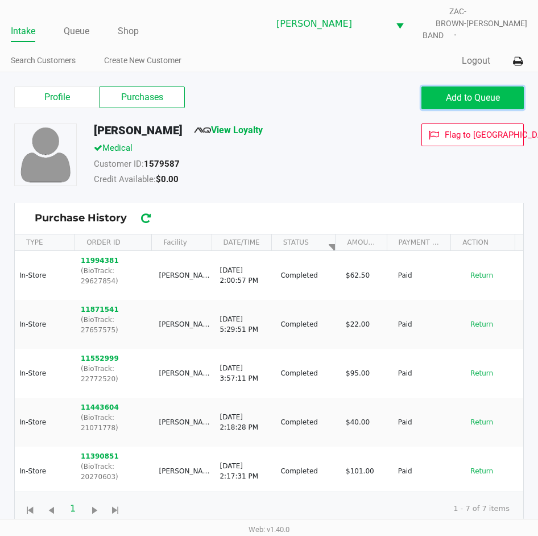
click at [451, 87] on button "Add to Queue" at bounding box center [473, 98] width 102 height 23
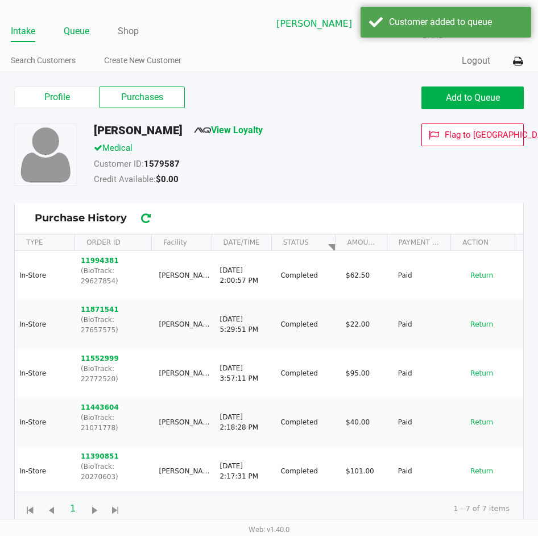
click at [80, 23] on link "Queue" at bounding box center [77, 31] width 26 height 16
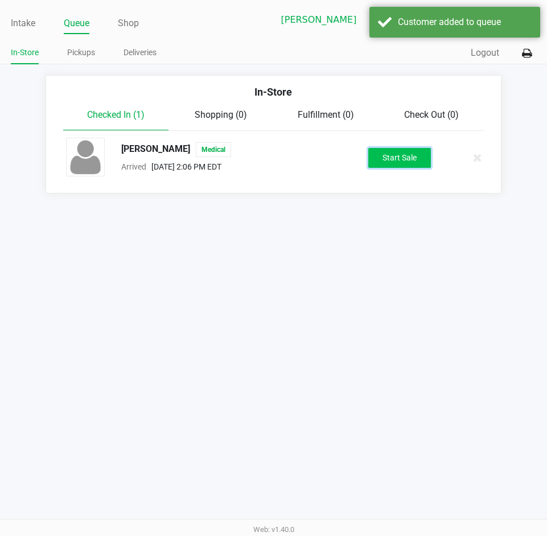
click at [390, 158] on button "Start Sale" at bounding box center [399, 158] width 63 height 20
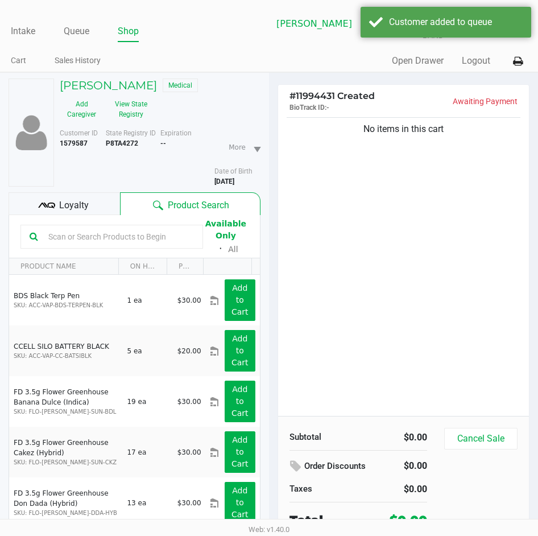
click at [86, 228] on input "text" at bounding box center [119, 236] width 150 height 17
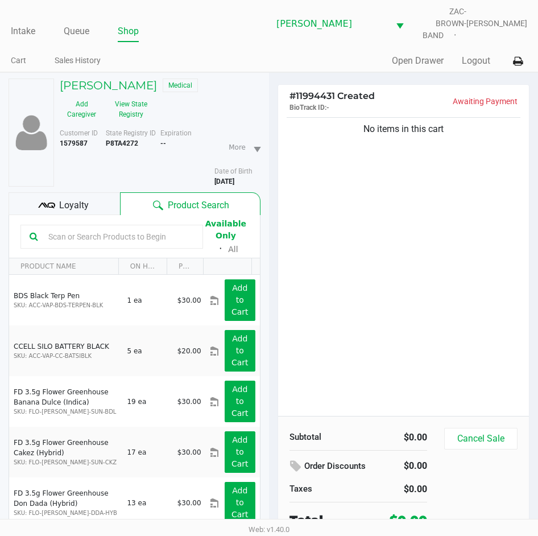
click at [130, 228] on input "text" at bounding box center [119, 236] width 150 height 17
click at [381, 270] on div "No items in this cart" at bounding box center [403, 265] width 251 height 301
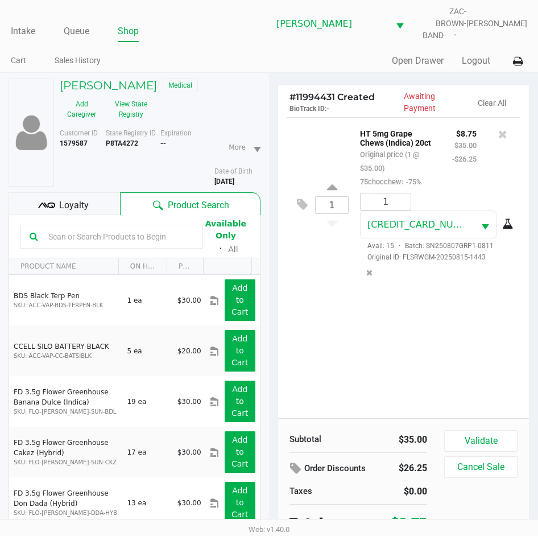
click at [58, 193] on div "Loyalty" at bounding box center [65, 203] width 112 height 23
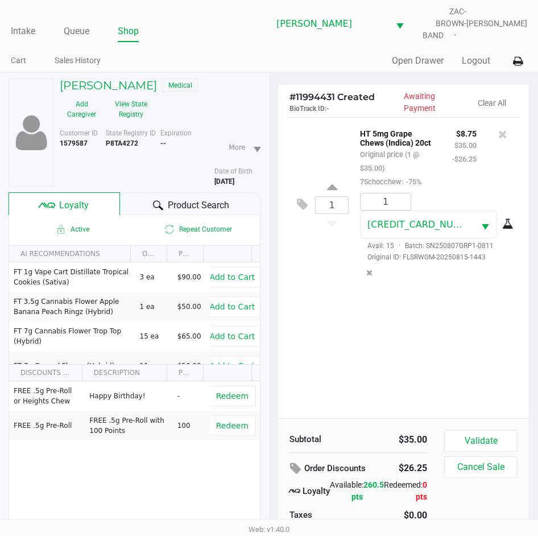
scroll to position [59, 0]
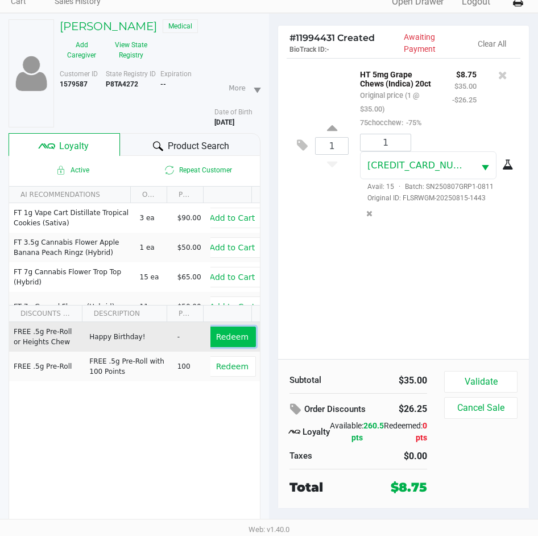
click at [217, 332] on span "Redeem" at bounding box center [232, 336] width 32 height 9
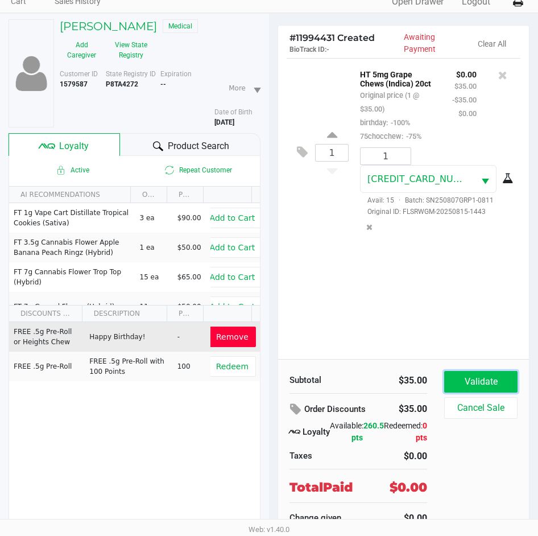
click at [506, 373] on button "Validate" at bounding box center [481, 382] width 73 height 22
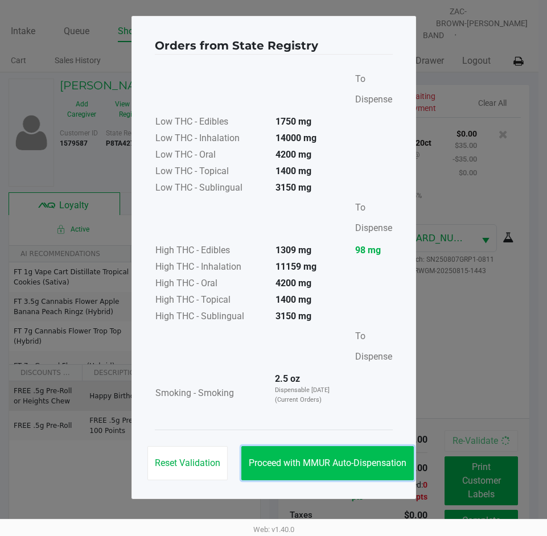
click at [352, 460] on span "Proceed with MMUR Auto-Dispensation" at bounding box center [328, 463] width 158 height 11
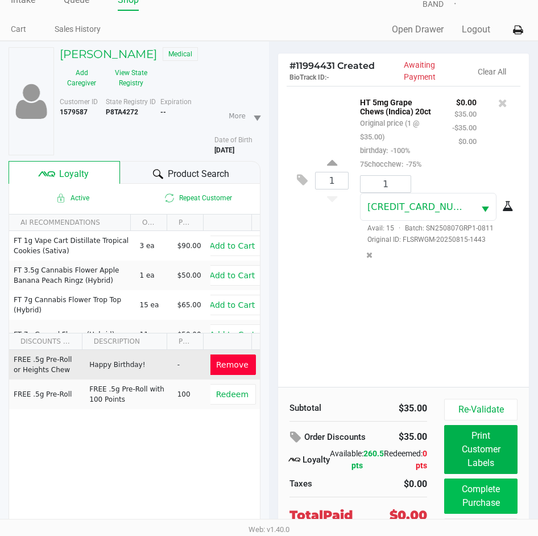
scroll to position [59, 0]
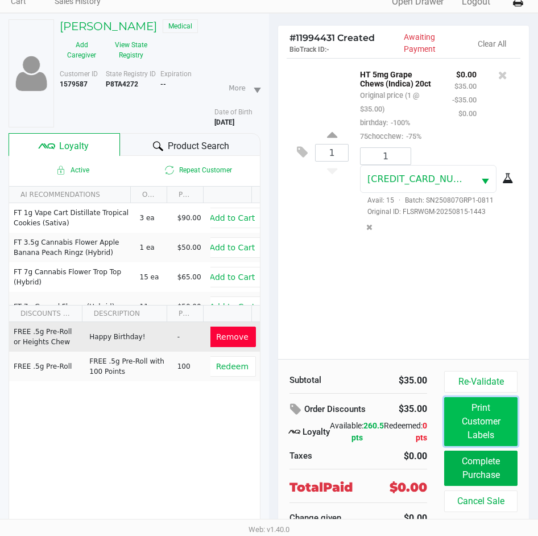
click at [475, 422] on button "Print Customer Labels" at bounding box center [481, 421] width 73 height 49
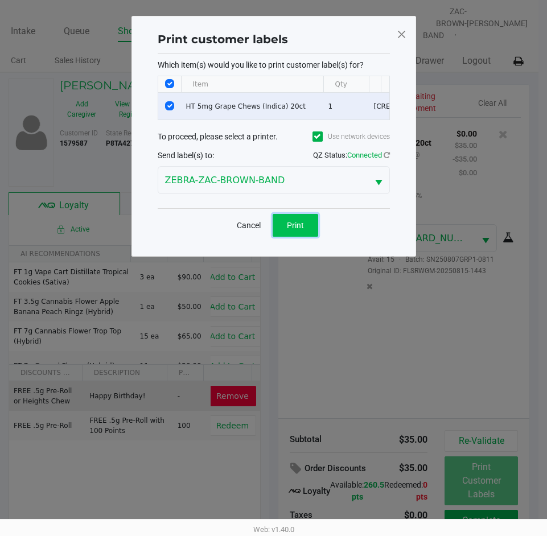
click at [303, 230] on span "Print" at bounding box center [295, 225] width 17 height 9
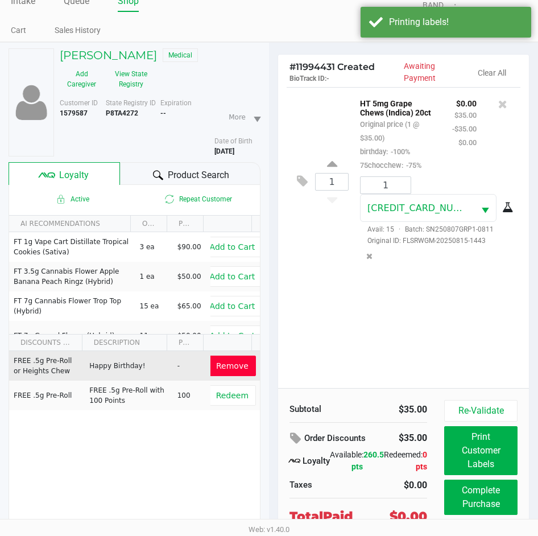
scroll to position [59, 0]
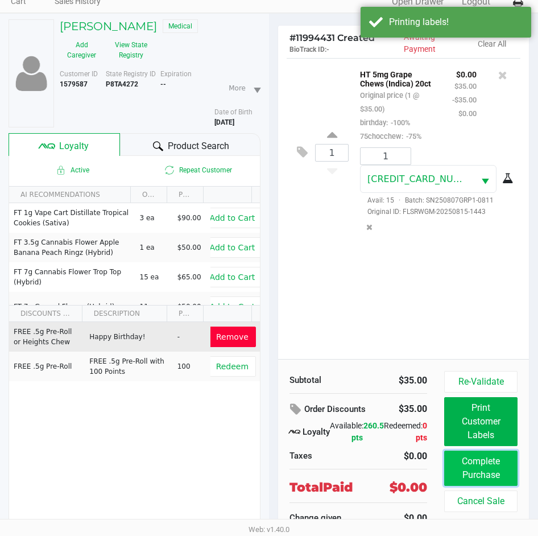
click at [473, 463] on button "Complete Purchase" at bounding box center [481, 468] width 73 height 35
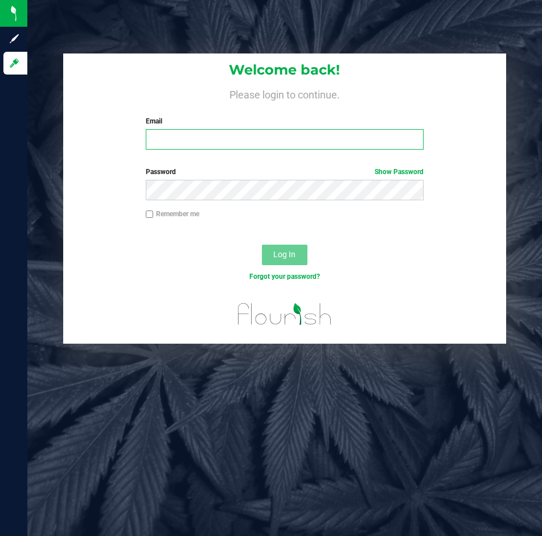
click at [248, 137] on input "Email" at bounding box center [285, 139] width 278 height 20
type input "[EMAIL_ADDRESS][DOMAIN_NAME]"
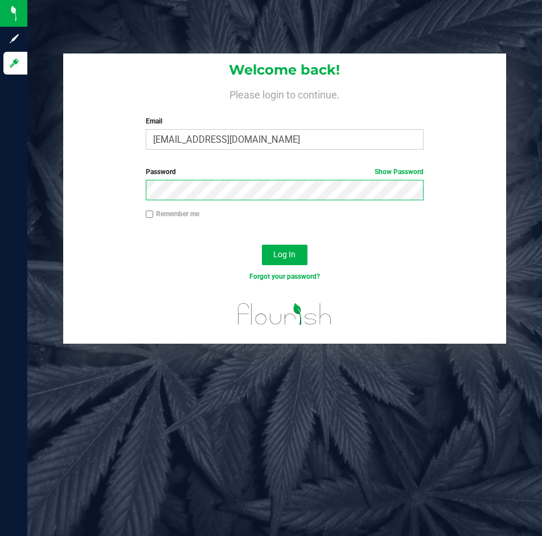
click at [262, 245] on button "Log In" at bounding box center [285, 255] width 46 height 20
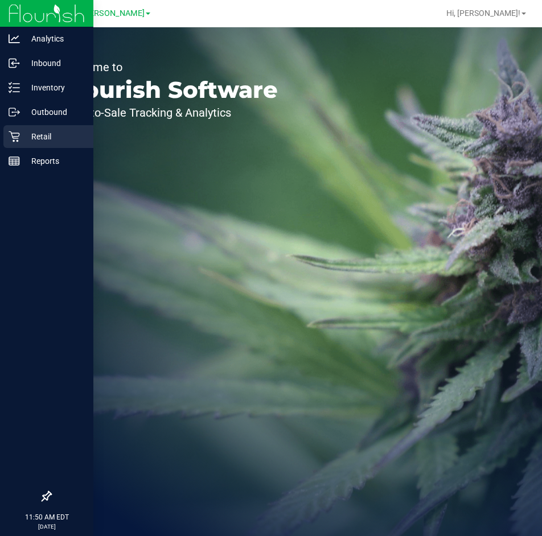
click at [24, 134] on p "Retail" at bounding box center [54, 137] width 68 height 14
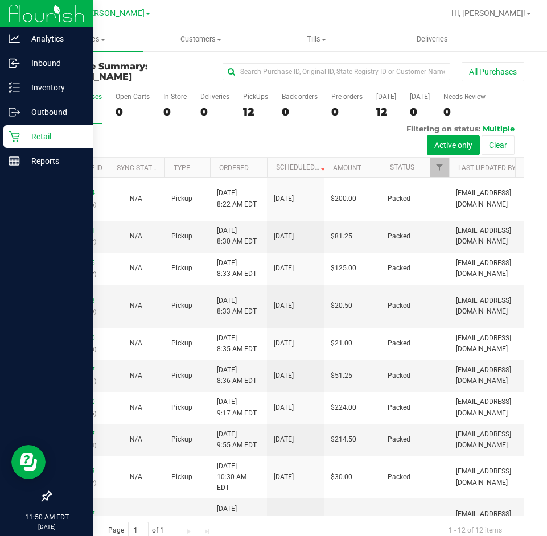
click at [20, 141] on p "Retail" at bounding box center [54, 137] width 68 height 14
click at [37, 89] on p "Inventory" at bounding box center [54, 88] width 68 height 14
click at [33, 83] on p "Inventory" at bounding box center [54, 88] width 68 height 14
click at [48, 90] on p "Inventory" at bounding box center [54, 88] width 68 height 14
click at [48, 83] on p "Inventory" at bounding box center [54, 88] width 68 height 14
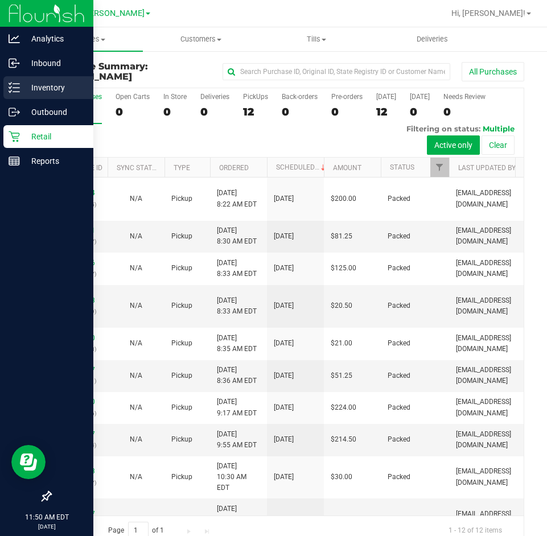
click at [48, 84] on p "Inventory" at bounding box center [54, 88] width 68 height 14
click at [44, 84] on p "Inventory" at bounding box center [54, 88] width 68 height 14
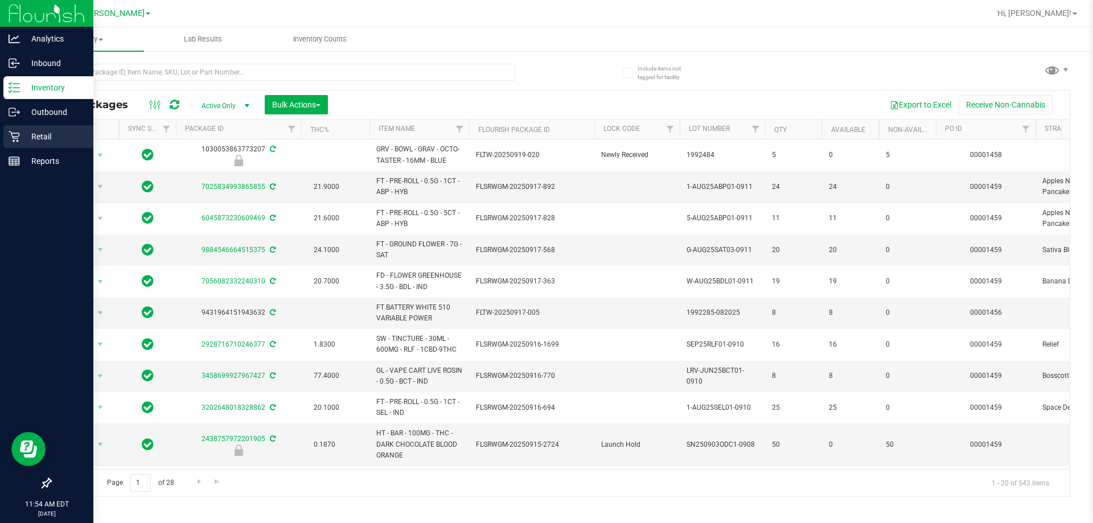
click at [31, 129] on div "Retail" at bounding box center [48, 136] width 90 height 23
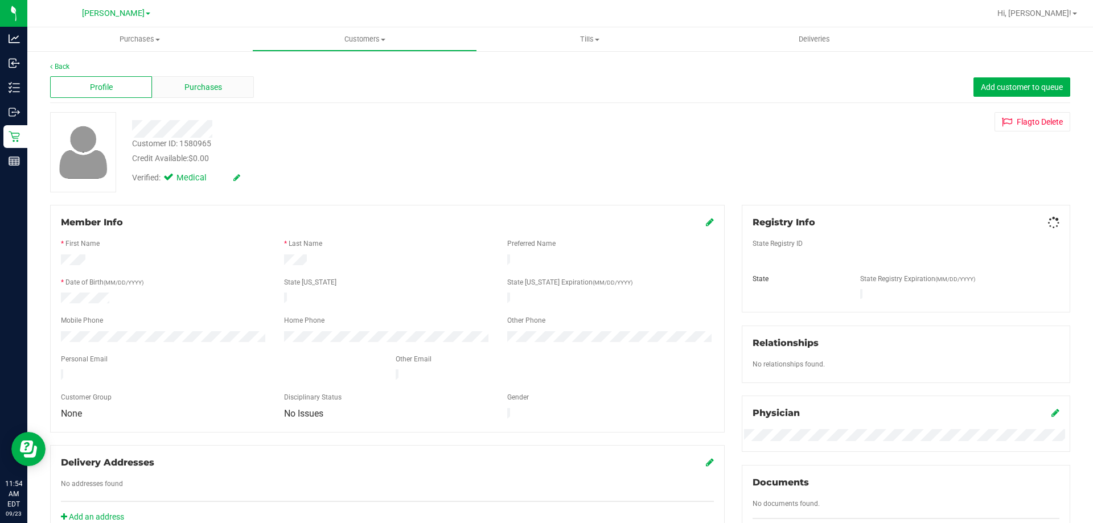
click at [229, 89] on div "Purchases" at bounding box center [203, 87] width 102 height 22
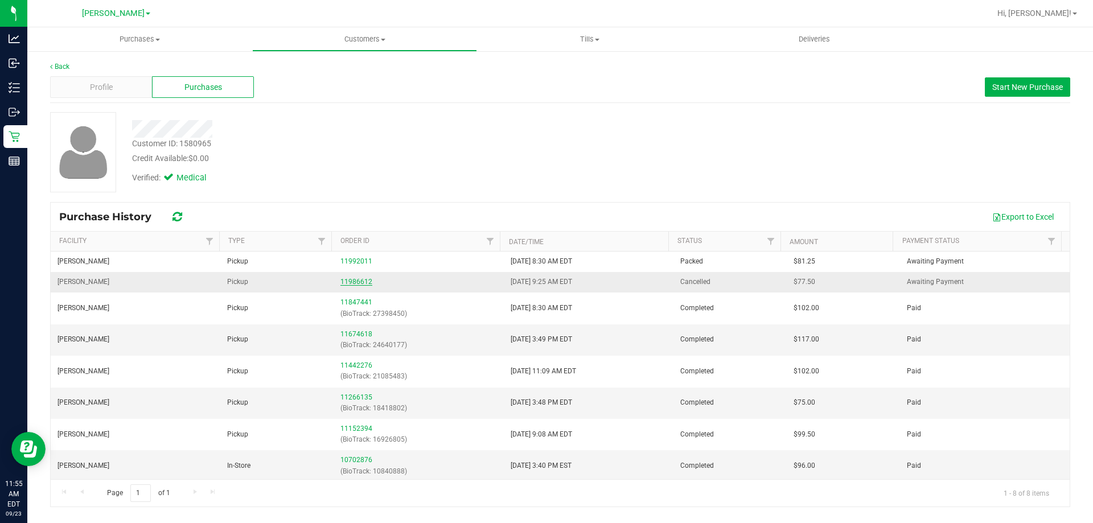
click at [365, 282] on link "11986612" at bounding box center [356, 282] width 32 height 8
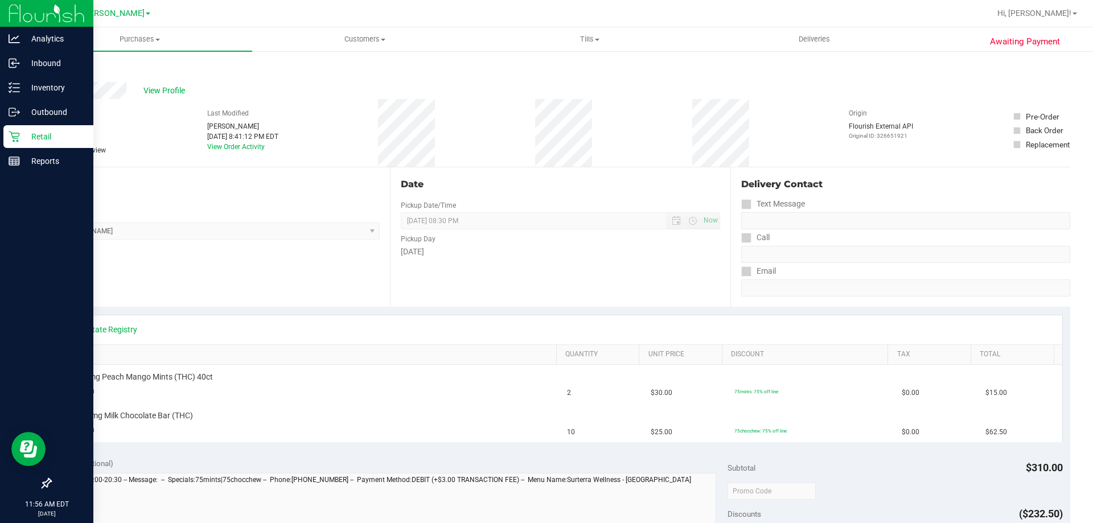
click at [25, 137] on p "Retail" at bounding box center [54, 137] width 68 height 14
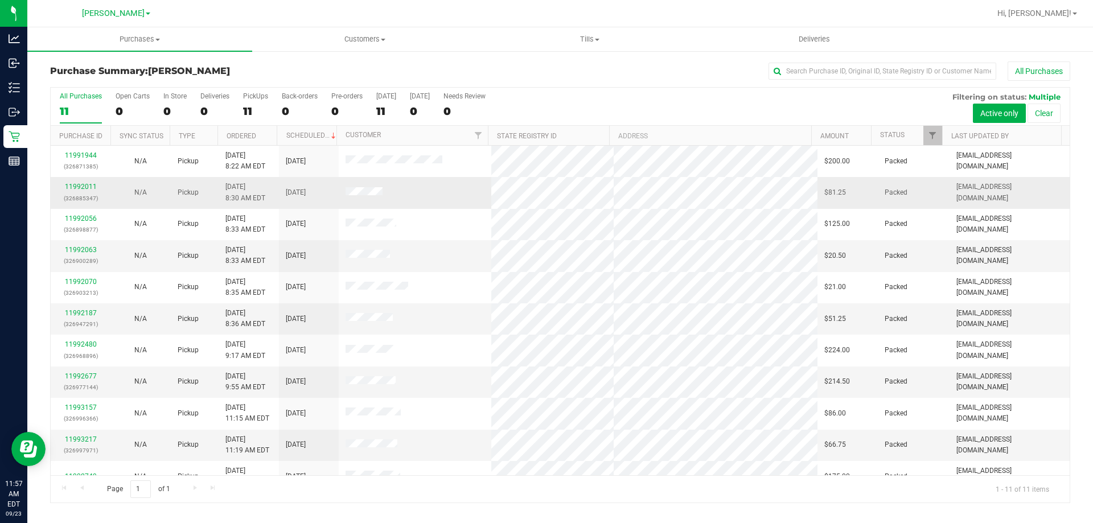
click at [351, 188] on span at bounding box center [364, 192] width 37 height 11
click at [352, 189] on span at bounding box center [364, 192] width 37 height 11
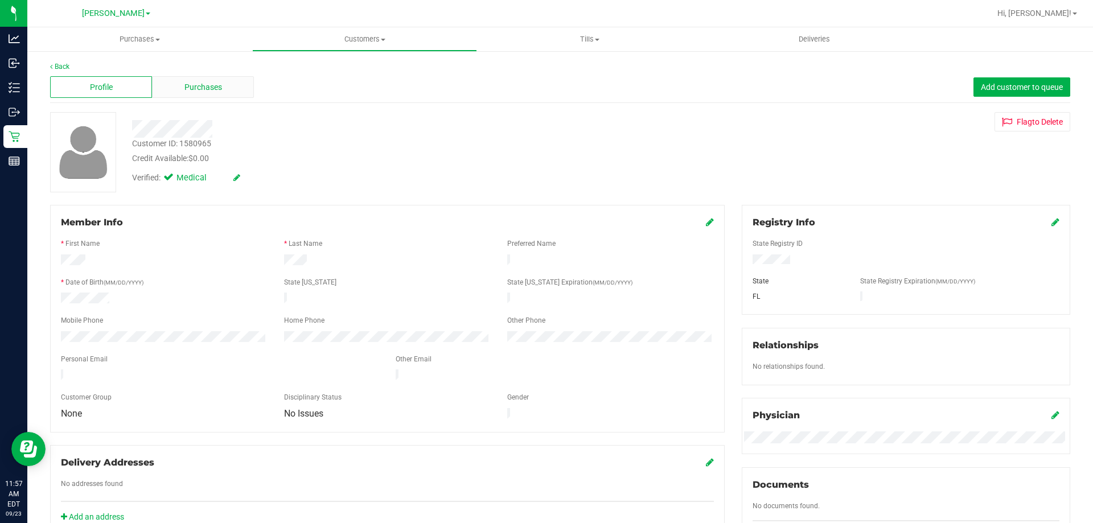
click at [216, 85] on span "Purchases" at bounding box center [203, 87] width 38 height 12
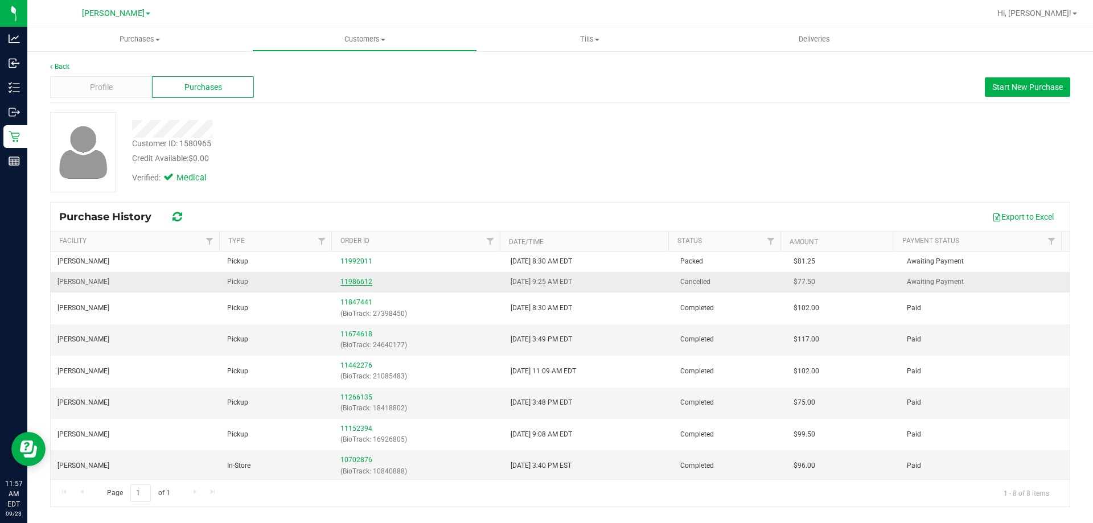
click at [356, 283] on link "11986612" at bounding box center [356, 282] width 32 height 8
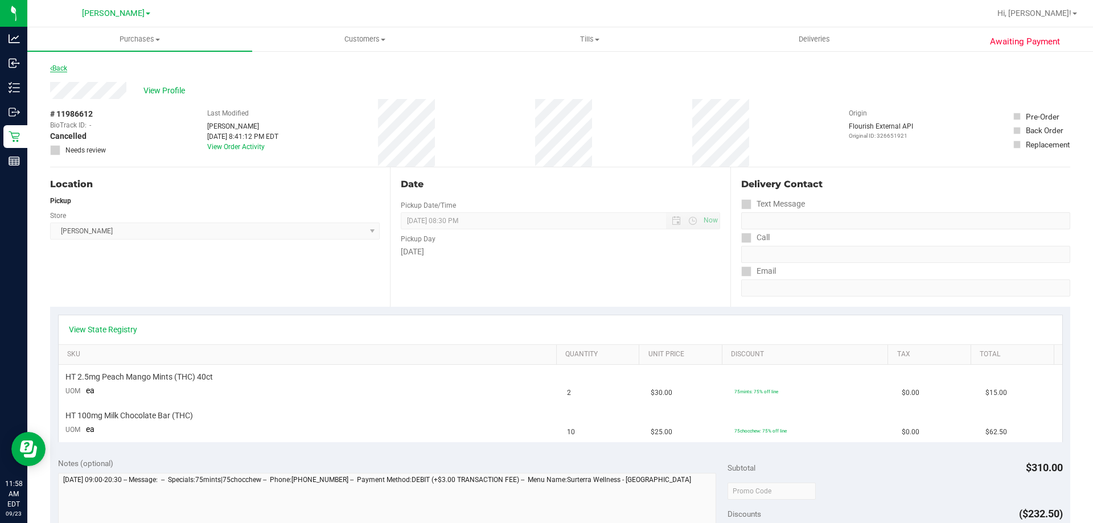
click at [64, 67] on link "Back" at bounding box center [58, 68] width 17 height 8
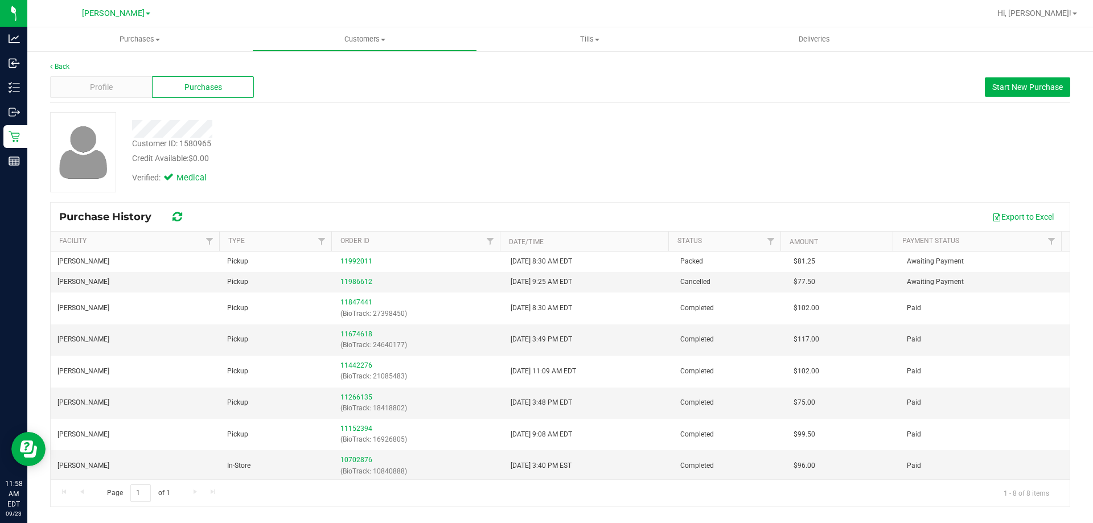
click at [464, 135] on div at bounding box center [383, 129] width 519 height 18
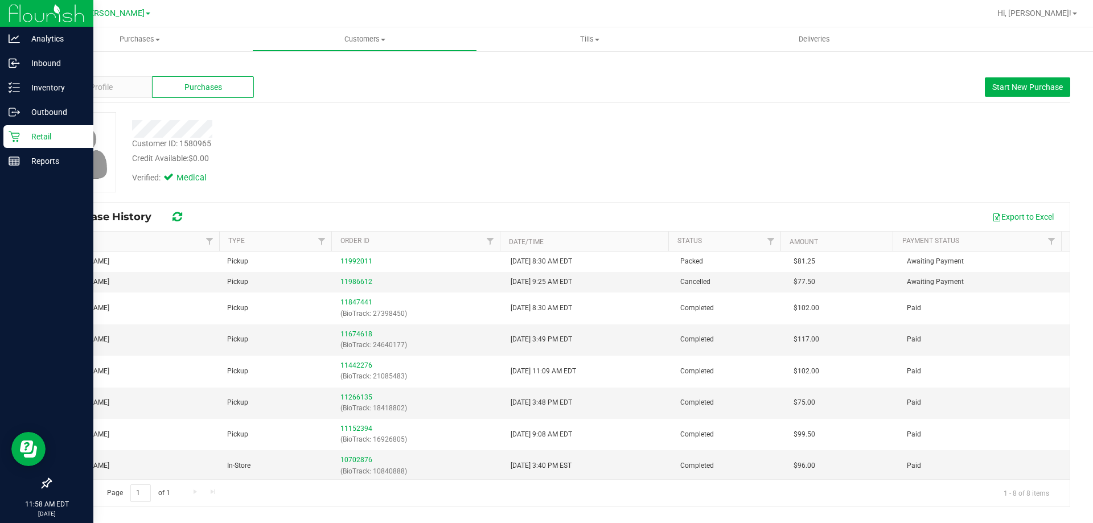
click at [22, 125] on div "Retail" at bounding box center [48, 136] width 90 height 23
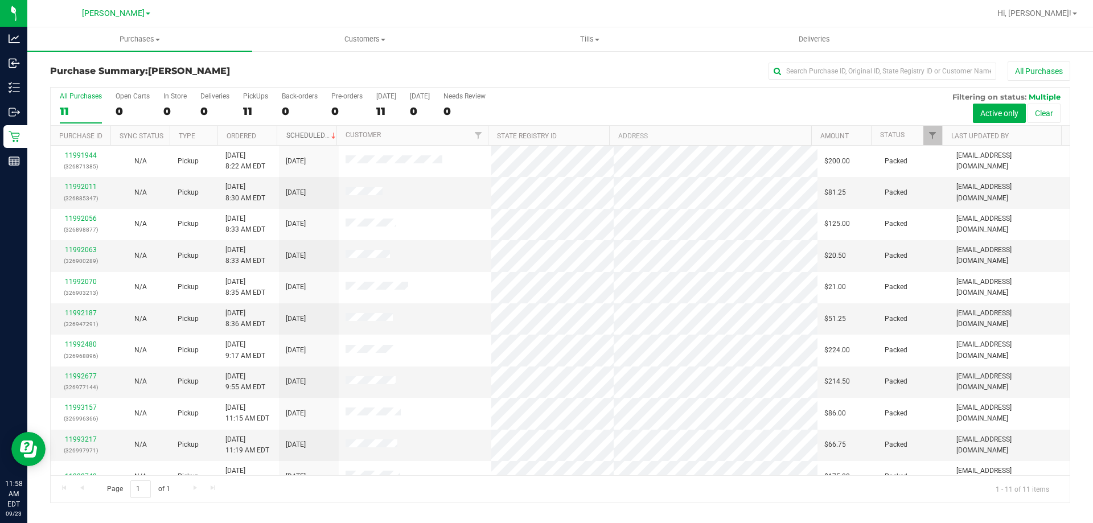
click at [302, 137] on link "Scheduled" at bounding box center [312, 135] width 52 height 8
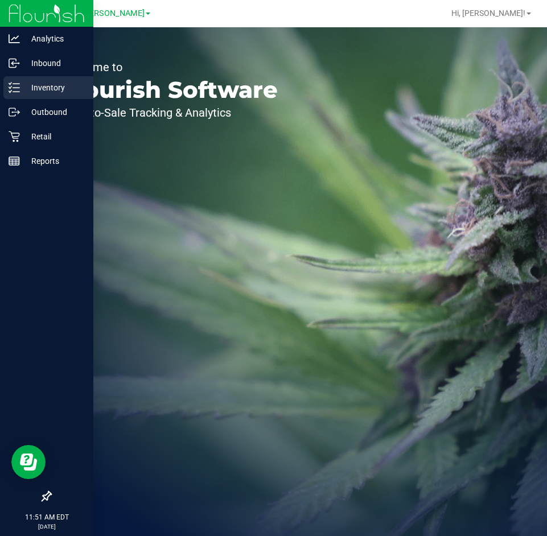
click at [20, 86] on p "Inventory" at bounding box center [54, 88] width 68 height 14
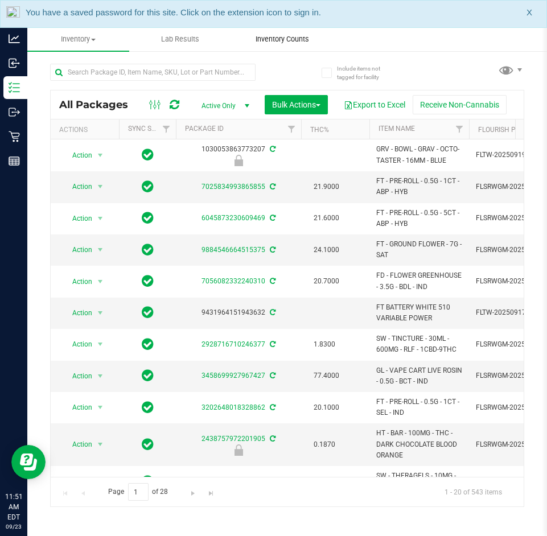
click at [272, 37] on span "Inventory Counts" at bounding box center [282, 39] width 84 height 10
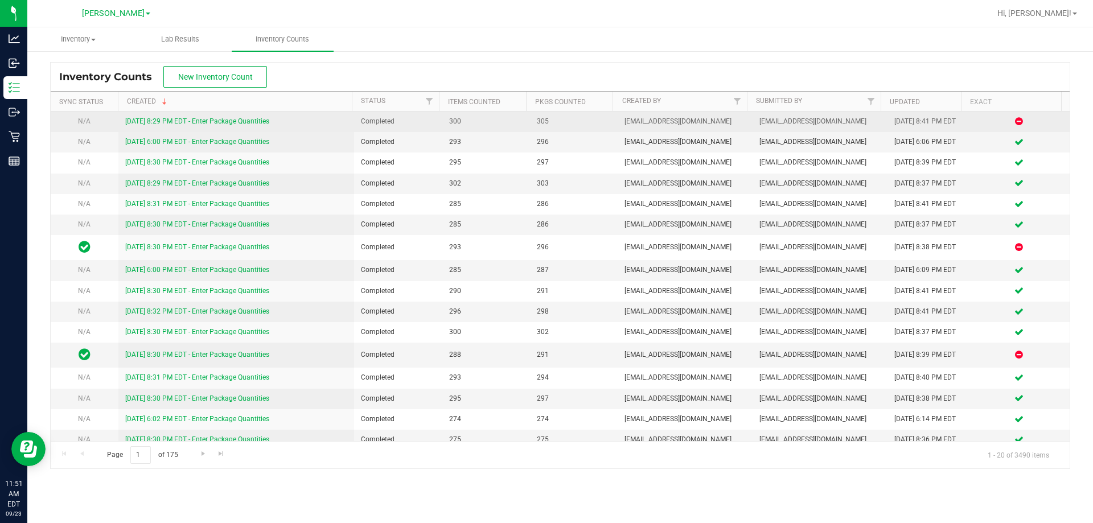
click at [228, 121] on link "[DATE] 8:29 PM EDT - Enter Package Quantities" at bounding box center [197, 121] width 144 height 8
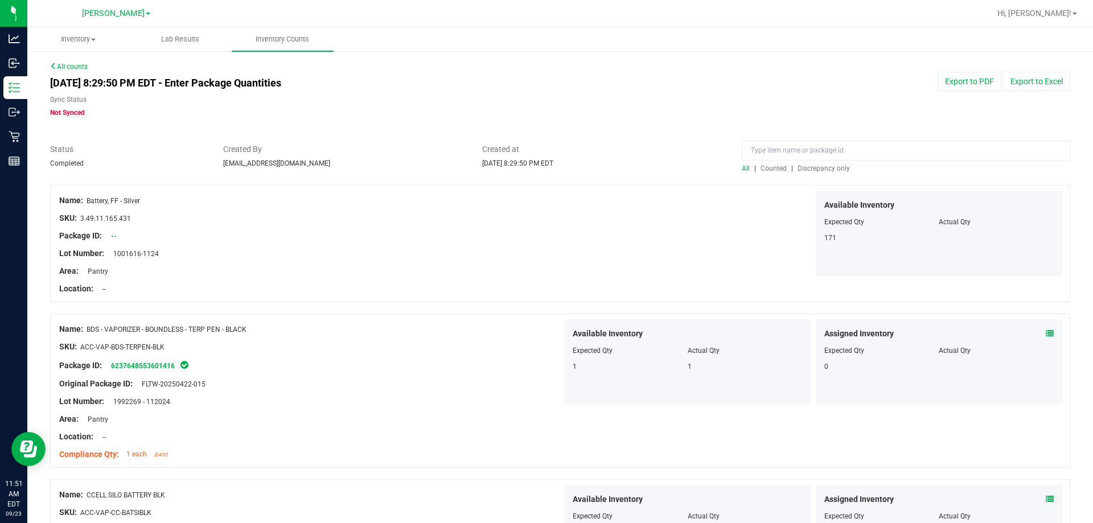
click at [546, 170] on span "Discrepancy only" at bounding box center [823, 168] width 52 height 8
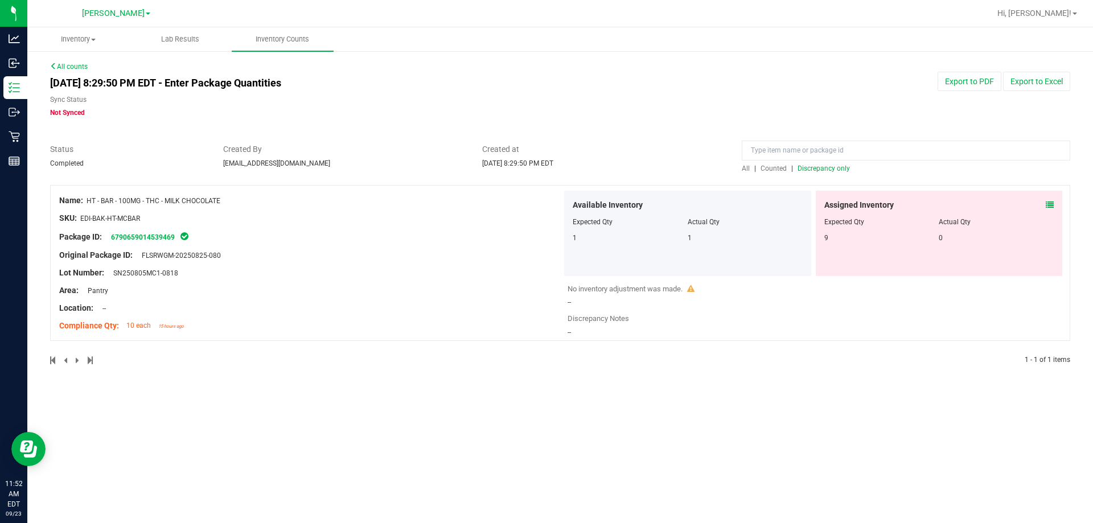
click at [546, 293] on div "No inventory adjustment was made." at bounding box center [815, 288] width 497 height 11
click at [546, 288] on icon at bounding box center [690, 288] width 7 height 7
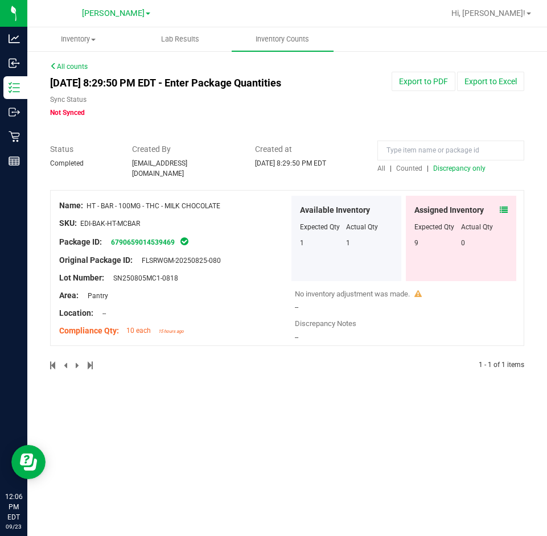
click at [57, 112] on span "Not Synced" at bounding box center [67, 113] width 35 height 8
click at [66, 65] on link "All counts" at bounding box center [69, 67] width 38 height 8
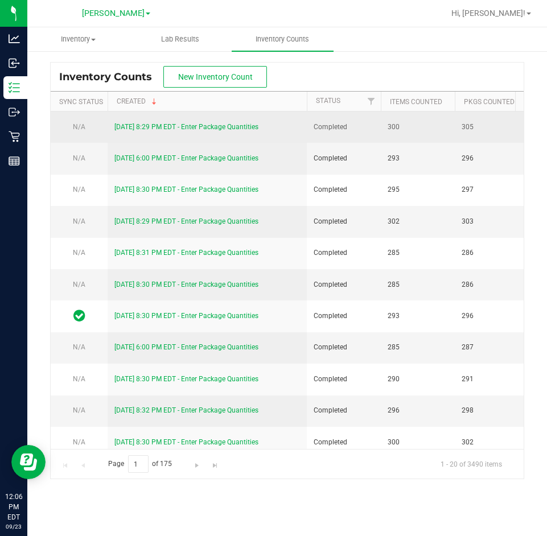
click at [78, 122] on td "N/A" at bounding box center [79, 127] width 57 height 31
click at [174, 125] on link "[DATE] 8:29 PM EDT - Enter Package Quantities" at bounding box center [186, 127] width 144 height 8
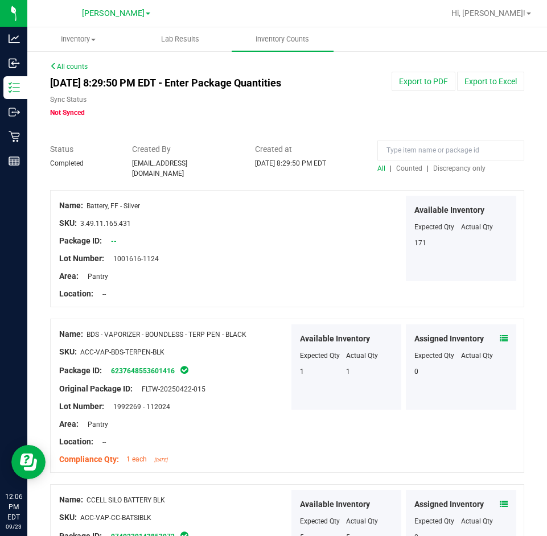
click at [59, 110] on span "Not Synced" at bounding box center [67, 113] width 35 height 8
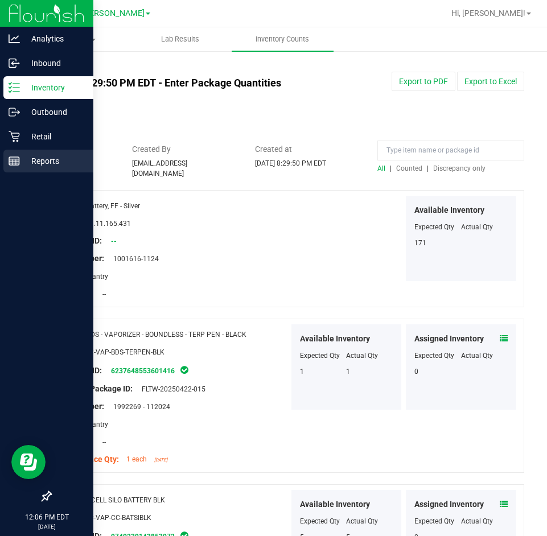
click at [40, 160] on p "Reports" at bounding box center [54, 161] width 68 height 14
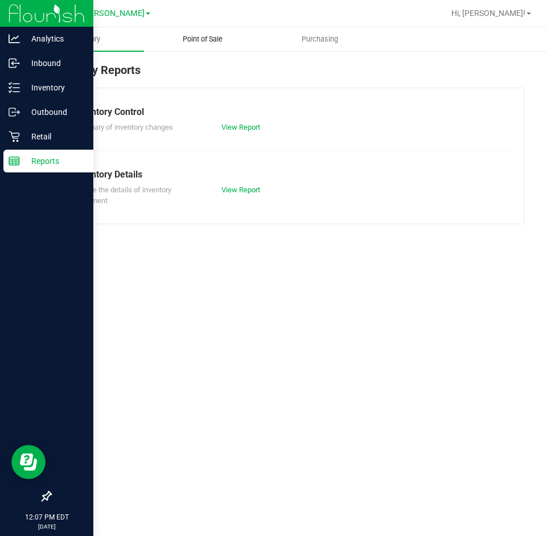
click at [196, 41] on span "Point of Sale" at bounding box center [202, 39] width 71 height 10
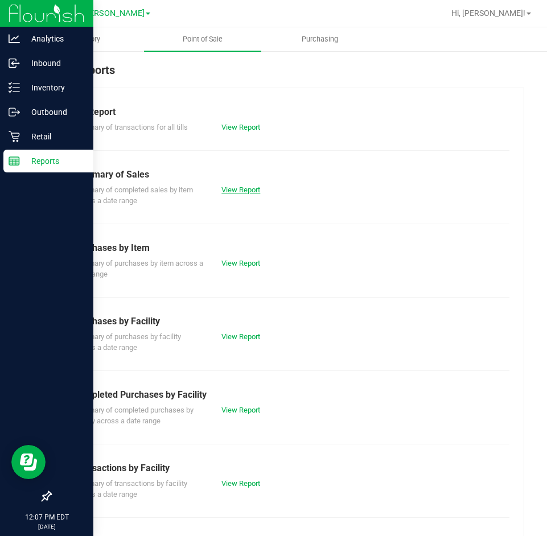
click at [239, 188] on link "View Report" at bounding box center [240, 190] width 39 height 9
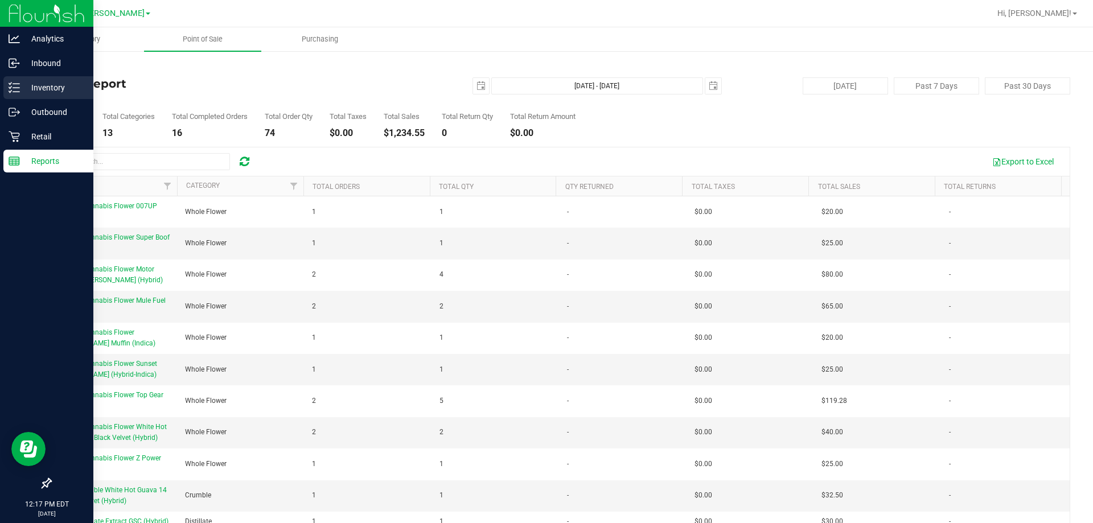
click at [19, 91] on icon at bounding box center [14, 87] width 11 height 11
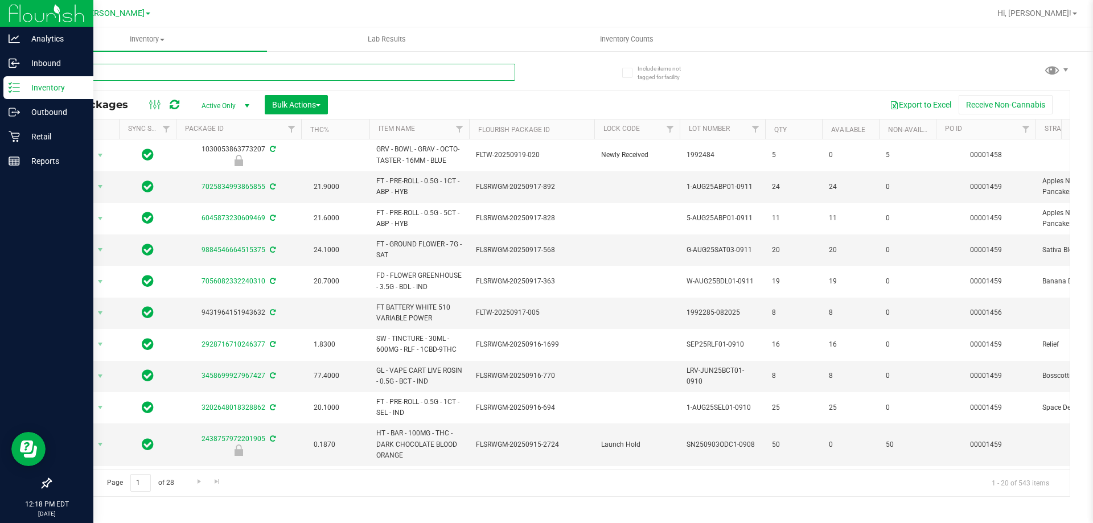
click at [125, 71] on input "text" at bounding box center [282, 72] width 465 height 17
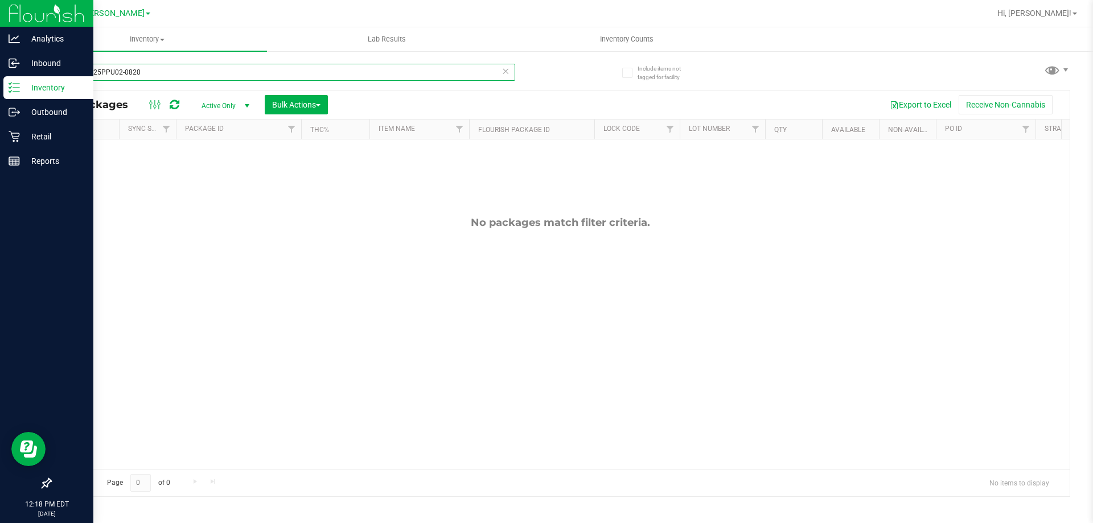
type input "ppuAUG25PPU02-0820"
